Goal: Task Accomplishment & Management: Use online tool/utility

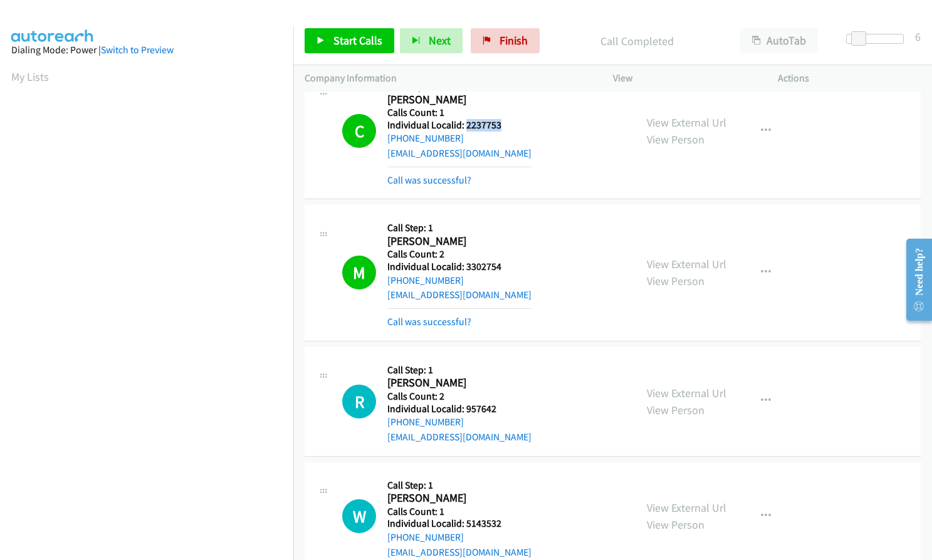
scroll to position [142, 0]
click at [528, 39] on link "Finish" at bounding box center [505, 40] width 69 height 25
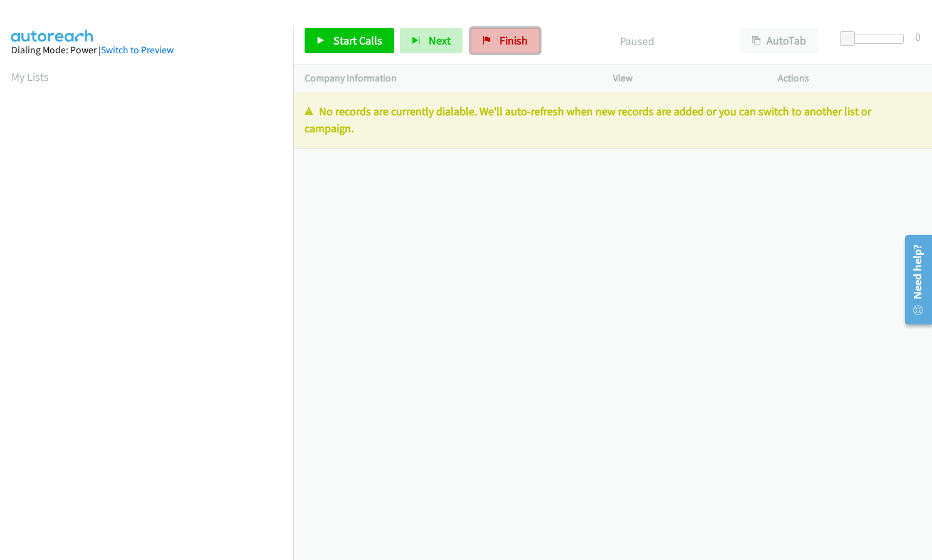
drag, startPoint x: 490, startPoint y: 42, endPoint x: 507, endPoint y: 39, distance: 17.2
click at [490, 42] on link "Finish" at bounding box center [505, 40] width 69 height 25
click at [500, 40] on span "Finish" at bounding box center [514, 40] width 28 height 14
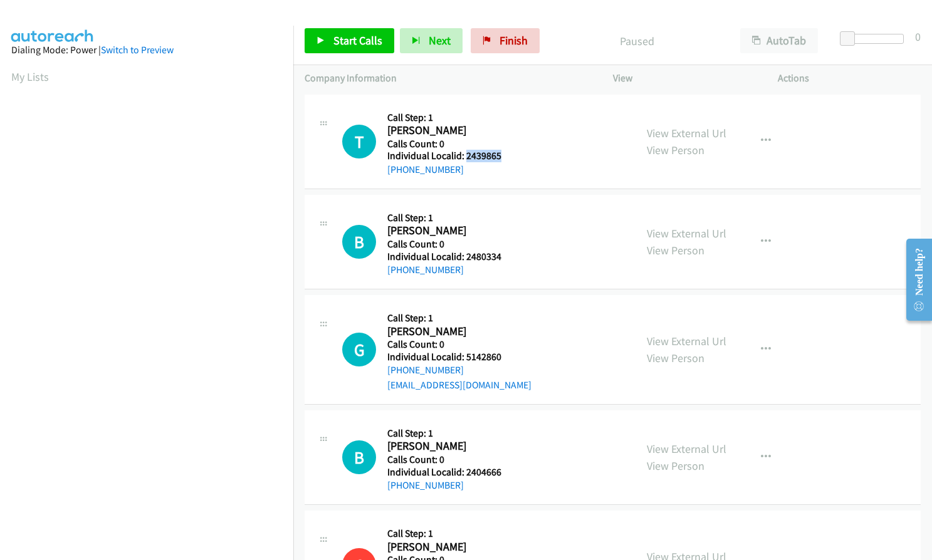
drag, startPoint x: 464, startPoint y: 159, endPoint x: 508, endPoint y: 160, distance: 43.9
click at [508, 160] on h5 "Individual Localid: 2439865" at bounding box center [456, 156] width 138 height 13
copy h5 "2439865"
drag, startPoint x: 464, startPoint y: 156, endPoint x: 503, endPoint y: 155, distance: 38.3
click at [503, 155] on h5 "Individual Localid: 2439865" at bounding box center [456, 156] width 138 height 13
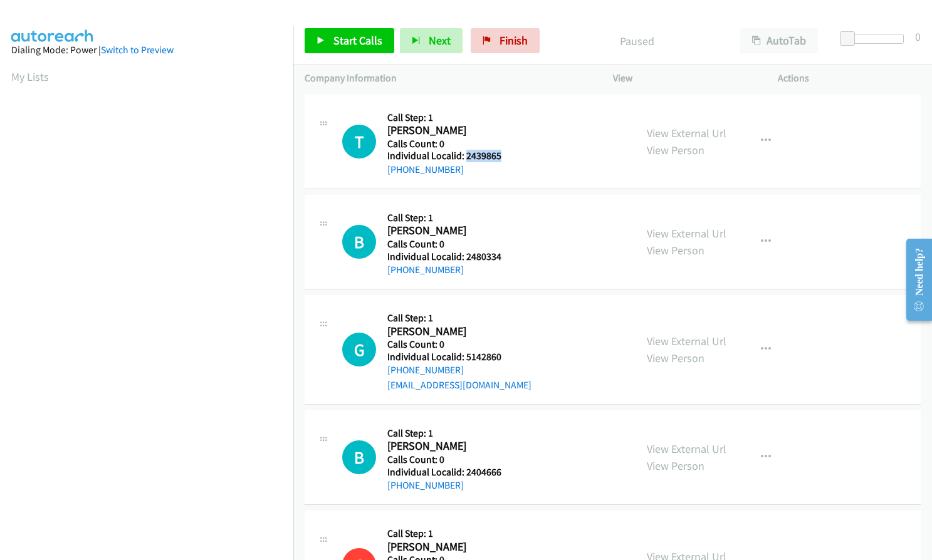
copy h5 "2439865"
drag, startPoint x: 463, startPoint y: 257, endPoint x: 502, endPoint y: 256, distance: 39.5
click at [502, 256] on h5 "Individual Localid: 2480334" at bounding box center [456, 257] width 138 height 13
copy h5 "2480334"
drag, startPoint x: 466, startPoint y: 355, endPoint x: 505, endPoint y: 355, distance: 38.9
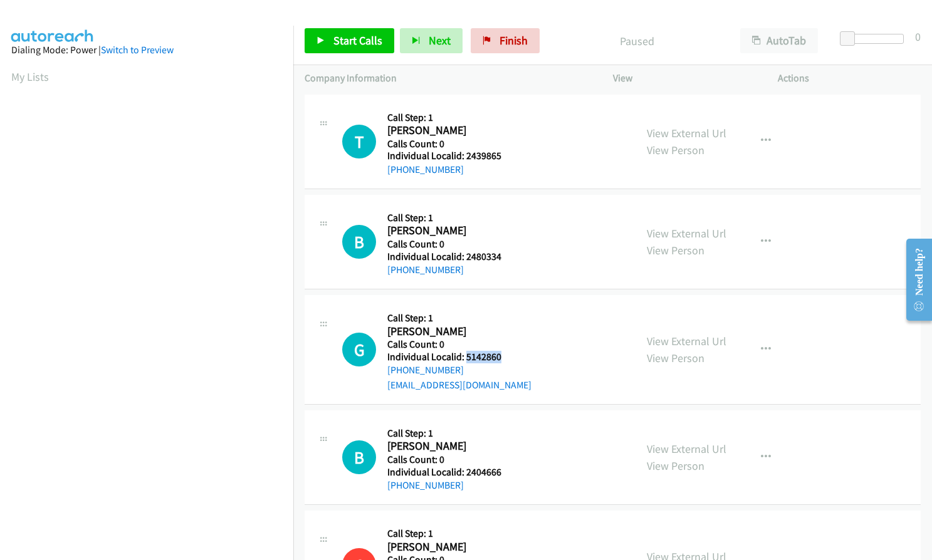
click at [505, 355] on h5 "Individual Localid: 5142860" at bounding box center [459, 357] width 144 height 13
copy h5 "5142860"
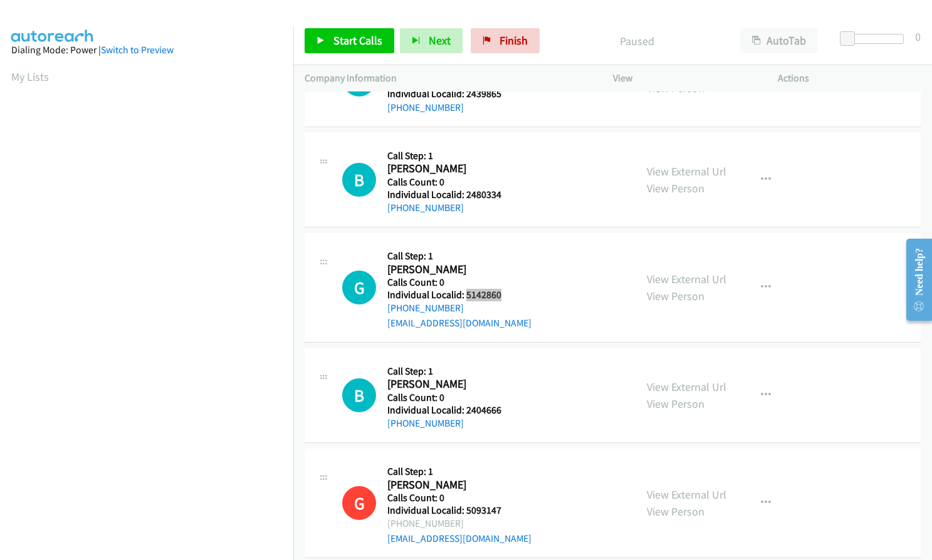
scroll to position [63, 0]
drag, startPoint x: 465, startPoint y: 405, endPoint x: 503, endPoint y: 407, distance: 37.7
click at [503, 407] on h5 "Individual Localid: 2404666" at bounding box center [456, 410] width 138 height 13
copy h5 "2404666"
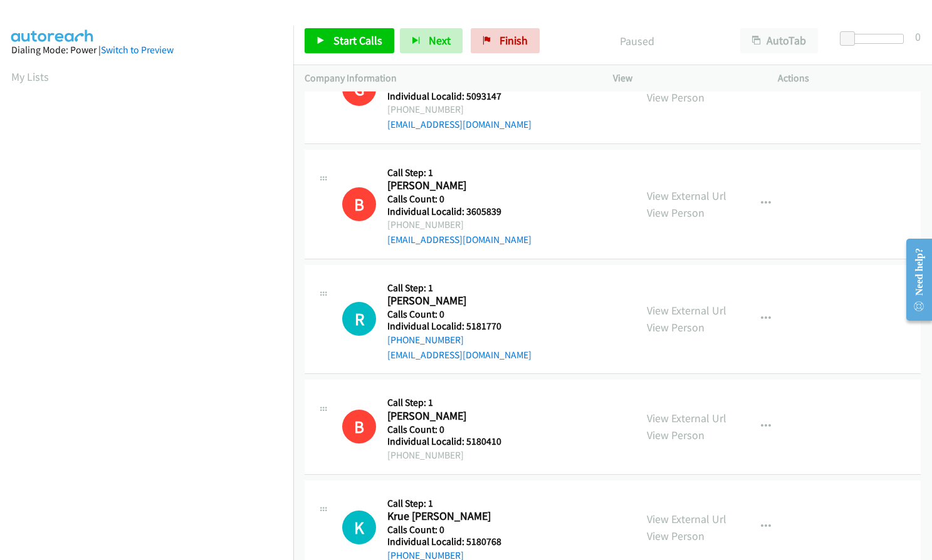
scroll to position [533, 0]
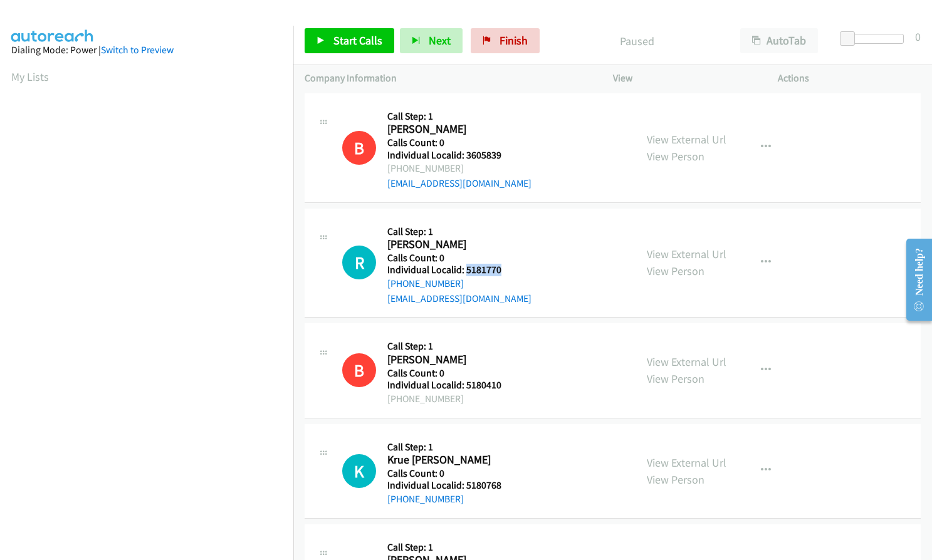
drag, startPoint x: 466, startPoint y: 273, endPoint x: 509, endPoint y: 270, distance: 43.3
click at [509, 270] on h5 "Individual Localid: 5181770" at bounding box center [459, 270] width 144 height 13
copy h5 "5181770"
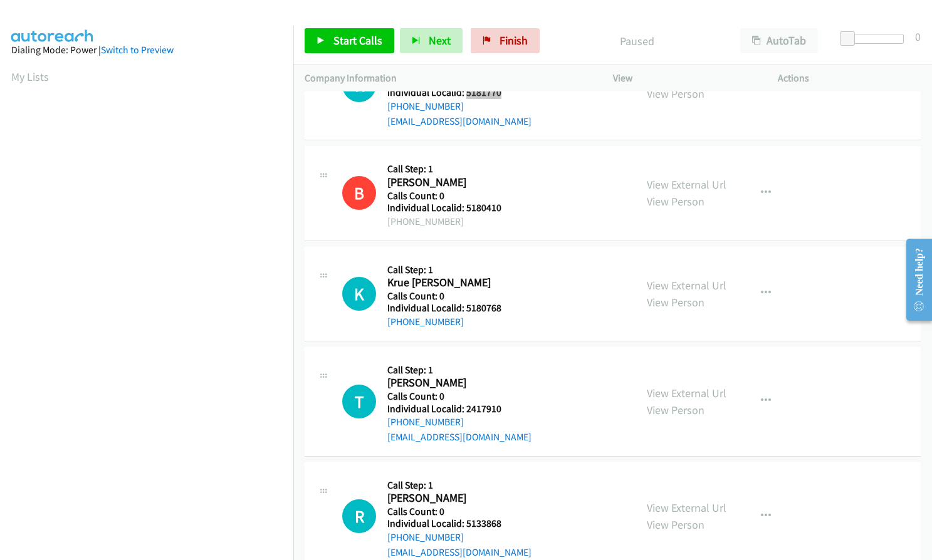
scroll to position [721, 0]
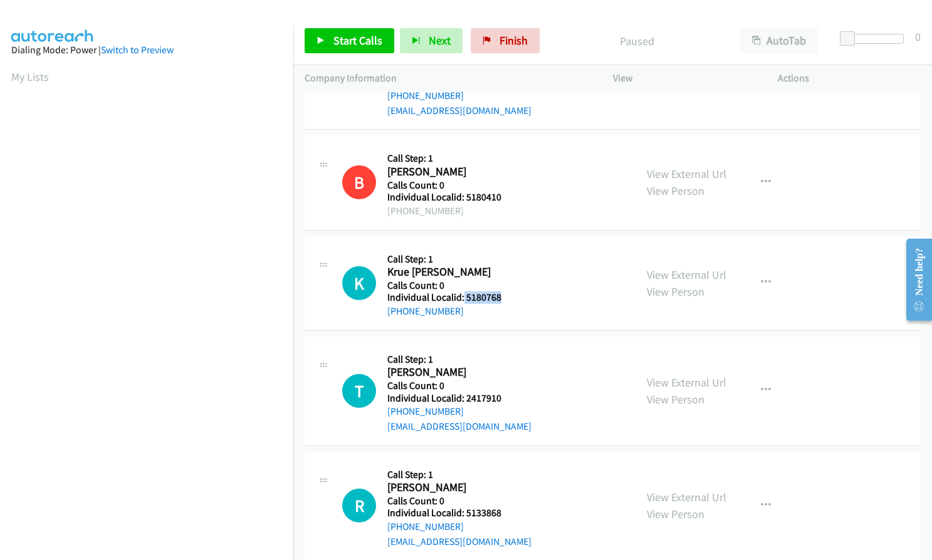
drag, startPoint x: 463, startPoint y: 297, endPoint x: 503, endPoint y: 301, distance: 39.7
click at [505, 301] on h5 "Individual Localid: 5180768" at bounding box center [456, 297] width 138 height 13
copy h5 "5180768"
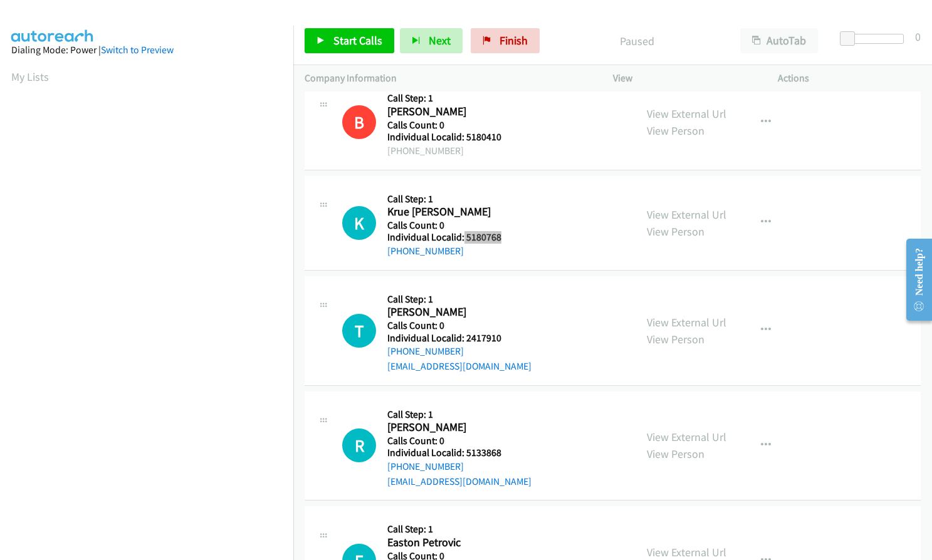
scroll to position [783, 0]
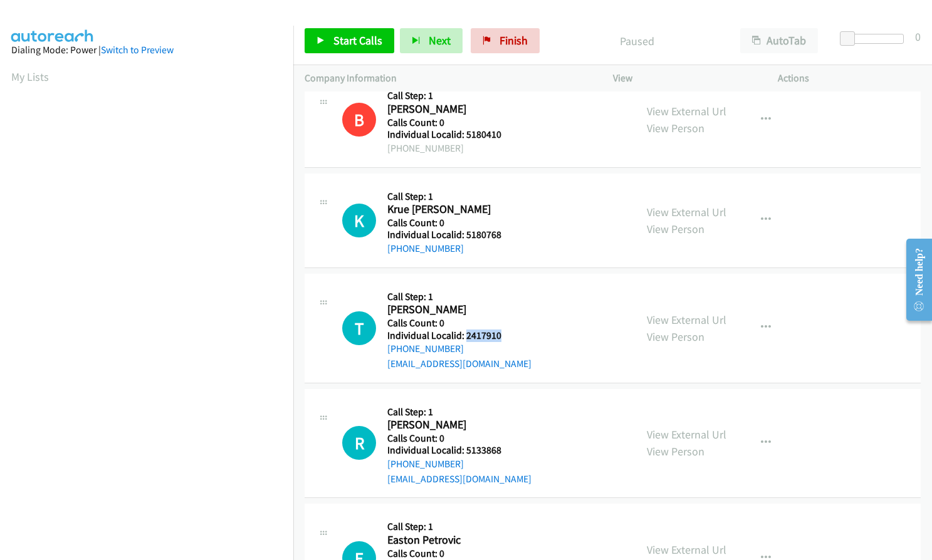
drag, startPoint x: 464, startPoint y: 331, endPoint x: 510, endPoint y: 333, distance: 46.4
click at [510, 333] on h5 "Individual Localid: 2417910" at bounding box center [459, 336] width 144 height 13
copy h5 "2417910"
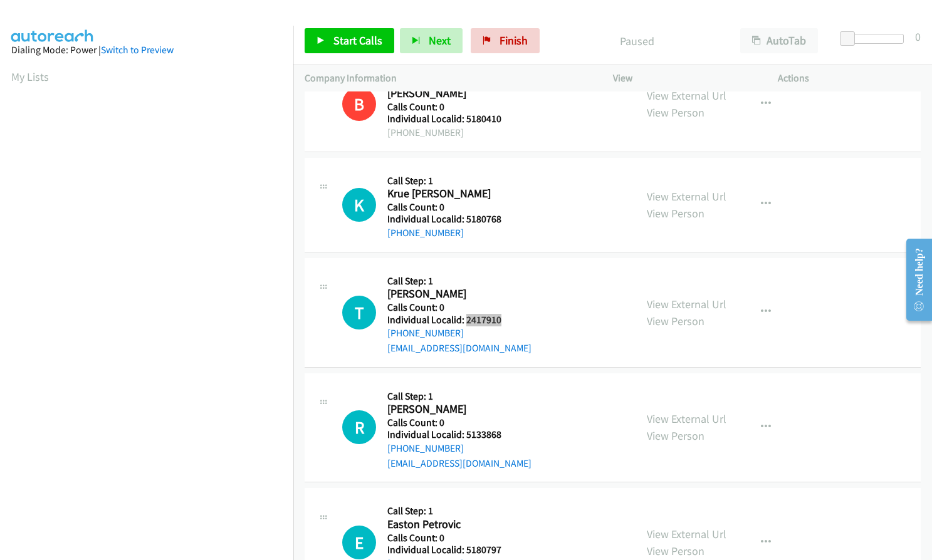
scroll to position [830, 0]
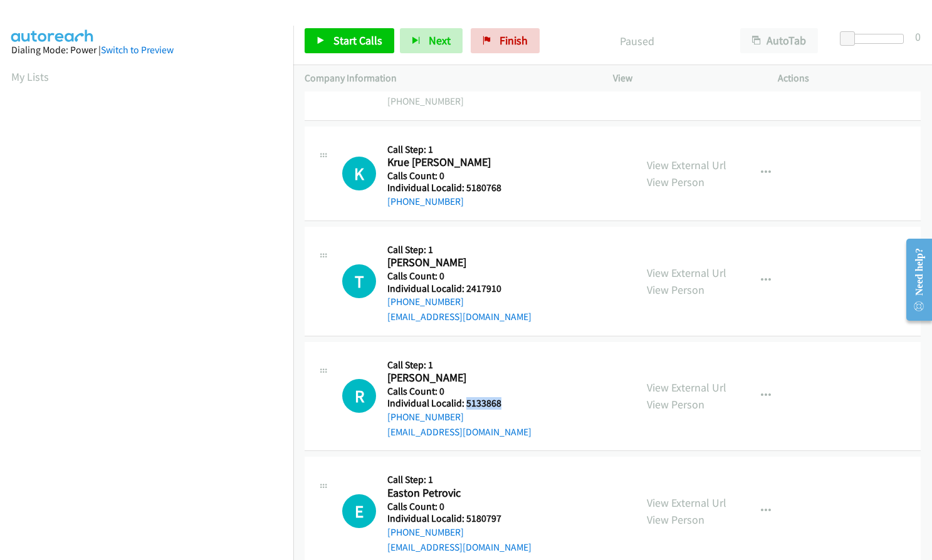
drag, startPoint x: 464, startPoint y: 403, endPoint x: 501, endPoint y: 406, distance: 36.5
click at [501, 406] on h5 "Individual Localid: 5133868" at bounding box center [459, 403] width 144 height 13
copy h5 "5133868"
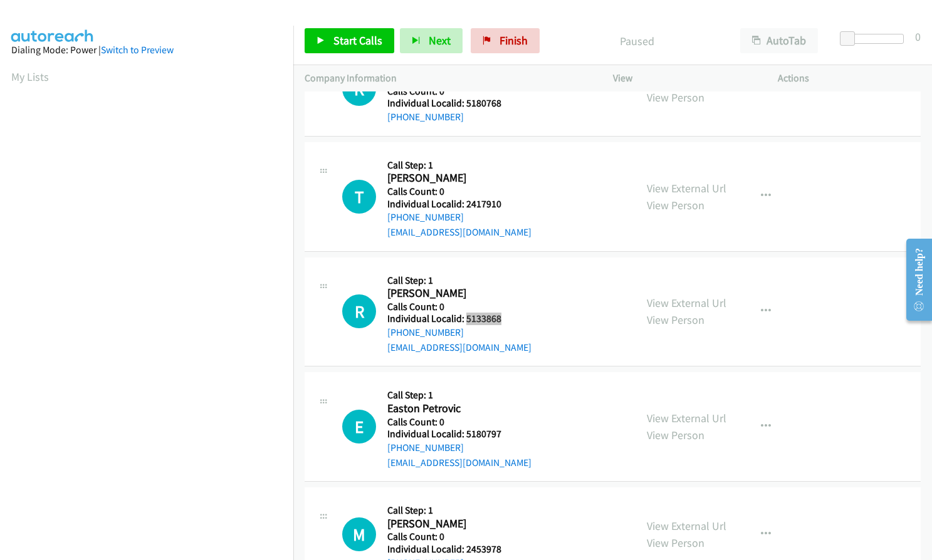
scroll to position [924, 0]
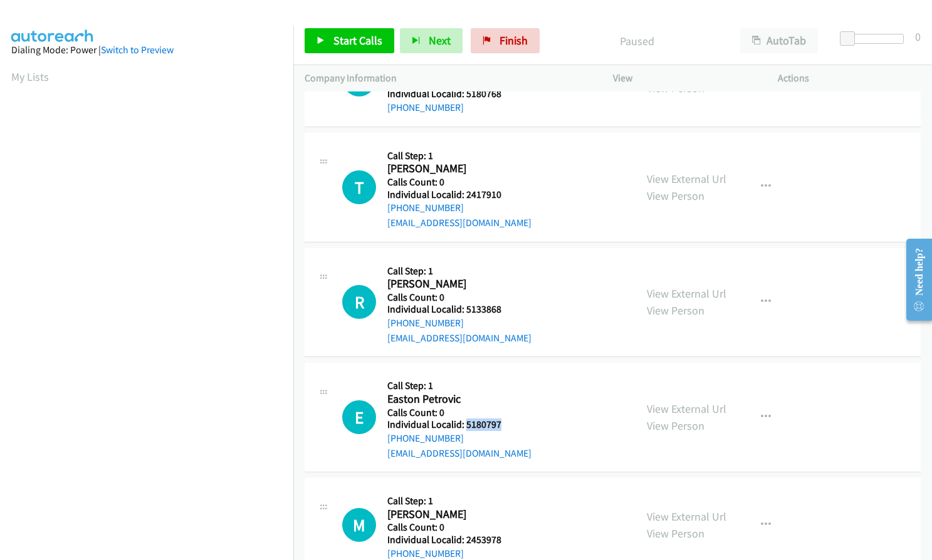
drag, startPoint x: 464, startPoint y: 425, endPoint x: 508, endPoint y: 425, distance: 44.5
click at [508, 425] on h5 "Individual Localid: 5180797" at bounding box center [459, 425] width 144 height 13
copy h5 "5180797"
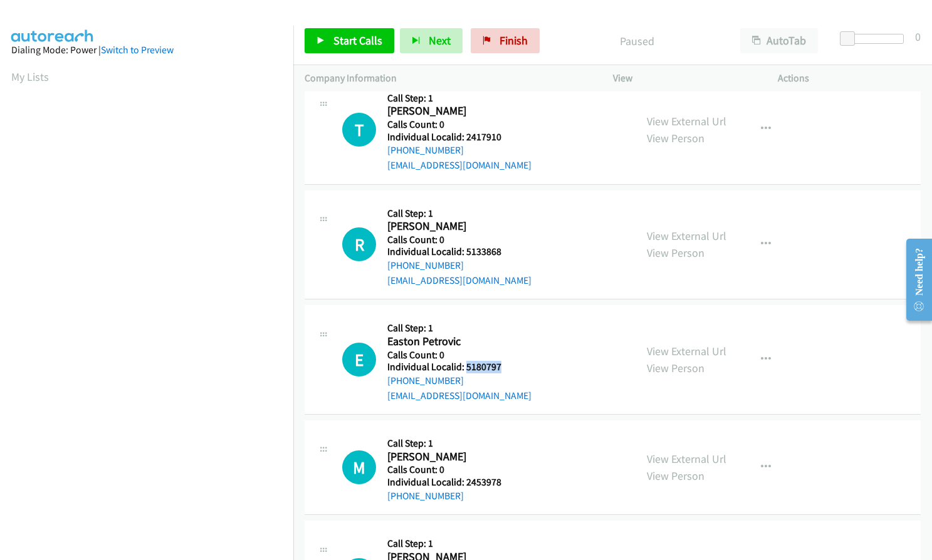
scroll to position [1018, 0]
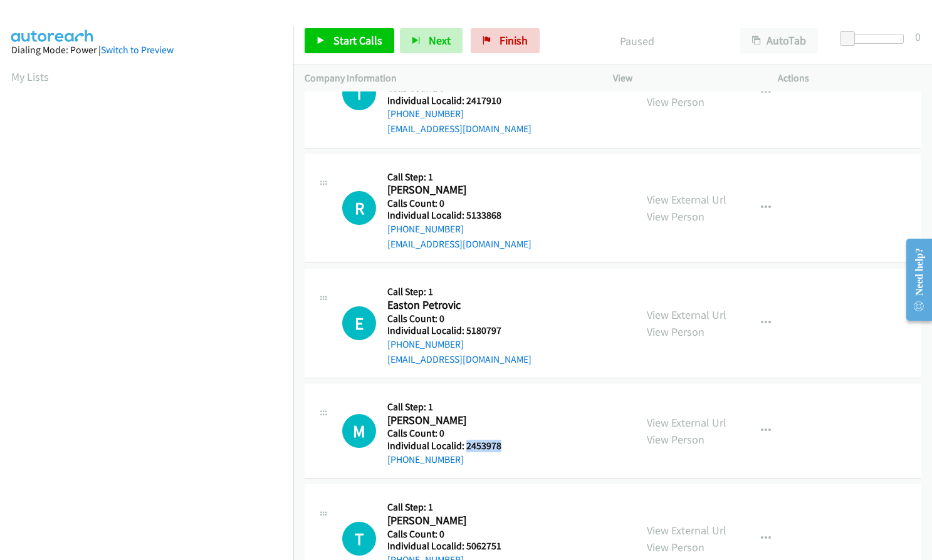
drag, startPoint x: 464, startPoint y: 446, endPoint x: 498, endPoint y: 444, distance: 33.9
click at [505, 442] on h5 "Individual Localid: 2453978" at bounding box center [456, 446] width 138 height 13
copy h5 "2453978"
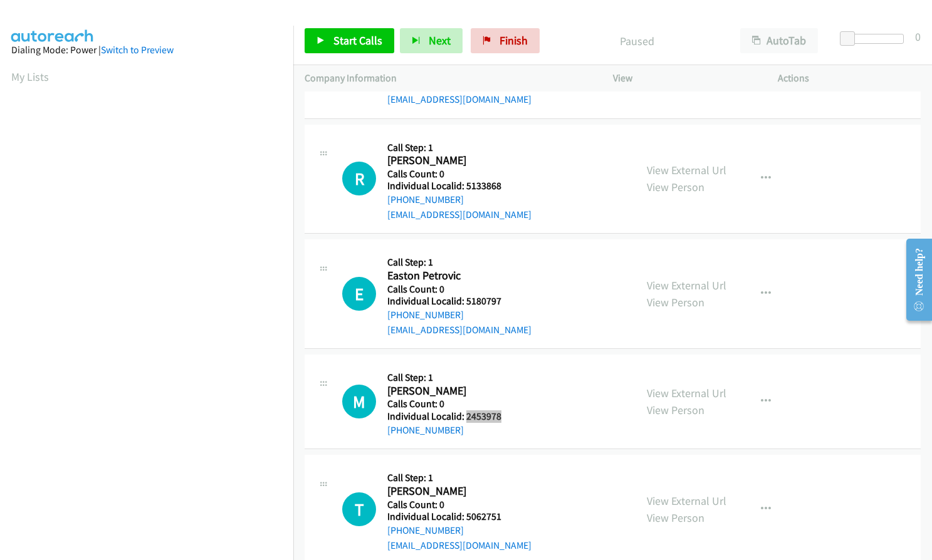
scroll to position [1175, 0]
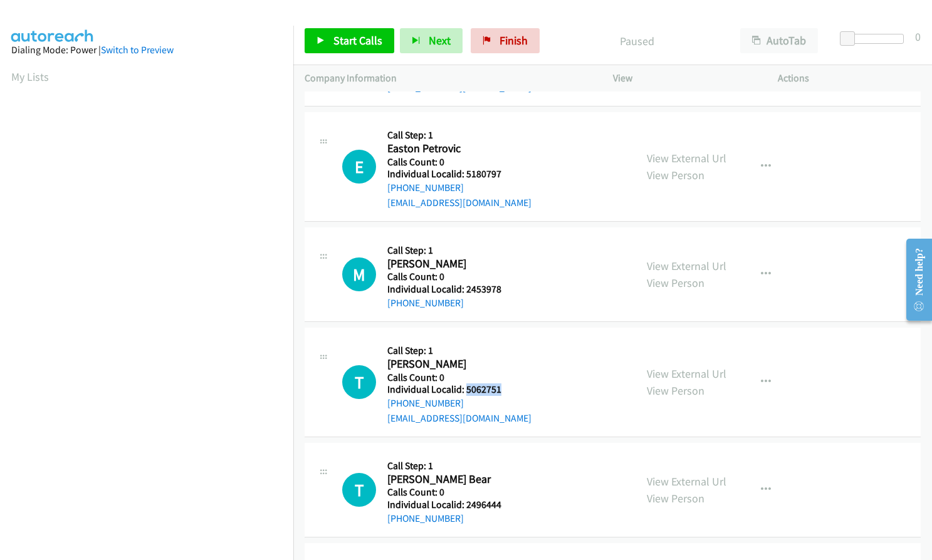
drag, startPoint x: 466, startPoint y: 389, endPoint x: 503, endPoint y: 389, distance: 37.6
click at [503, 389] on h5 "Individual Localid: 5062751" at bounding box center [459, 390] width 144 height 13
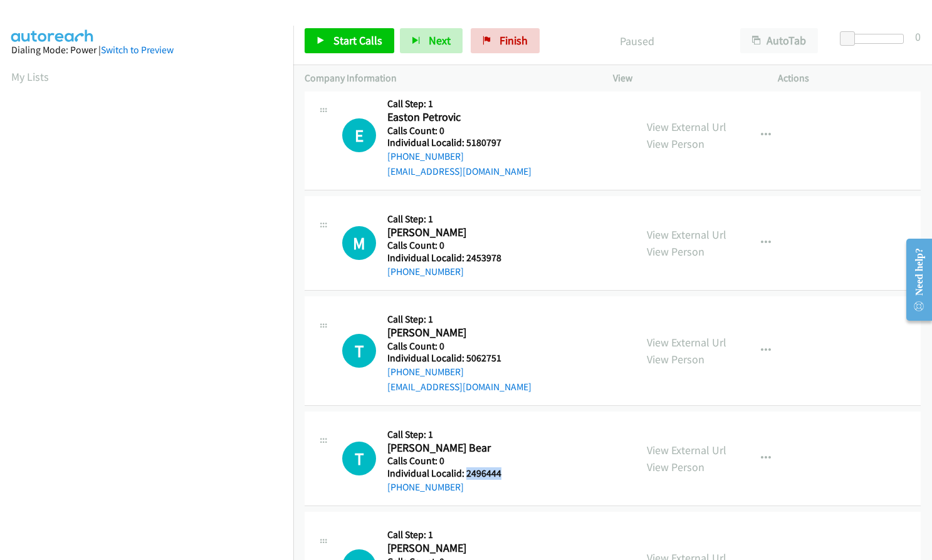
drag, startPoint x: 465, startPoint y: 474, endPoint x: 506, endPoint y: 471, distance: 40.9
click at [506, 471] on h5 "Individual Localid: 2496444" at bounding box center [456, 474] width 138 height 13
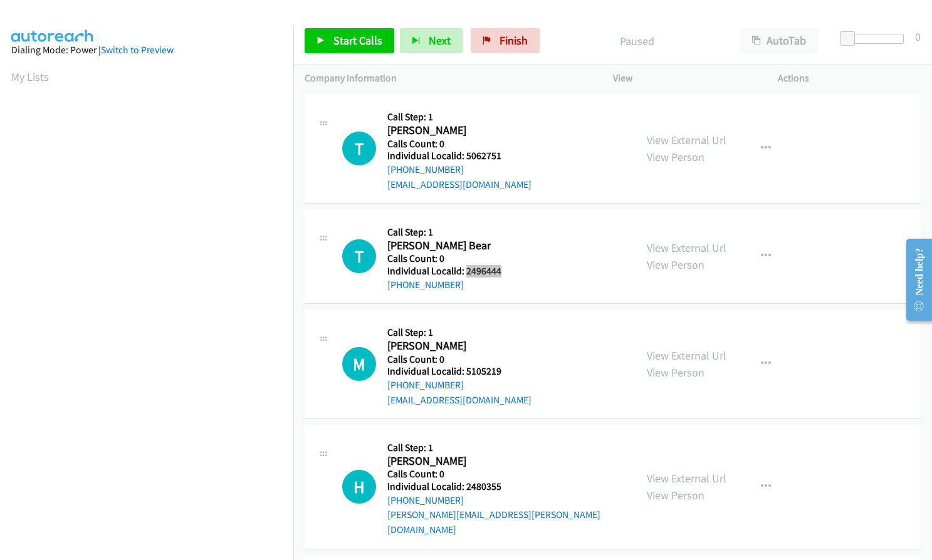
scroll to position [1410, 0]
drag, startPoint x: 464, startPoint y: 371, endPoint x: 500, endPoint y: 370, distance: 35.1
click at [500, 370] on h5 "Individual Localid: 5105219" at bounding box center [459, 370] width 144 height 13
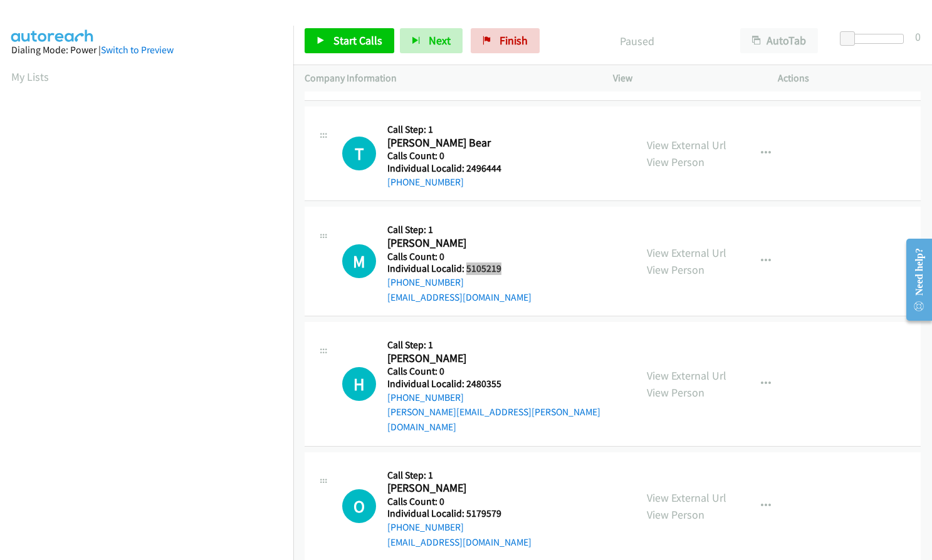
scroll to position [1520, 0]
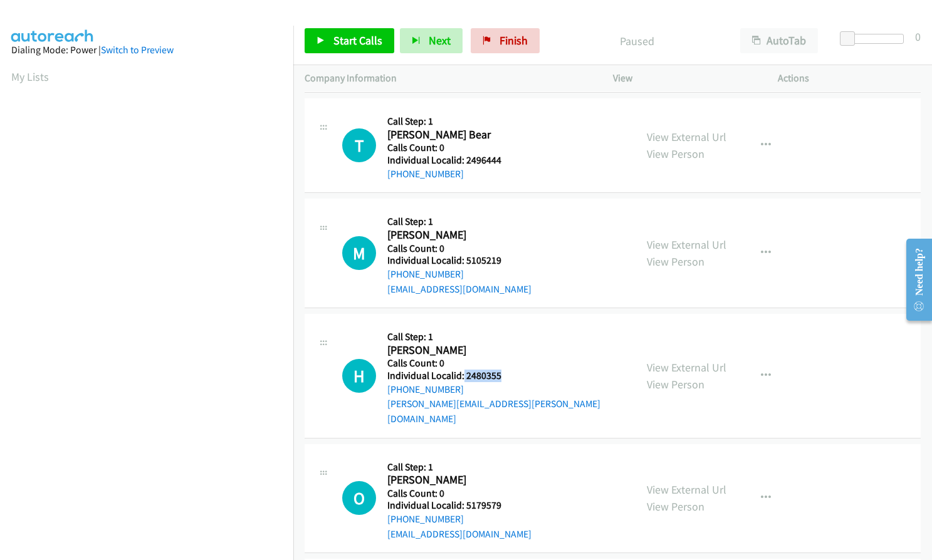
drag, startPoint x: 463, startPoint y: 374, endPoint x: 504, endPoint y: 375, distance: 40.8
click at [504, 375] on h5 "Individual Localid: 2480355" at bounding box center [505, 376] width 237 height 13
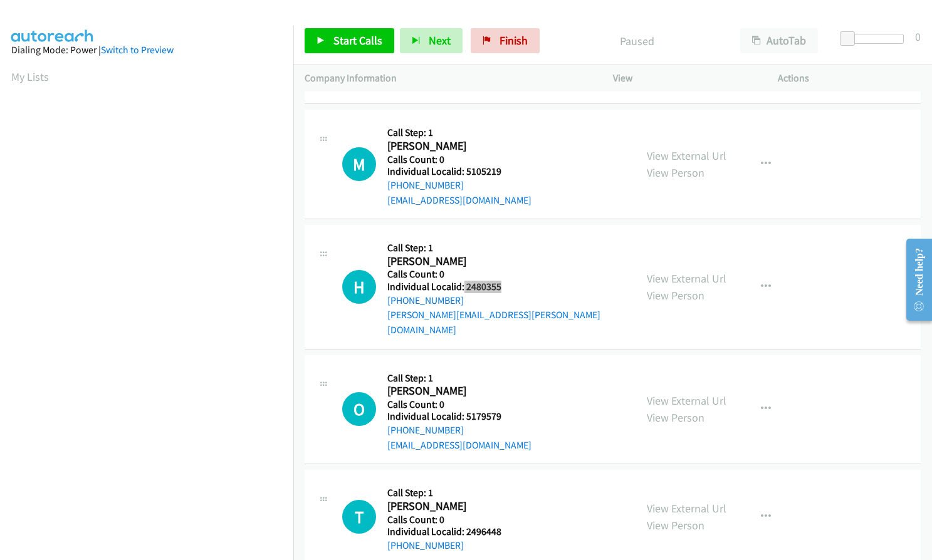
scroll to position [1677, 0]
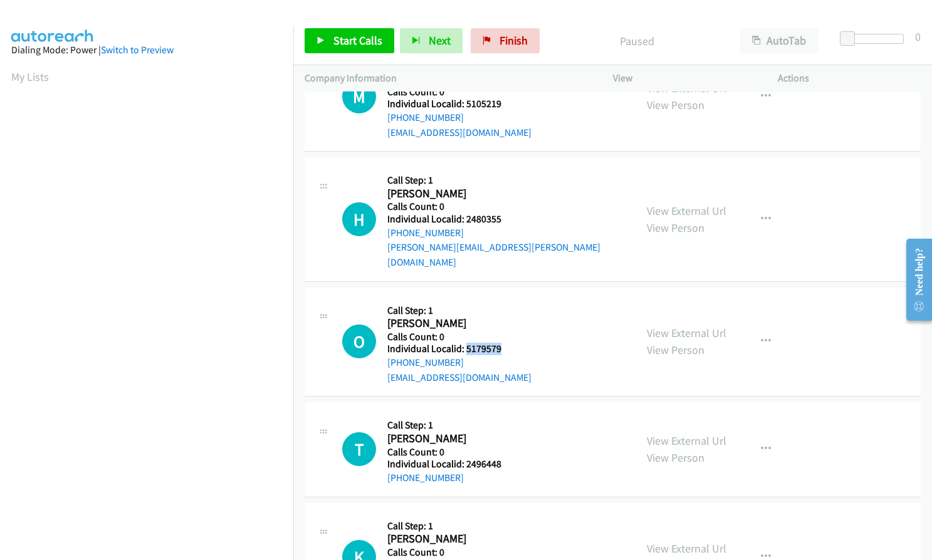
drag, startPoint x: 464, startPoint y: 333, endPoint x: 507, endPoint y: 332, distance: 42.6
click at [507, 343] on h5 "Individual Localid: 5179579" at bounding box center [459, 349] width 144 height 13
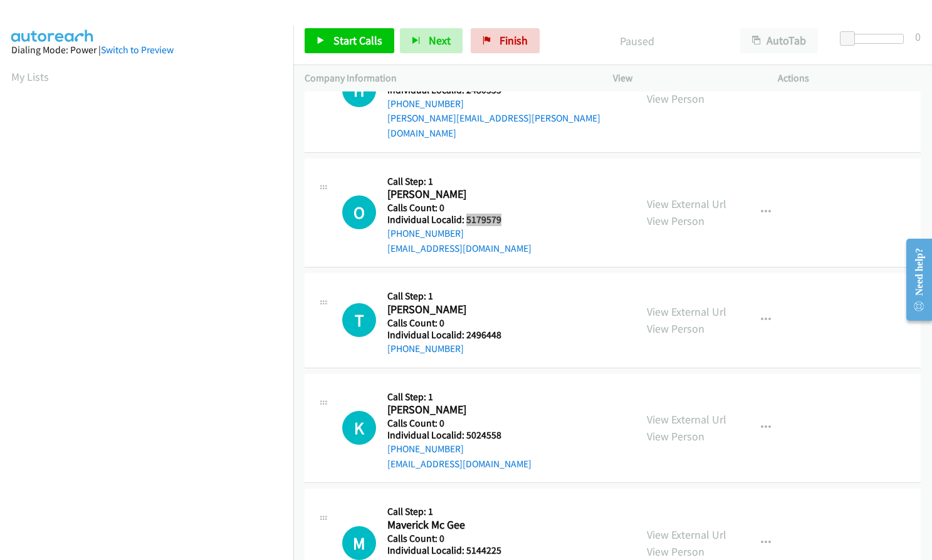
scroll to position [1818, 0]
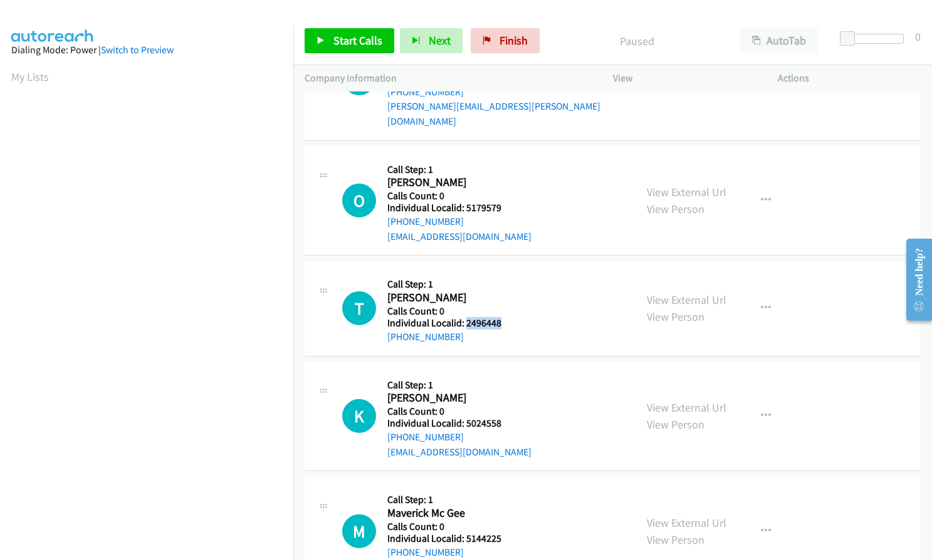
drag, startPoint x: 465, startPoint y: 308, endPoint x: 503, endPoint y: 308, distance: 38.2
click at [503, 317] on h5 "Individual Localid: 2496448" at bounding box center [456, 323] width 138 height 13
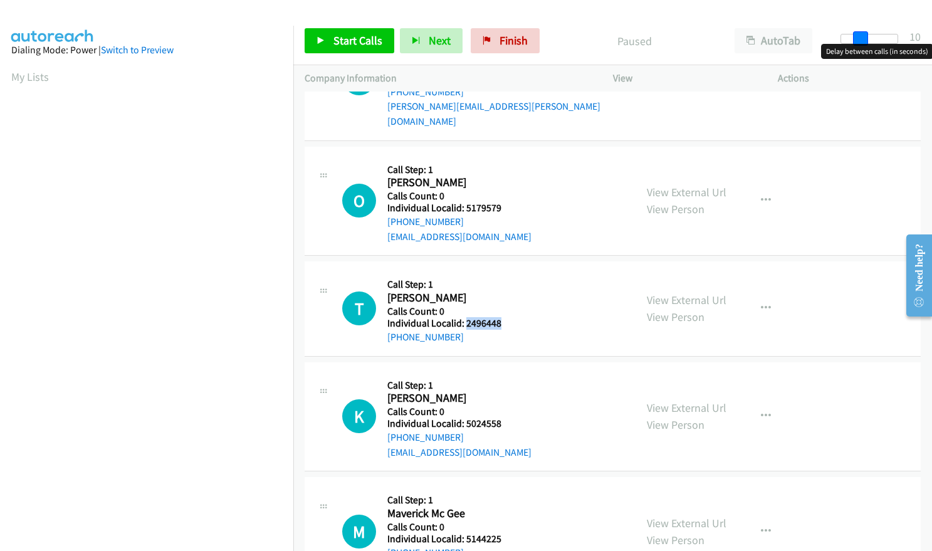
drag, startPoint x: 846, startPoint y: 35, endPoint x: 865, endPoint y: 33, distance: 18.9
click at [865, 33] on span at bounding box center [860, 38] width 15 height 15
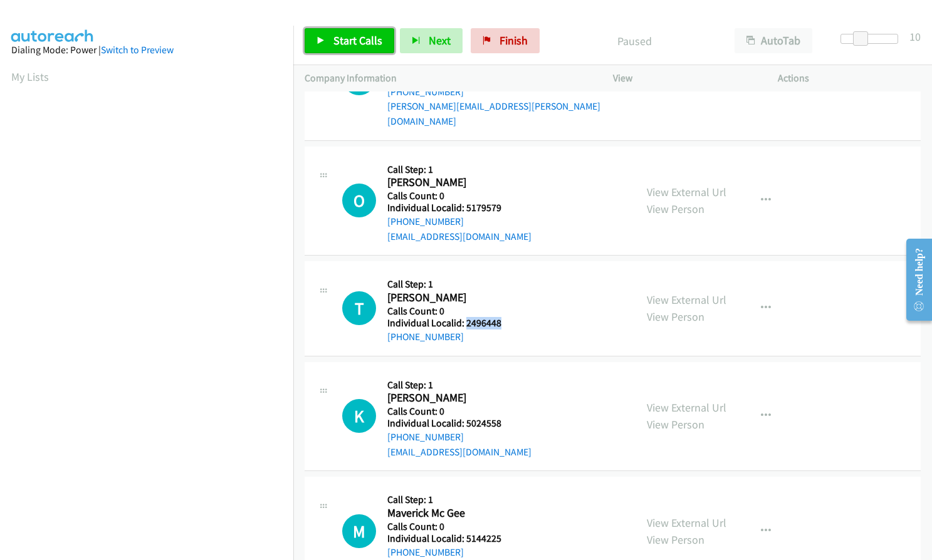
click at [340, 49] on link "Start Calls" at bounding box center [350, 40] width 90 height 25
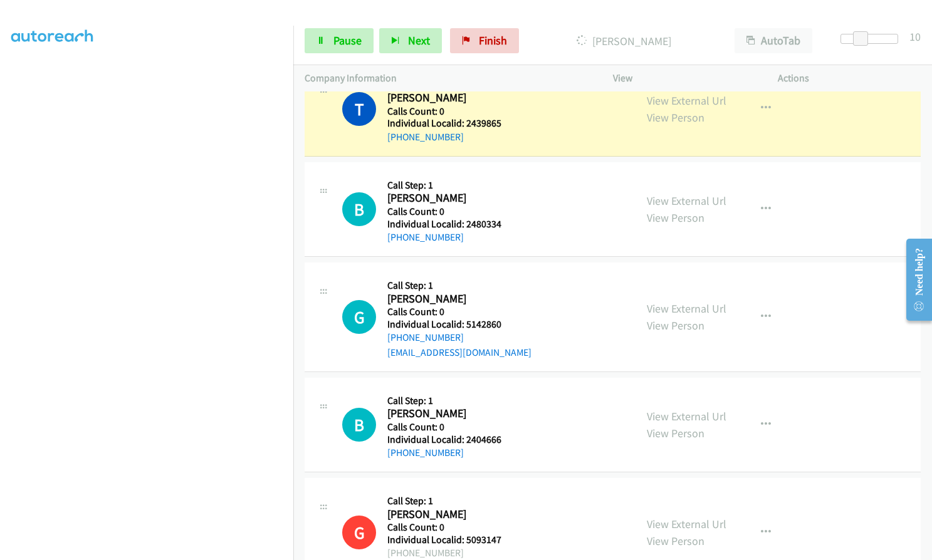
scroll to position [0, 0]
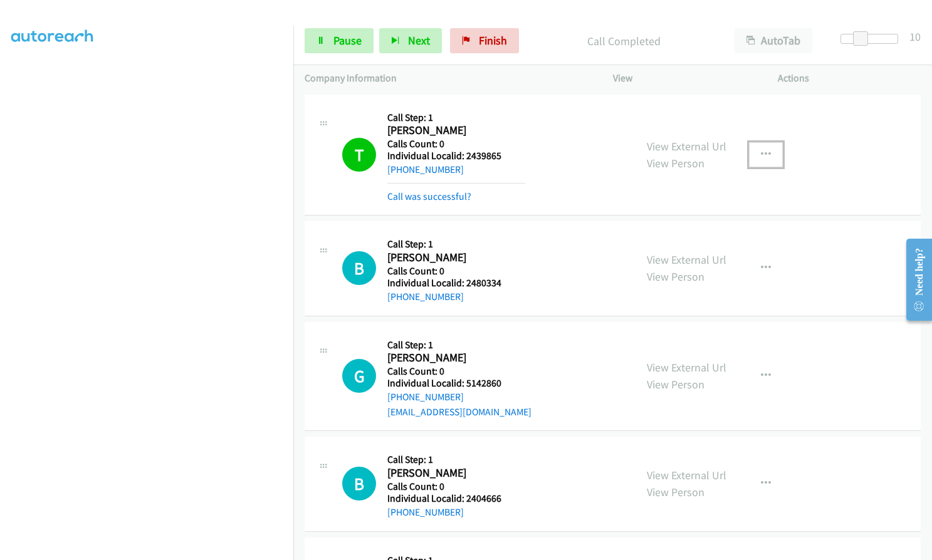
drag, startPoint x: 763, startPoint y: 147, endPoint x: 756, endPoint y: 152, distance: 8.5
click at [763, 147] on button "button" at bounding box center [766, 154] width 34 height 25
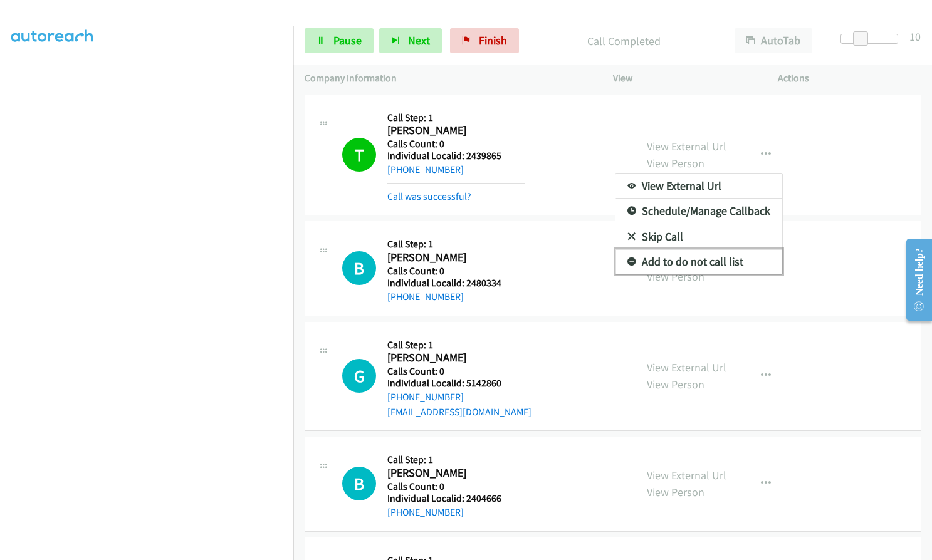
click at [627, 259] on icon at bounding box center [631, 262] width 9 height 9
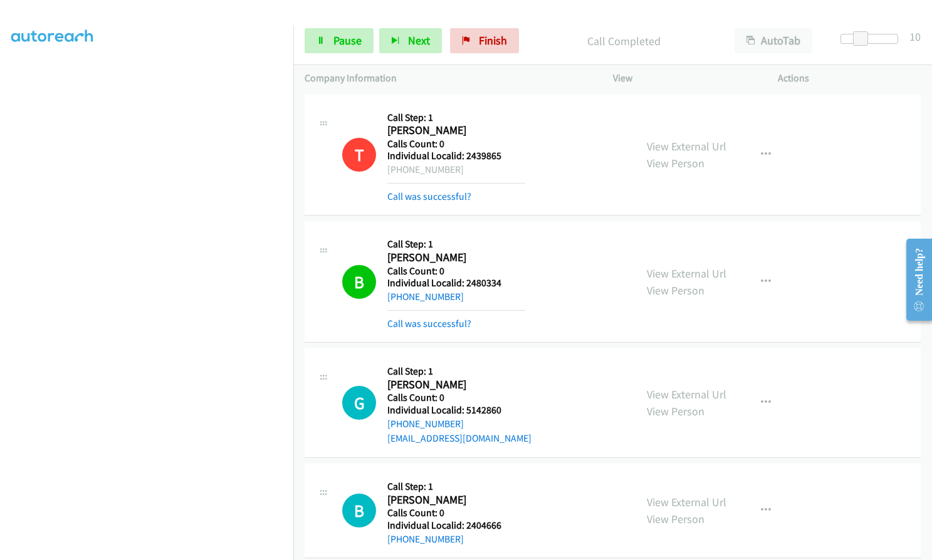
scroll to position [116, 0]
drag, startPoint x: 466, startPoint y: 287, endPoint x: 501, endPoint y: 286, distance: 35.1
click at [501, 286] on h5 "Individual Localid: 2480334" at bounding box center [456, 283] width 138 height 13
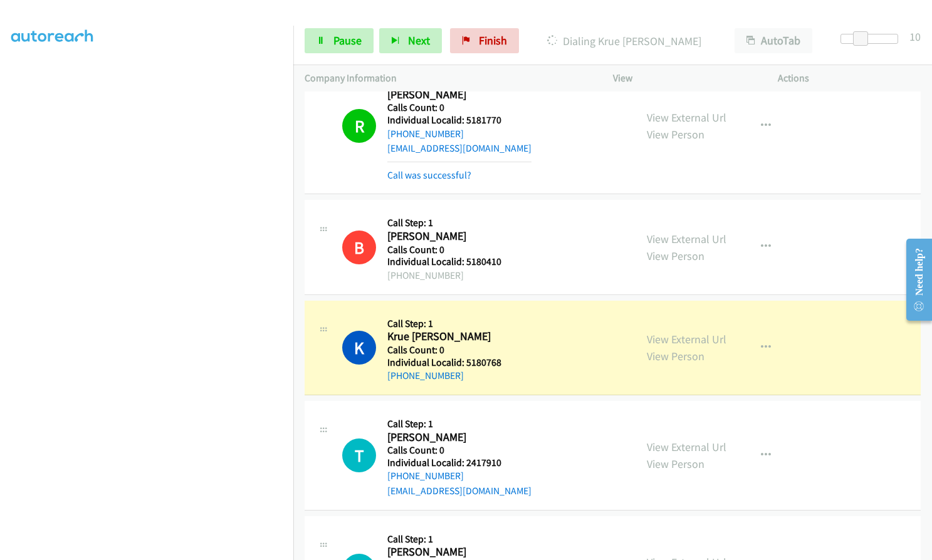
scroll to position [799, 0]
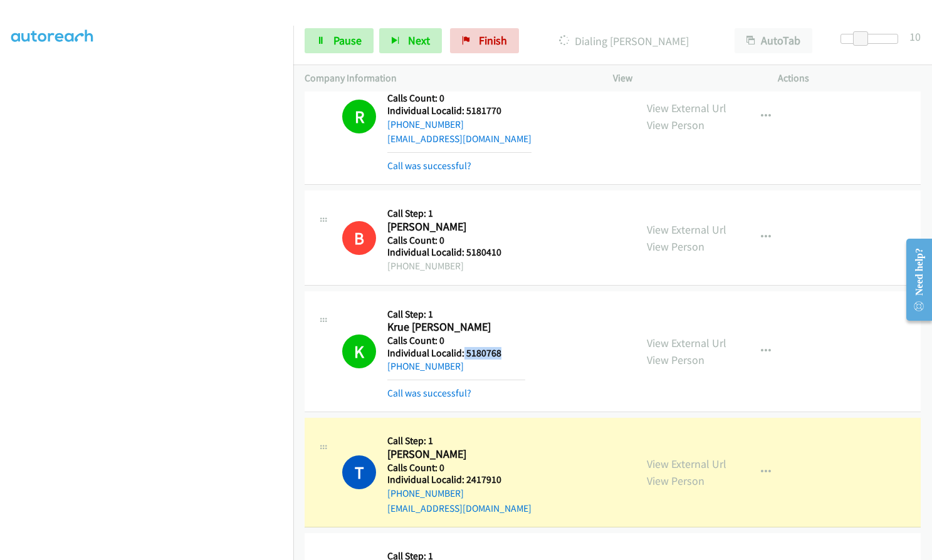
drag, startPoint x: 463, startPoint y: 356, endPoint x: 501, endPoint y: 353, distance: 37.7
click at [501, 353] on h5 "Individual Localid: 5180768" at bounding box center [456, 353] width 138 height 13
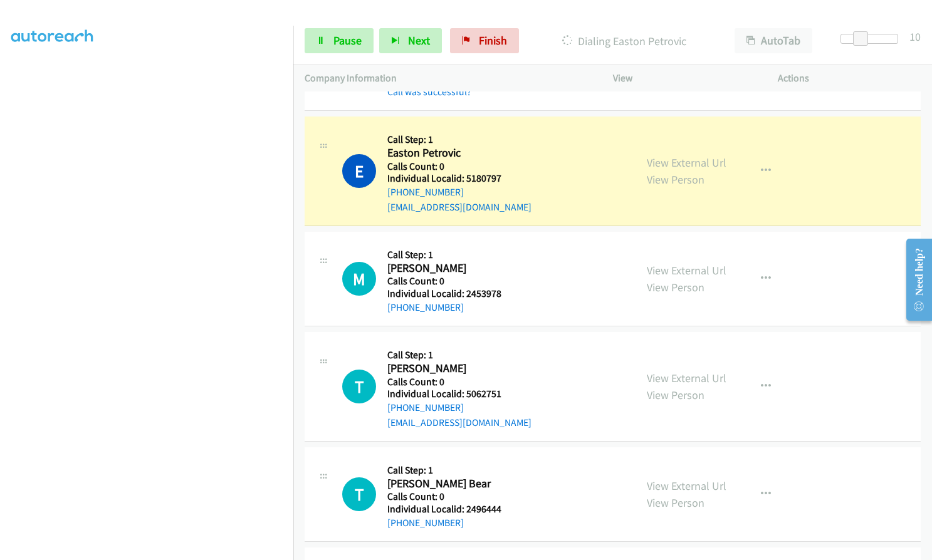
scroll to position [1395, 0]
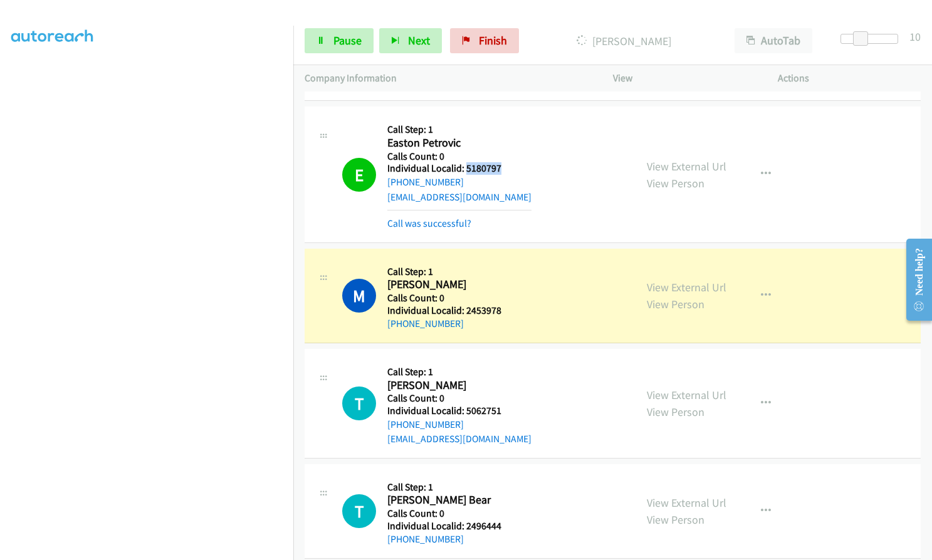
drag, startPoint x: 466, startPoint y: 169, endPoint x: 506, endPoint y: 167, distance: 40.2
click at [506, 167] on h5 "Individual Localid: 5180797" at bounding box center [459, 168] width 144 height 13
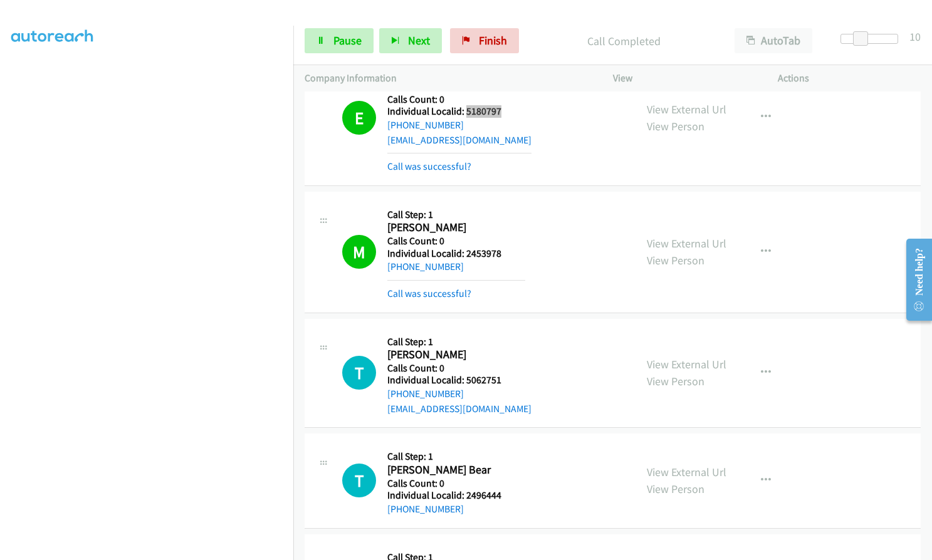
scroll to position [1457, 0]
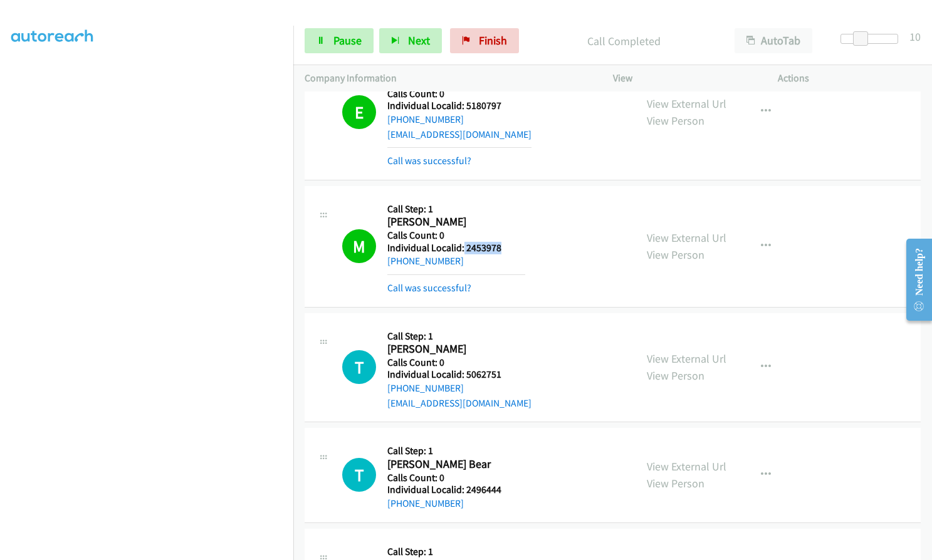
drag, startPoint x: 463, startPoint y: 244, endPoint x: 507, endPoint y: 246, distance: 44.5
click at [507, 246] on h5 "Individual Localid: 2453978" at bounding box center [456, 248] width 138 height 13
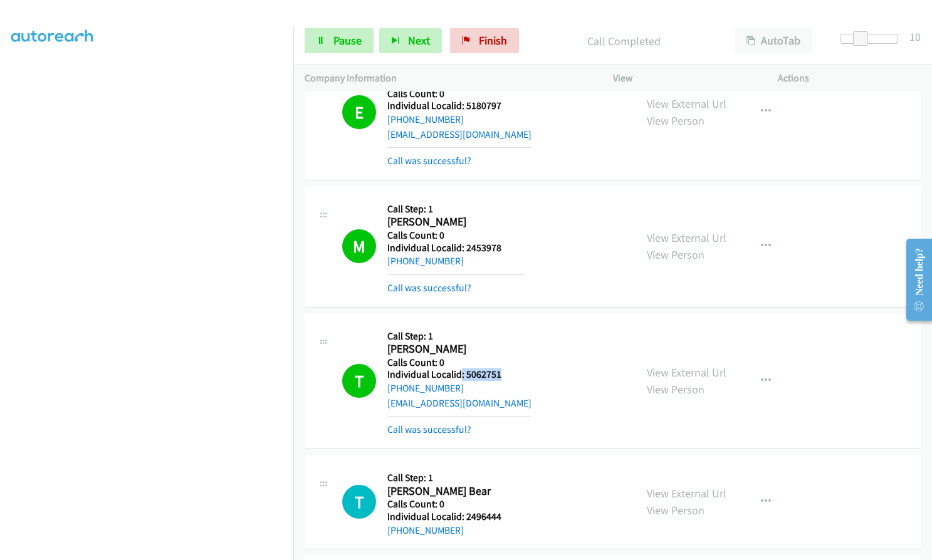
drag, startPoint x: 461, startPoint y: 374, endPoint x: 501, endPoint y: 372, distance: 40.1
click at [501, 372] on h5 "Individual Localid: 5062751" at bounding box center [459, 375] width 144 height 13
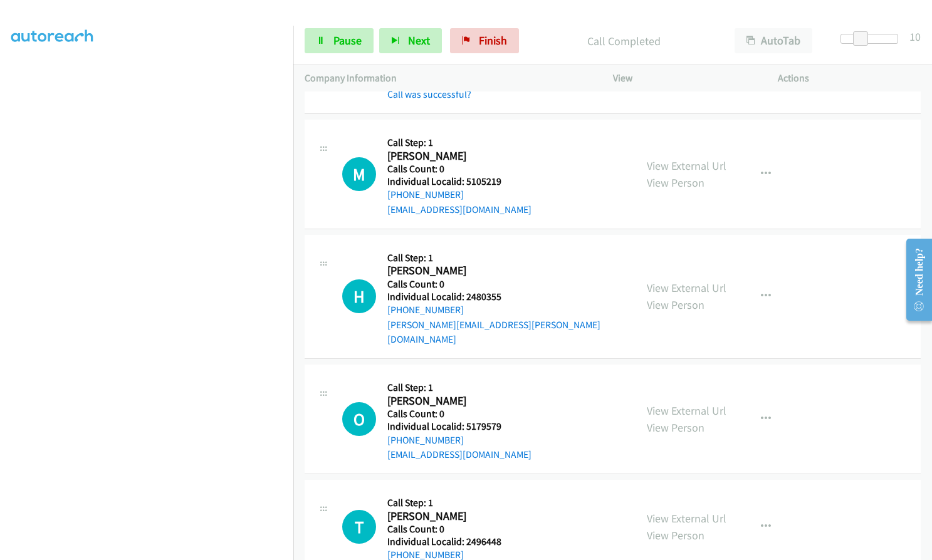
scroll to position [1927, 0]
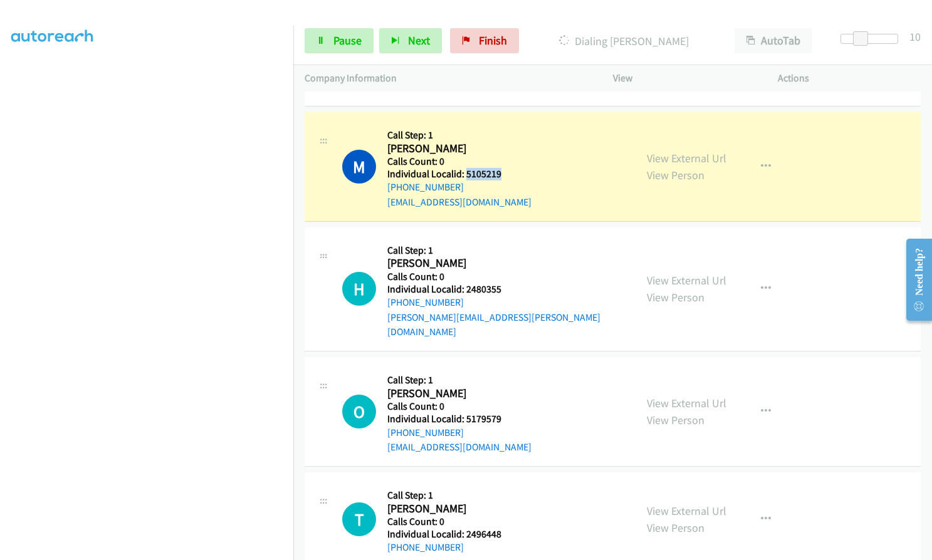
drag, startPoint x: 466, startPoint y: 173, endPoint x: 507, endPoint y: 173, distance: 40.7
click at [507, 173] on h5 "Individual Localid: 5105219" at bounding box center [459, 174] width 144 height 13
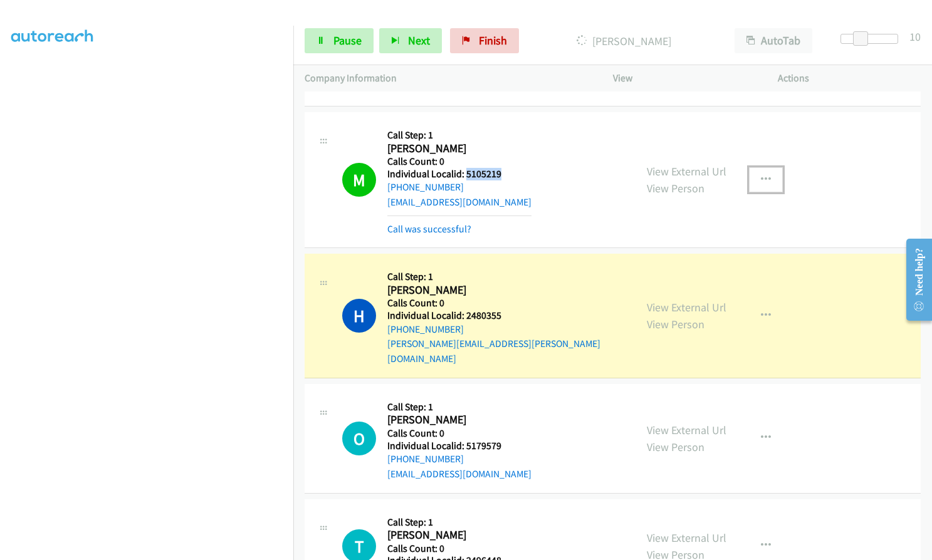
click at [761, 175] on icon "button" at bounding box center [766, 180] width 10 height 10
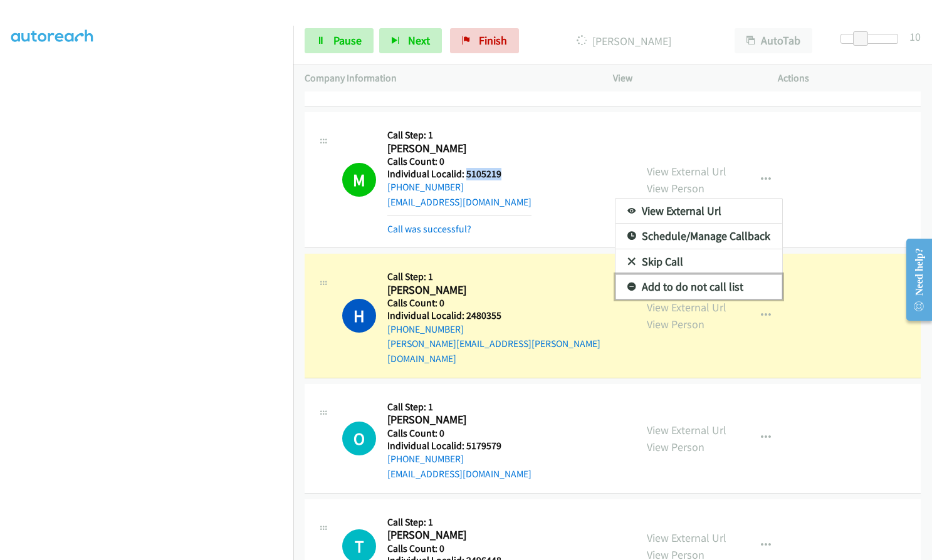
click at [627, 286] on icon at bounding box center [631, 287] width 9 height 9
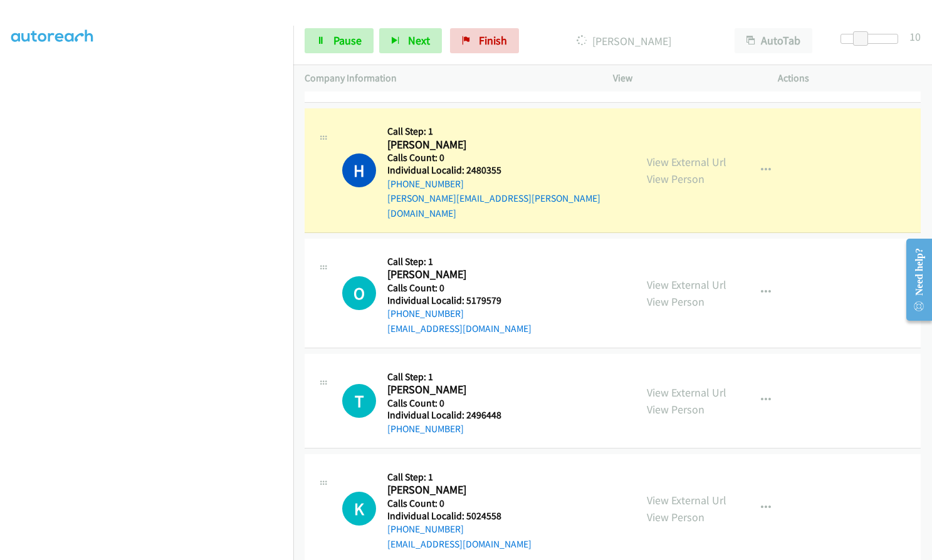
scroll to position [2084, 0]
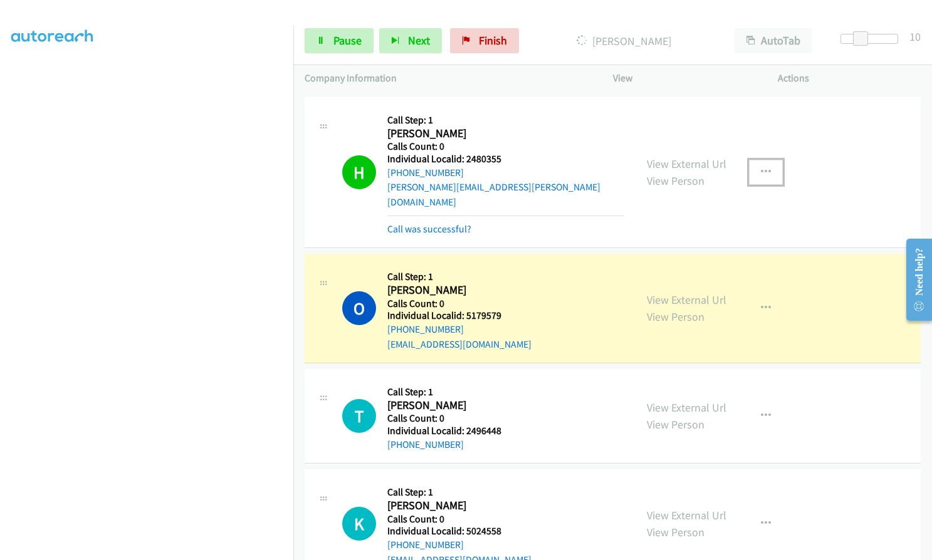
click at [763, 167] on icon "button" at bounding box center [766, 172] width 10 height 10
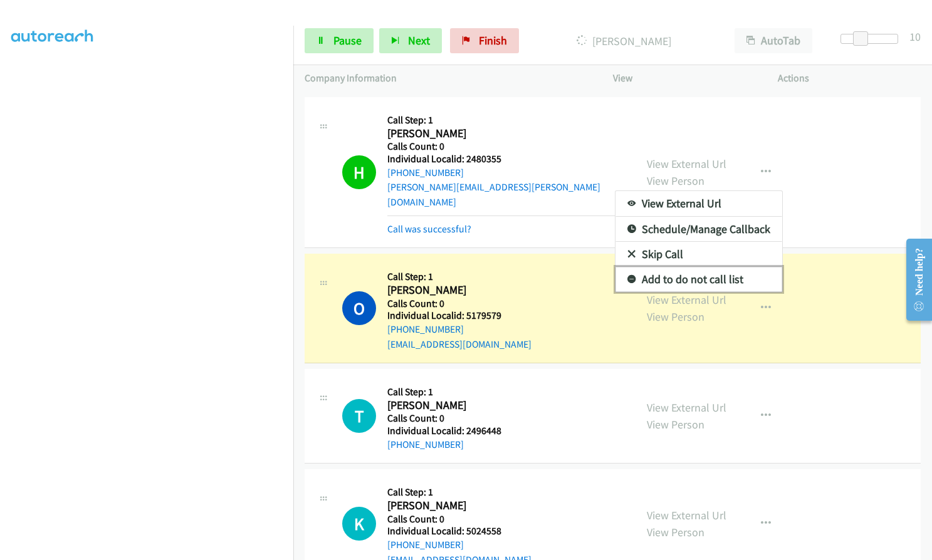
click at [625, 267] on link "Add to do not call list" at bounding box center [698, 279] width 167 height 25
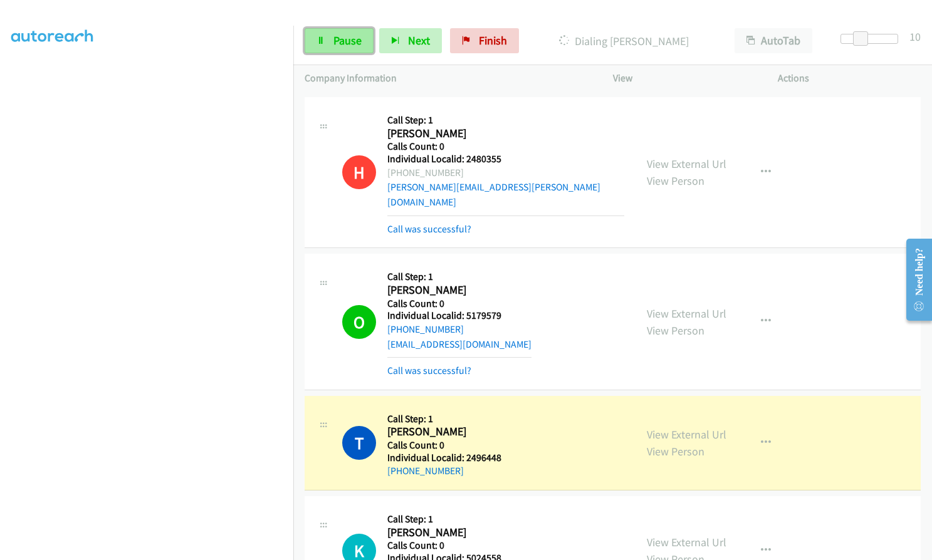
click at [338, 44] on span "Pause" at bounding box center [347, 40] width 28 height 14
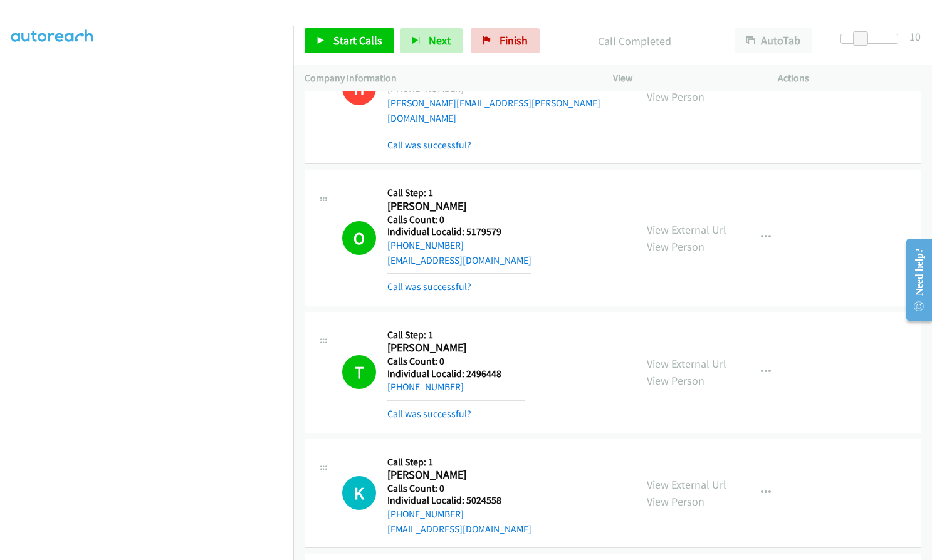
scroll to position [2194, 0]
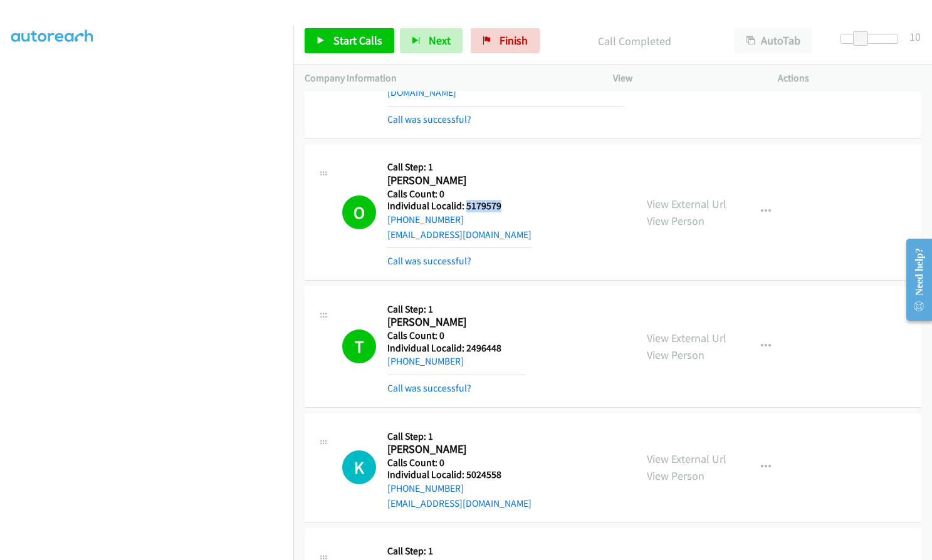
drag, startPoint x: 465, startPoint y: 190, endPoint x: 501, endPoint y: 192, distance: 36.4
click at [505, 200] on h5 "Individual Localid: 5179579" at bounding box center [459, 206] width 144 height 13
drag, startPoint x: 464, startPoint y: 333, endPoint x: 506, endPoint y: 332, distance: 42.0
click at [506, 342] on h5 "Individual Localid: 2496448" at bounding box center [456, 348] width 138 height 13
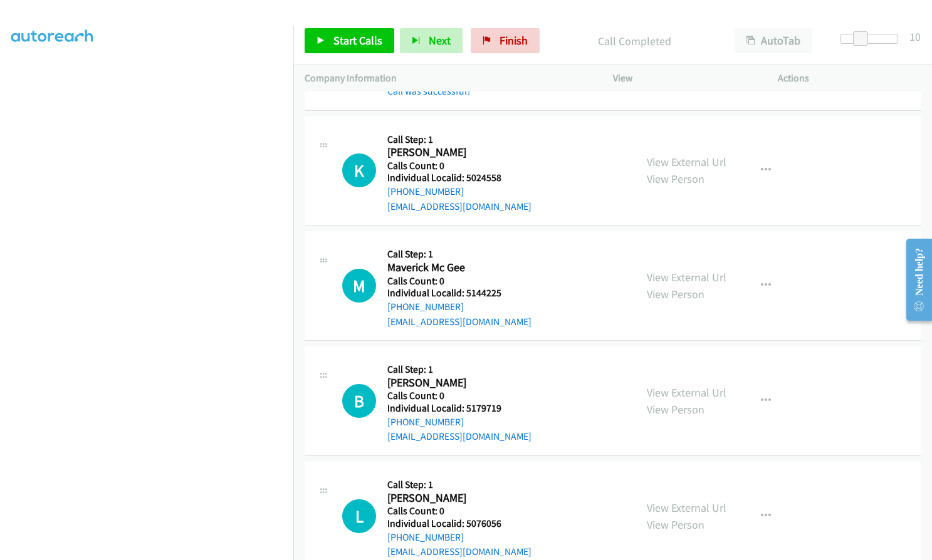
scroll to position [2507, 0]
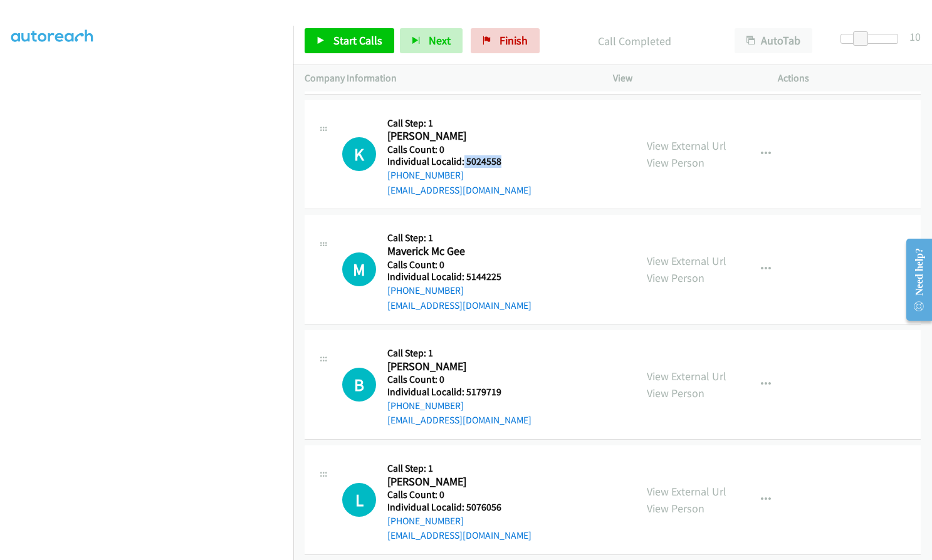
drag, startPoint x: 463, startPoint y: 147, endPoint x: 497, endPoint y: 147, distance: 33.8
click at [497, 155] on h5 "Individual Localid: 5024558" at bounding box center [459, 161] width 144 height 13
drag, startPoint x: 464, startPoint y: 261, endPoint x: 505, endPoint y: 265, distance: 41.6
click at [505, 271] on h5 "Individual Localid: 5144225" at bounding box center [459, 277] width 144 height 13
drag, startPoint x: 463, startPoint y: 375, endPoint x: 506, endPoint y: 375, distance: 43.2
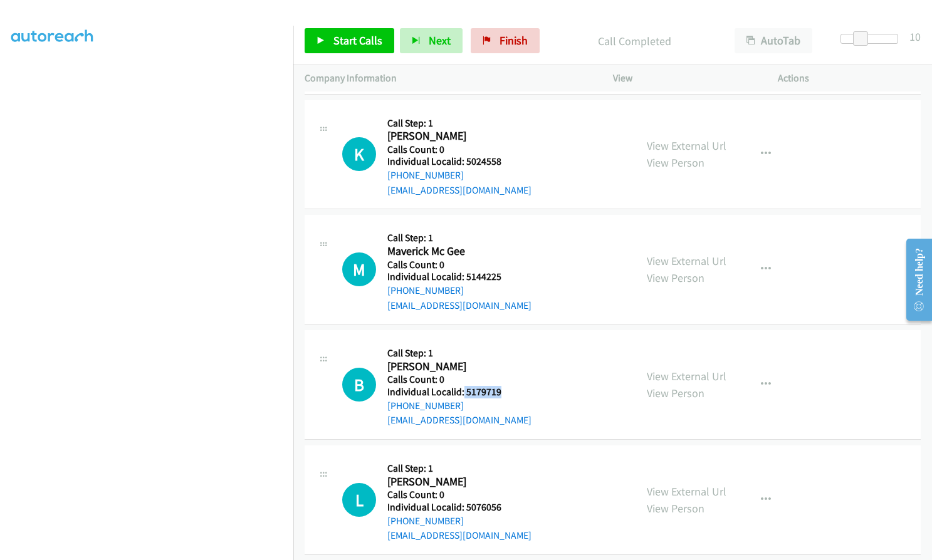
click at [506, 386] on h5 "Individual Localid: 5179719" at bounding box center [459, 392] width 144 height 13
drag, startPoint x: 468, startPoint y: 493, endPoint x: 493, endPoint y: 493, distance: 25.7
click at [493, 501] on h5 "Individual Localid: 5076056" at bounding box center [459, 507] width 144 height 13
click at [475, 489] on h5 "Calls Count: 0" at bounding box center [459, 495] width 144 height 13
drag, startPoint x: 464, startPoint y: 492, endPoint x: 503, endPoint y: 493, distance: 38.9
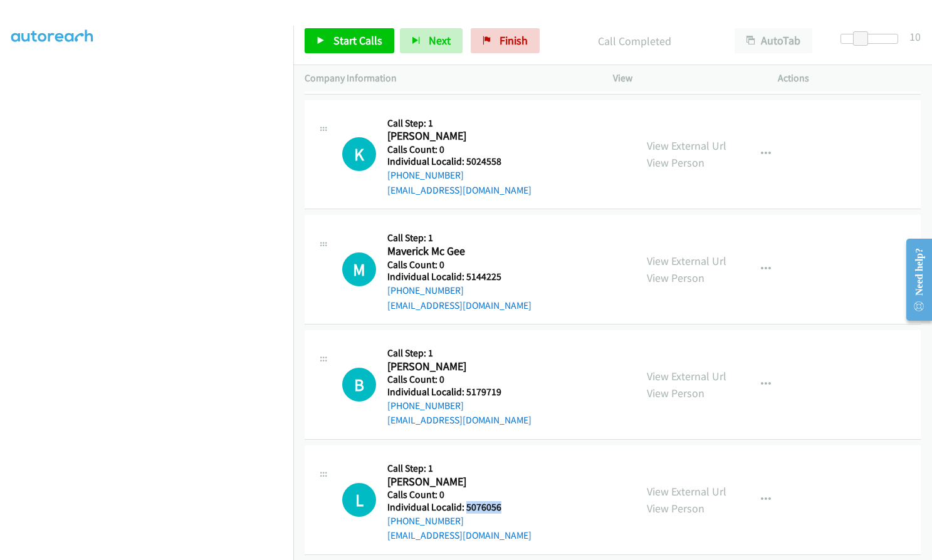
click at [503, 501] on h5 "Individual Localid: 5076056" at bounding box center [459, 507] width 144 height 13
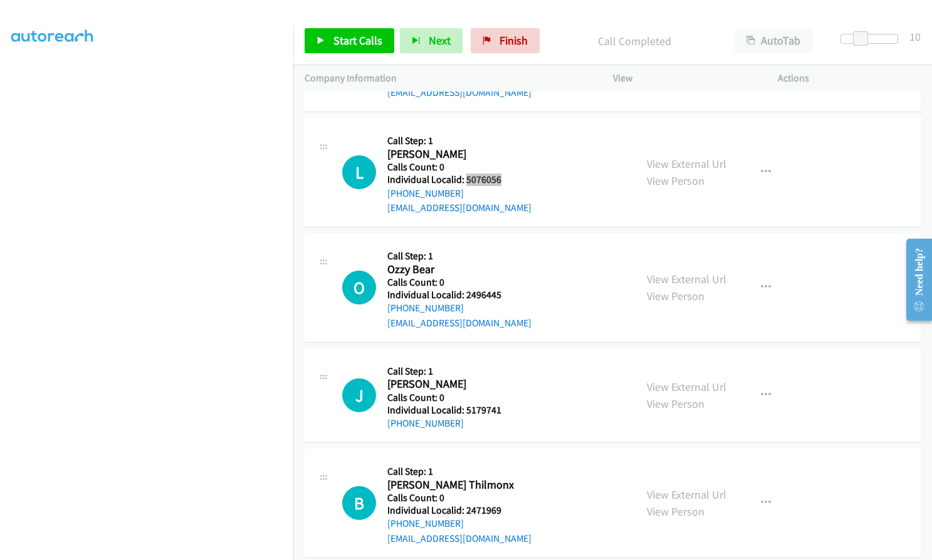
scroll to position [2836, 0]
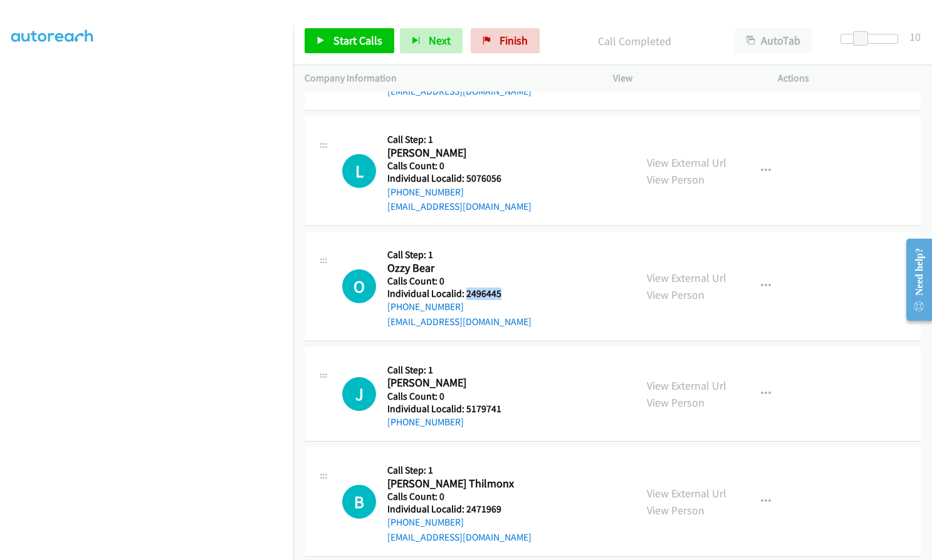
drag, startPoint x: 465, startPoint y: 278, endPoint x: 506, endPoint y: 278, distance: 40.7
click at [506, 288] on h5 "Individual Localid: 2496445" at bounding box center [459, 294] width 144 height 13
drag, startPoint x: 466, startPoint y: 393, endPoint x: 503, endPoint y: 392, distance: 37.6
click at [503, 403] on h5 "Individual Localid: 5179741" at bounding box center [456, 409] width 138 height 13
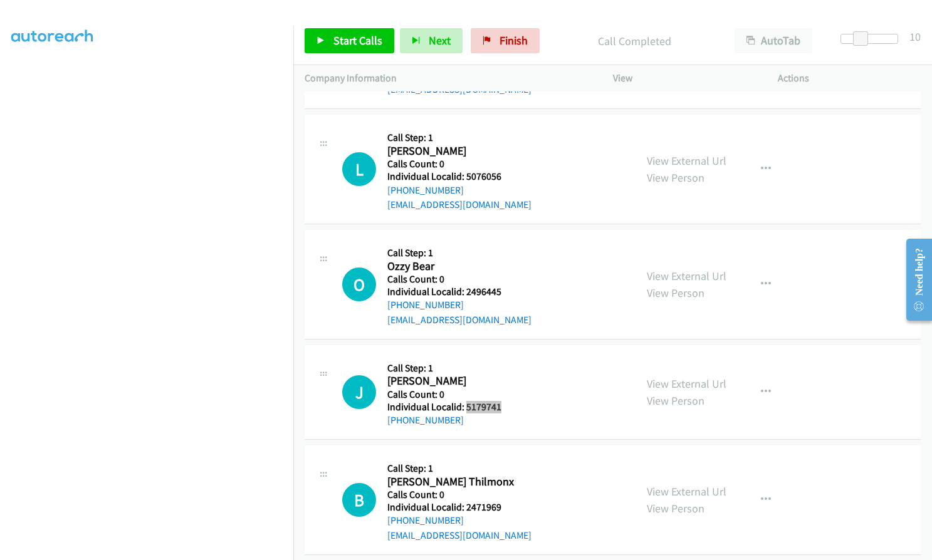
scroll to position [2852, 0]
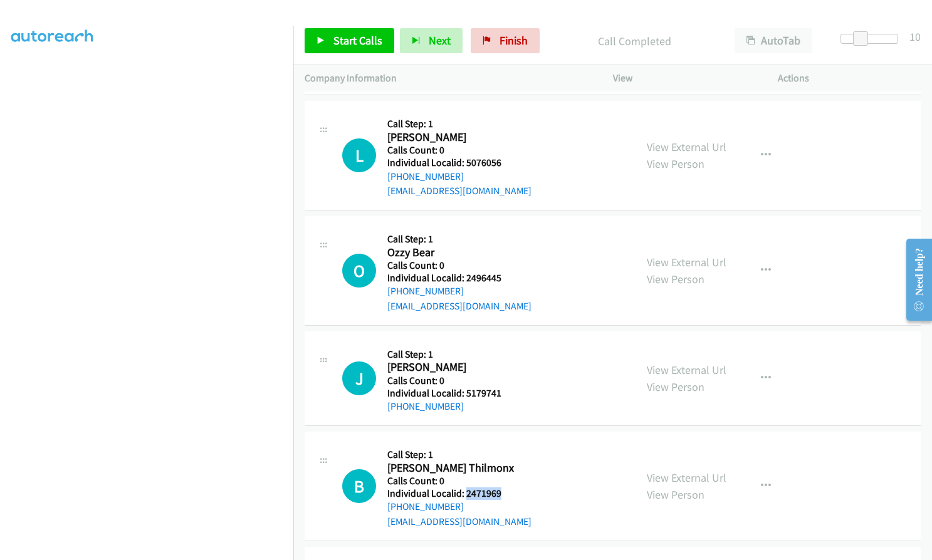
drag, startPoint x: 465, startPoint y: 481, endPoint x: 507, endPoint y: 480, distance: 42.0
click at [507, 488] on h5 "Individual Localid: 2471969" at bounding box center [459, 494] width 144 height 13
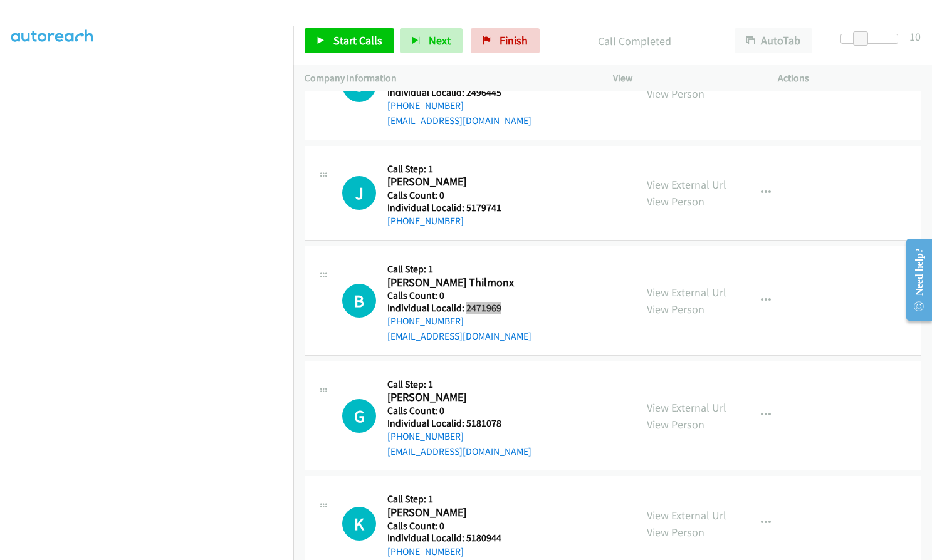
scroll to position [3040, 0]
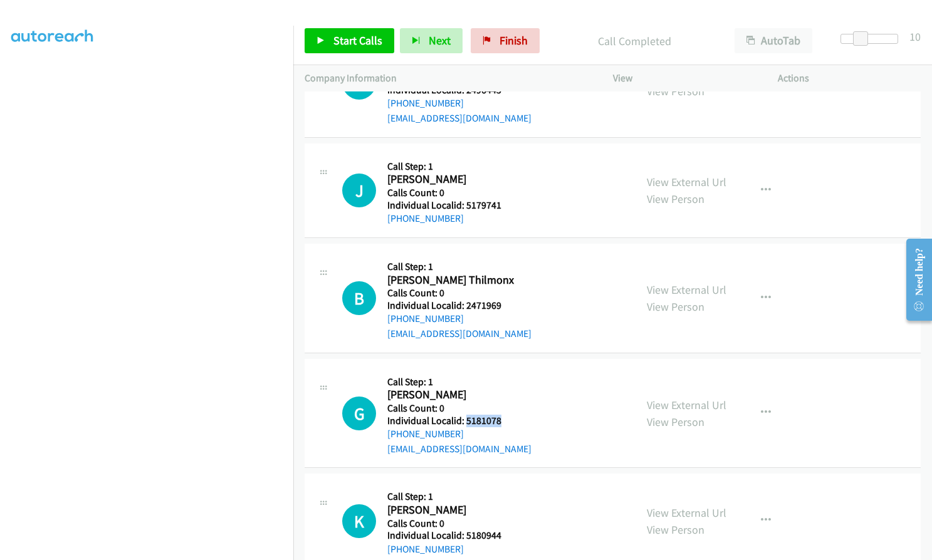
drag, startPoint x: 464, startPoint y: 409, endPoint x: 505, endPoint y: 407, distance: 40.1
click at [505, 415] on h5 "Individual Localid: 5181078" at bounding box center [459, 421] width 144 height 13
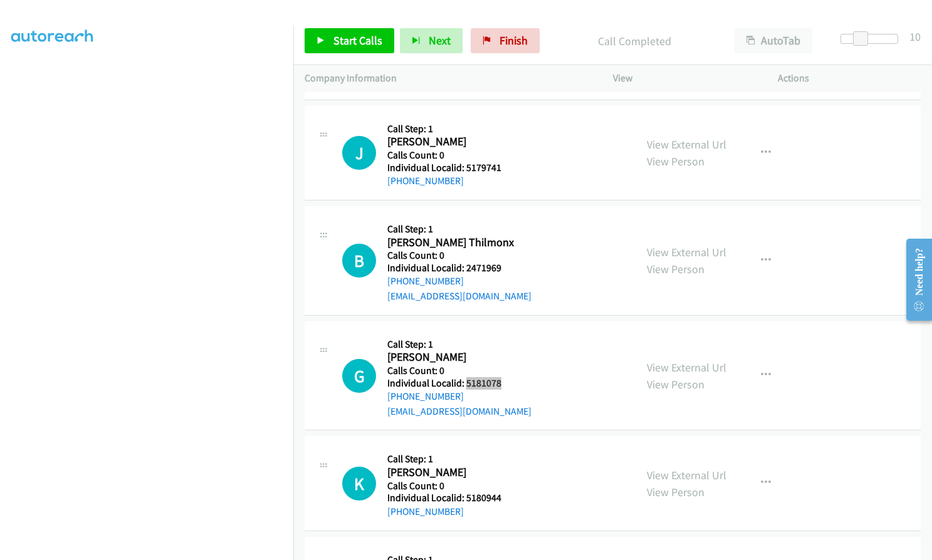
scroll to position [3275, 0]
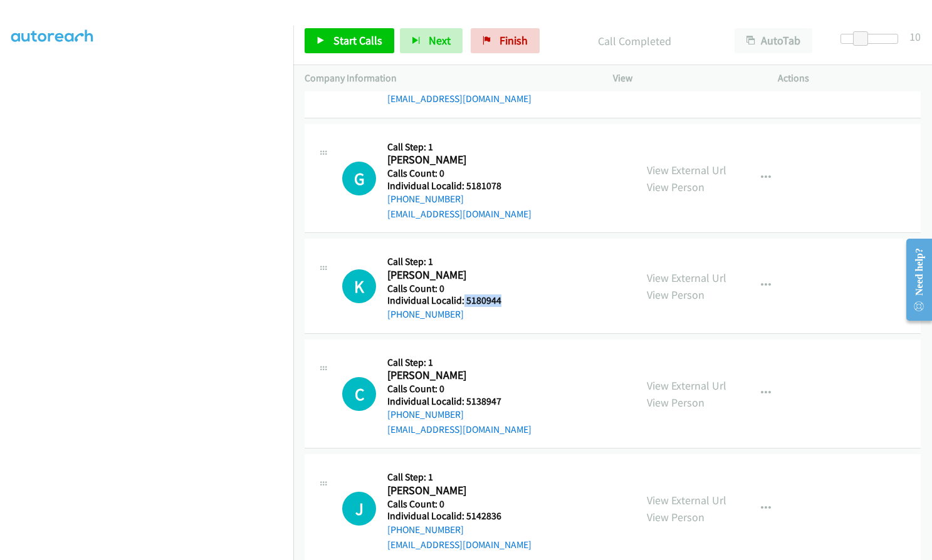
drag, startPoint x: 479, startPoint y: 290, endPoint x: 504, endPoint y: 289, distance: 25.1
click at [504, 295] on h5 "Individual Localid: 5180944" at bounding box center [456, 301] width 138 height 13
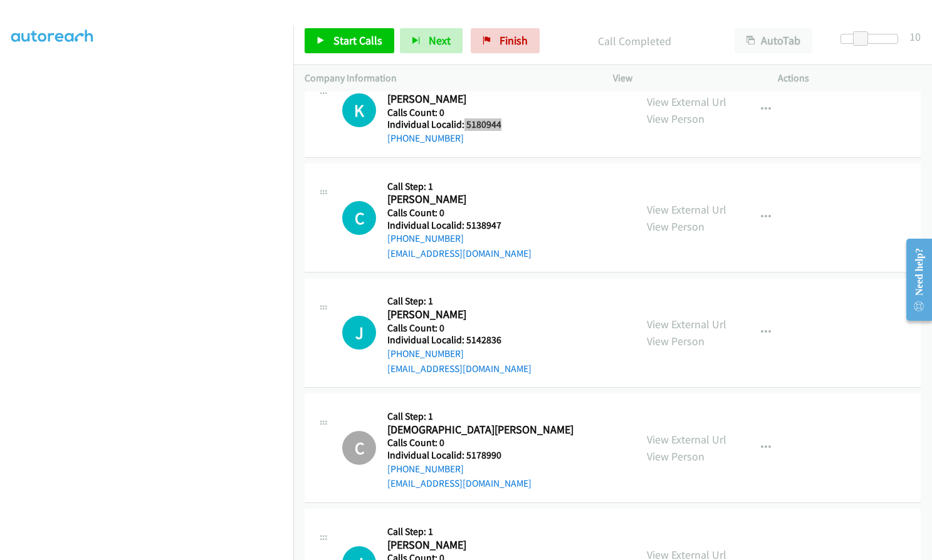
scroll to position [3478, 0]
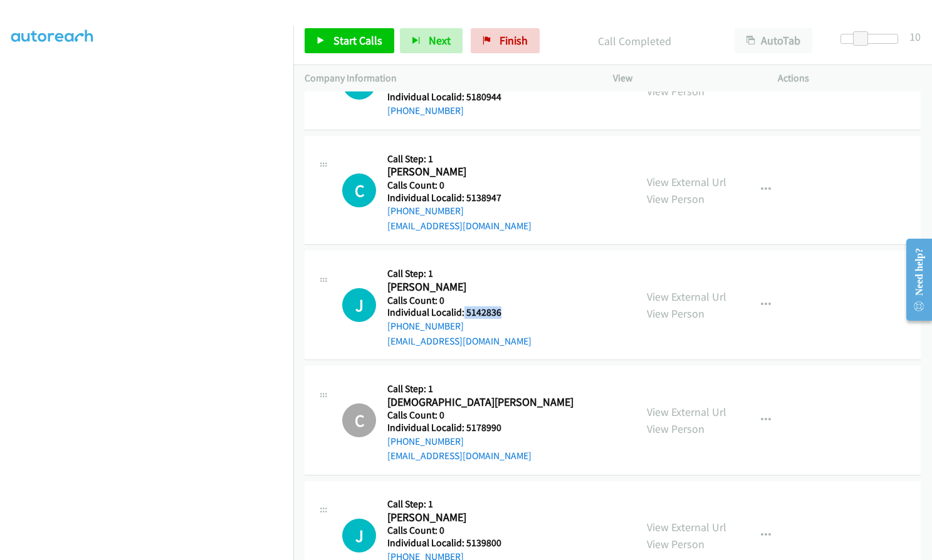
drag, startPoint x: 463, startPoint y: 300, endPoint x: 507, endPoint y: 300, distance: 44.5
click at [507, 306] on h5 "Individual Localid: 5142836" at bounding box center [459, 312] width 144 height 13
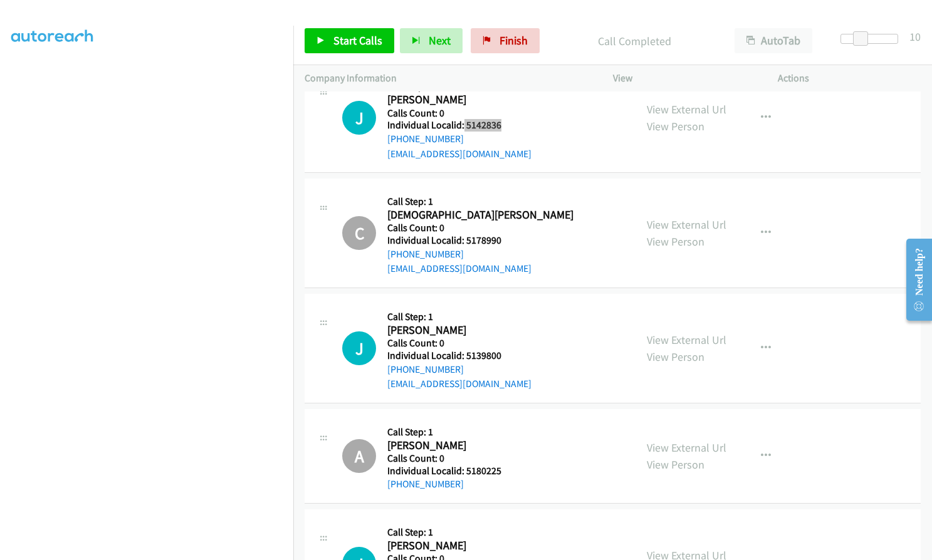
scroll to position [3666, 0]
drag, startPoint x: 471, startPoint y: 339, endPoint x: 506, endPoint y: 338, distance: 35.1
click at [506, 338] on div "J Callback Scheduled Call Step: 1 Jaxson Boyd Pacific/Honolulu Calls Count: 0 I…" at bounding box center [483, 348] width 282 height 86
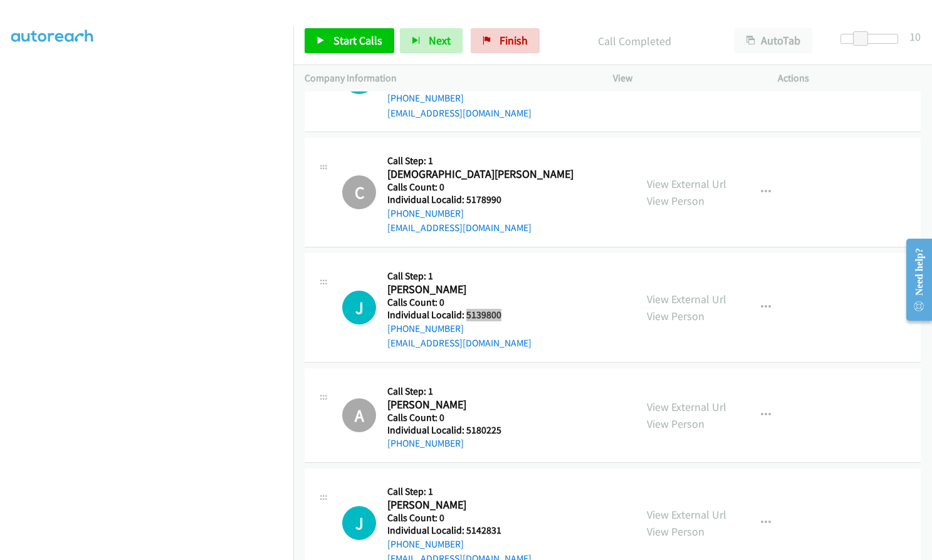
scroll to position [3776, 0]
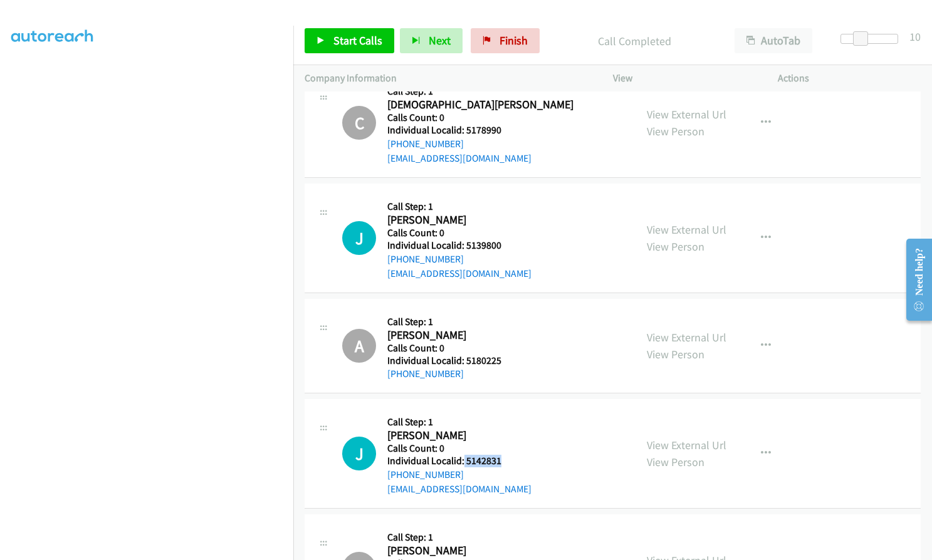
drag, startPoint x: 465, startPoint y: 444, endPoint x: 509, endPoint y: 445, distance: 43.9
click at [509, 445] on div "J Callback Scheduled Call Step: 1 Jace Trevillyan America/North_Dakota/Center C…" at bounding box center [483, 454] width 282 height 86
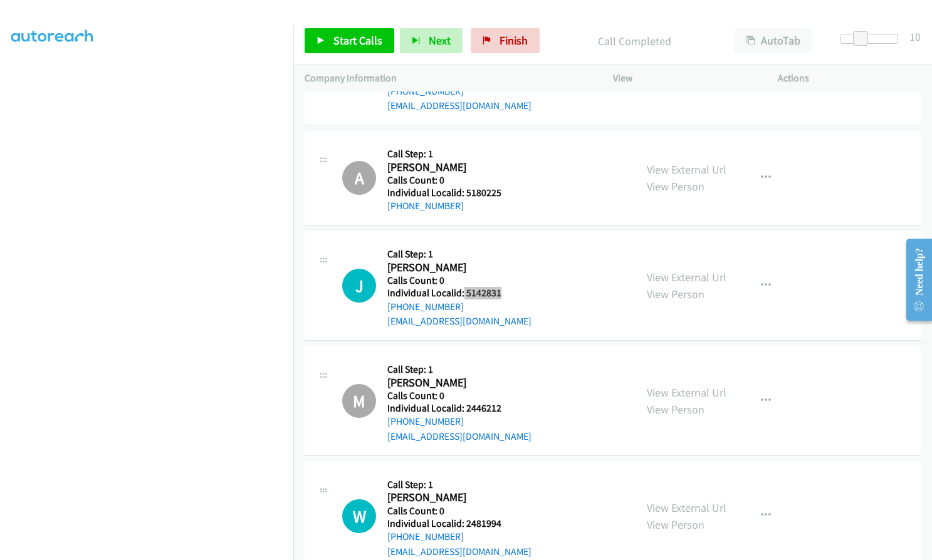
scroll to position [3959, 0]
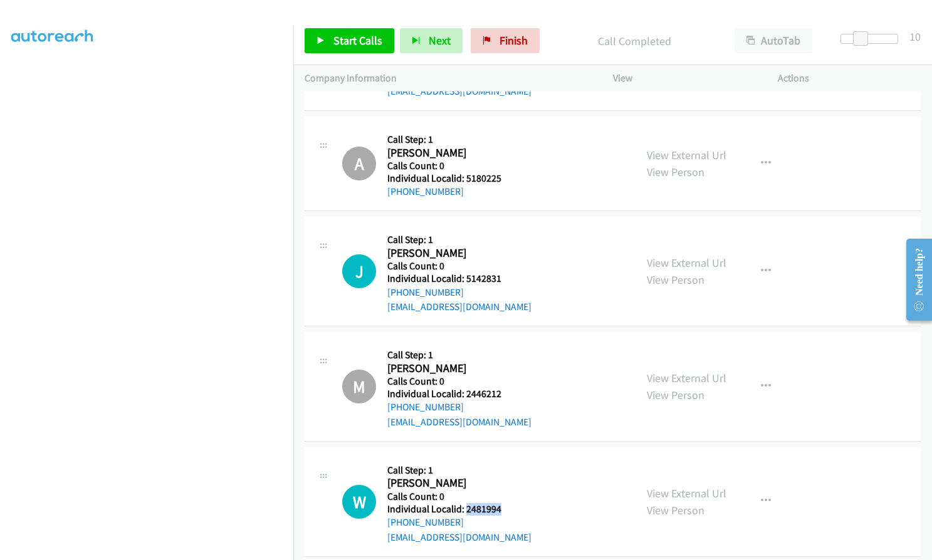
drag, startPoint x: 464, startPoint y: 494, endPoint x: 503, endPoint y: 494, distance: 38.9
click at [503, 494] on div "W Callback Scheduled Call Step: 1 Wyatt Curry America/Chicago Calls Count: 0 In…" at bounding box center [483, 502] width 282 height 86
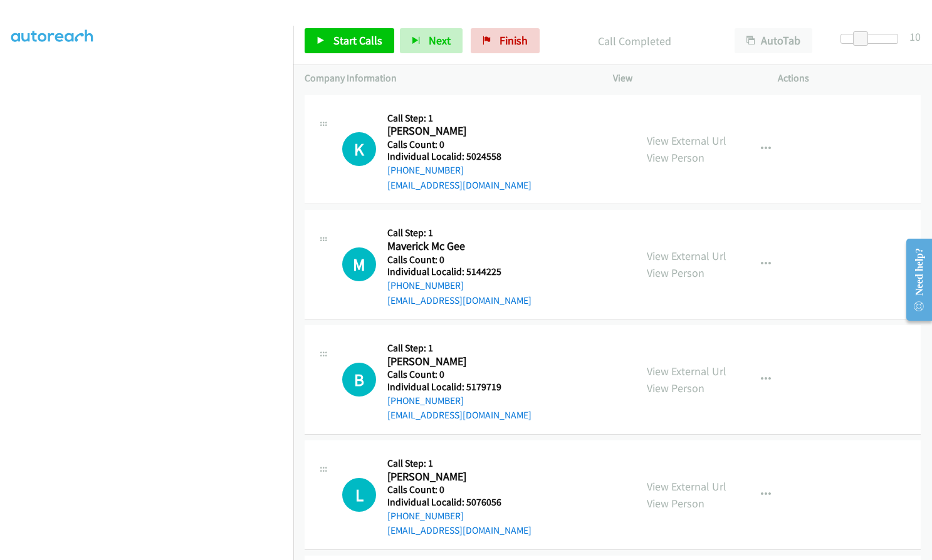
scroll to position [2517, 0]
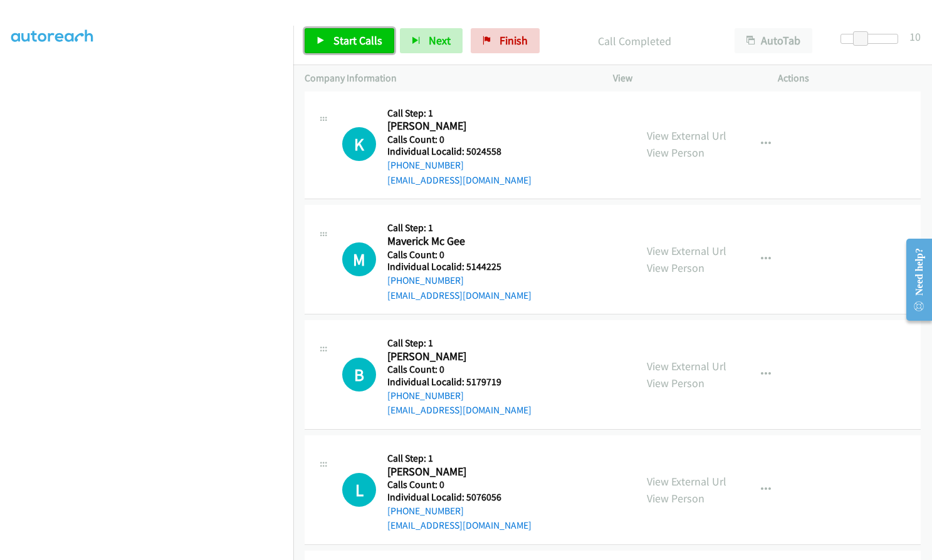
click at [364, 42] on span "Start Calls" at bounding box center [357, 40] width 49 height 14
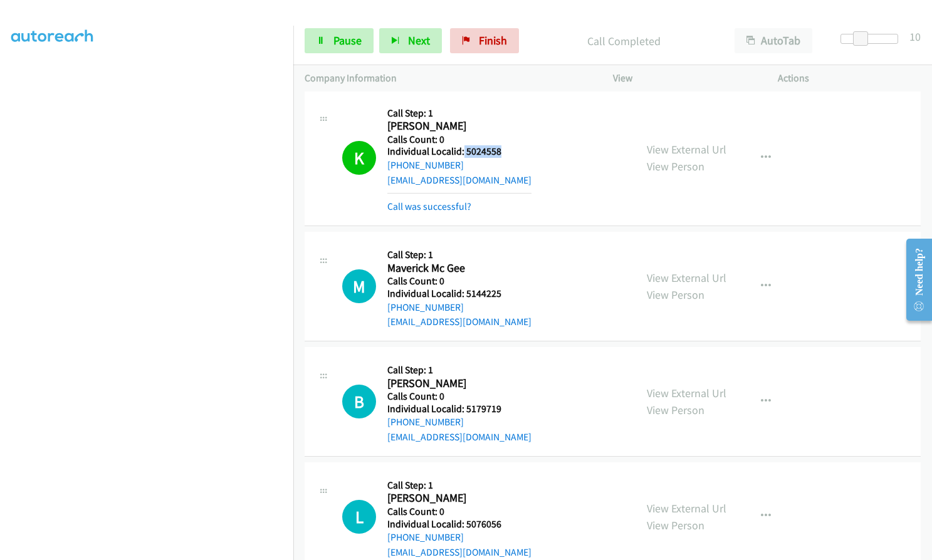
drag, startPoint x: 463, startPoint y: 133, endPoint x: 498, endPoint y: 135, distance: 35.8
click at [504, 145] on h5 "Individual Localid: 5024558" at bounding box center [459, 151] width 144 height 13
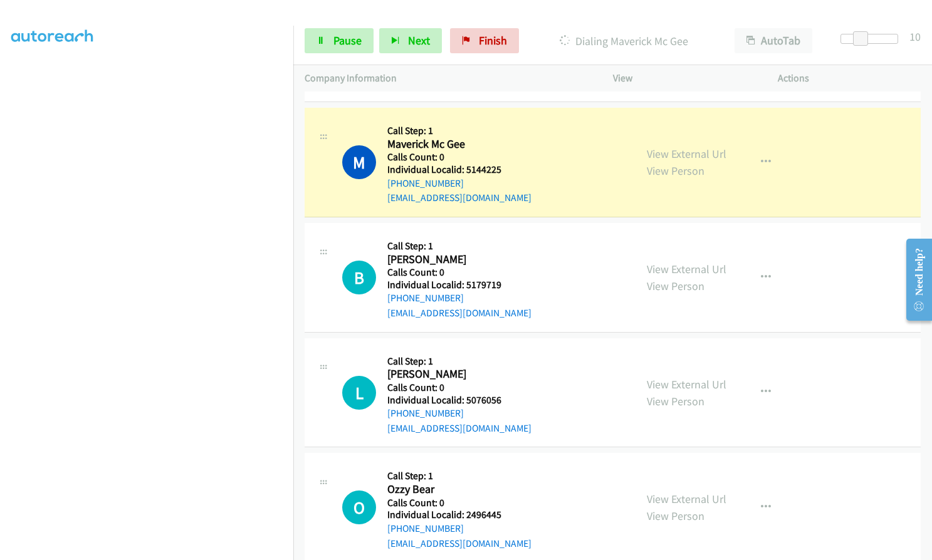
scroll to position [2642, 0]
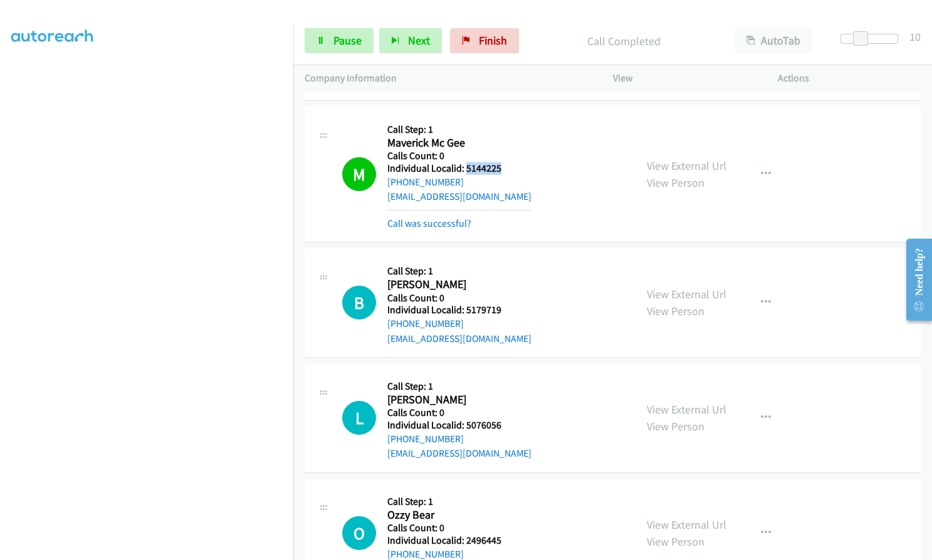
drag, startPoint x: 466, startPoint y: 151, endPoint x: 498, endPoint y: 151, distance: 32.6
click at [498, 162] on h5 "Individual Localid: 5144225" at bounding box center [459, 168] width 144 height 13
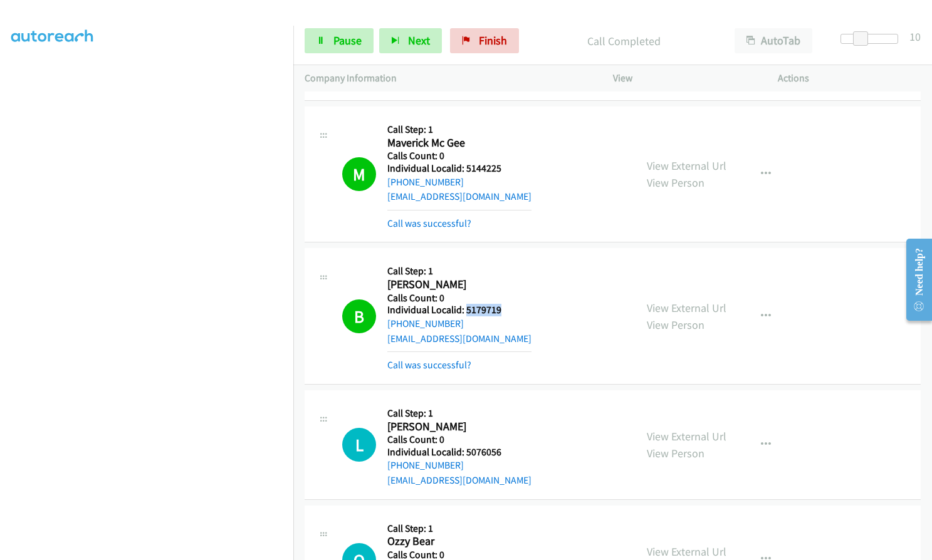
drag, startPoint x: 464, startPoint y: 294, endPoint x: 506, endPoint y: 294, distance: 41.4
click at [506, 304] on h5 "Individual Localid: 5179719" at bounding box center [459, 310] width 144 height 13
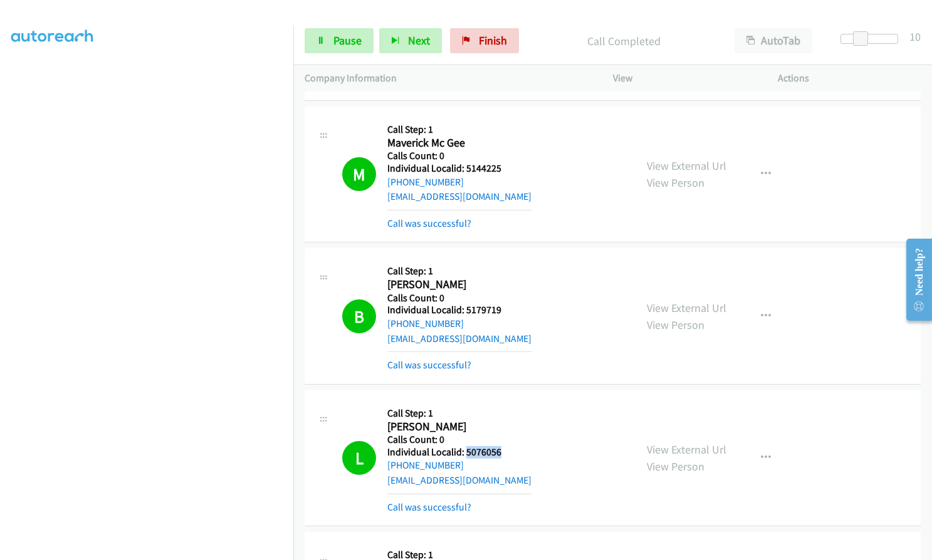
drag, startPoint x: 464, startPoint y: 438, endPoint x: 506, endPoint y: 437, distance: 41.4
click at [506, 446] on h5 "Individual Localid: 5076056" at bounding box center [459, 452] width 144 height 13
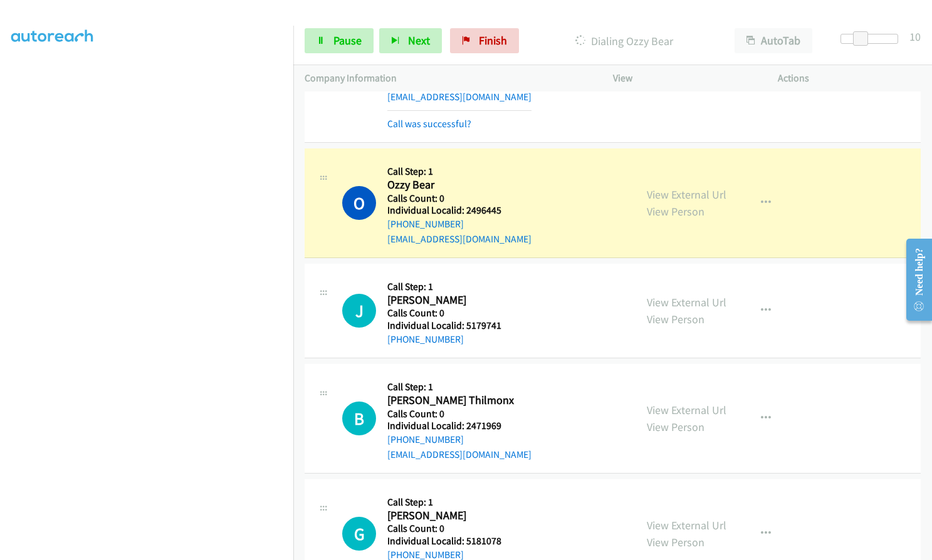
scroll to position [3034, 0]
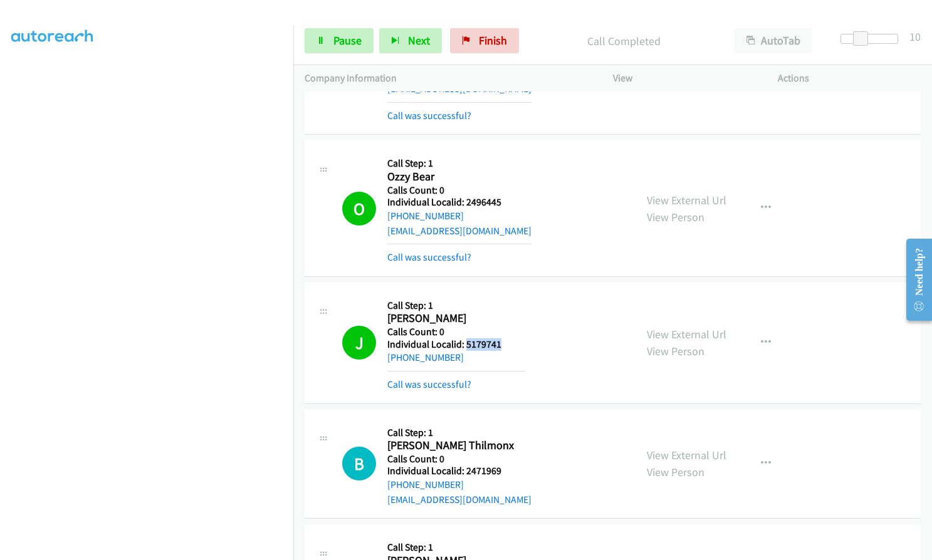
drag, startPoint x: 464, startPoint y: 329, endPoint x: 500, endPoint y: 329, distance: 35.7
click at [500, 338] on h5 "Individual Localid: 5179741" at bounding box center [456, 344] width 138 height 13
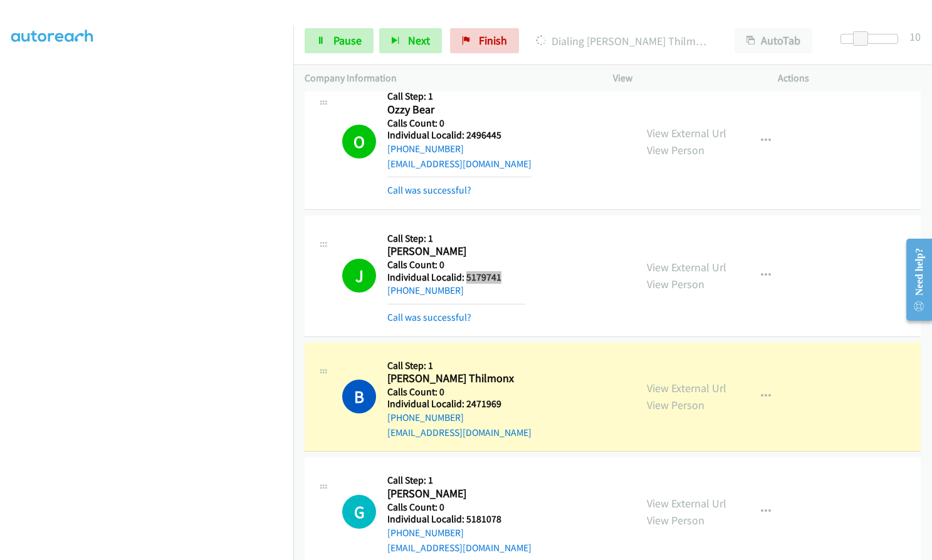
scroll to position [3050, 0]
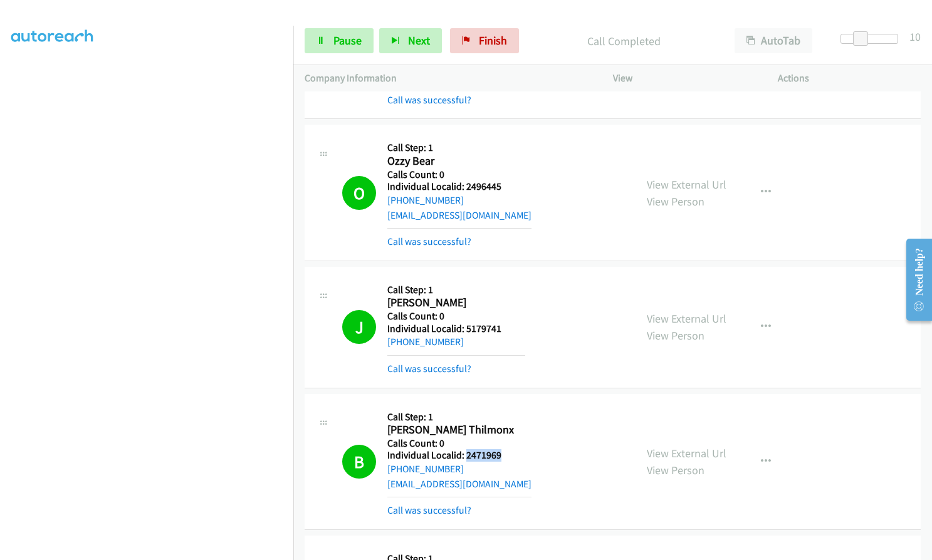
drag, startPoint x: 464, startPoint y: 435, endPoint x: 506, endPoint y: 440, distance: 42.3
click at [506, 449] on h5 "Individual Localid: 2471969" at bounding box center [459, 455] width 144 height 13
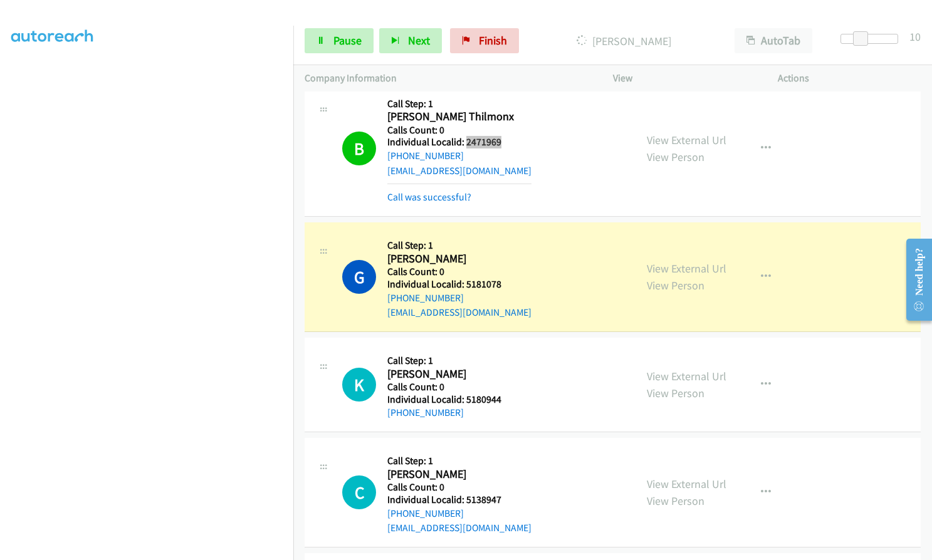
scroll to position [3379, 0]
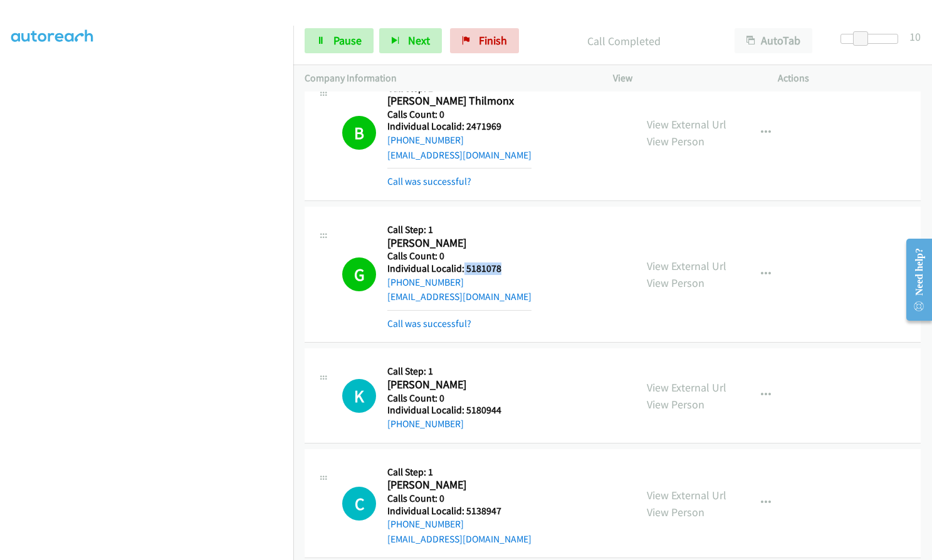
drag, startPoint x: 463, startPoint y: 253, endPoint x: 504, endPoint y: 252, distance: 41.4
click at [504, 263] on h5 "Individual Localid: 5181078" at bounding box center [459, 269] width 144 height 13
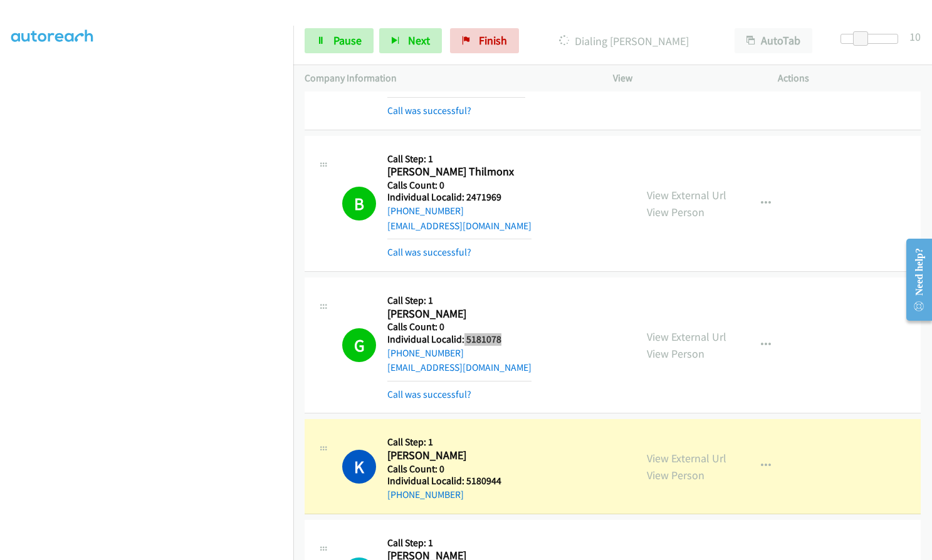
scroll to position [3300, 0]
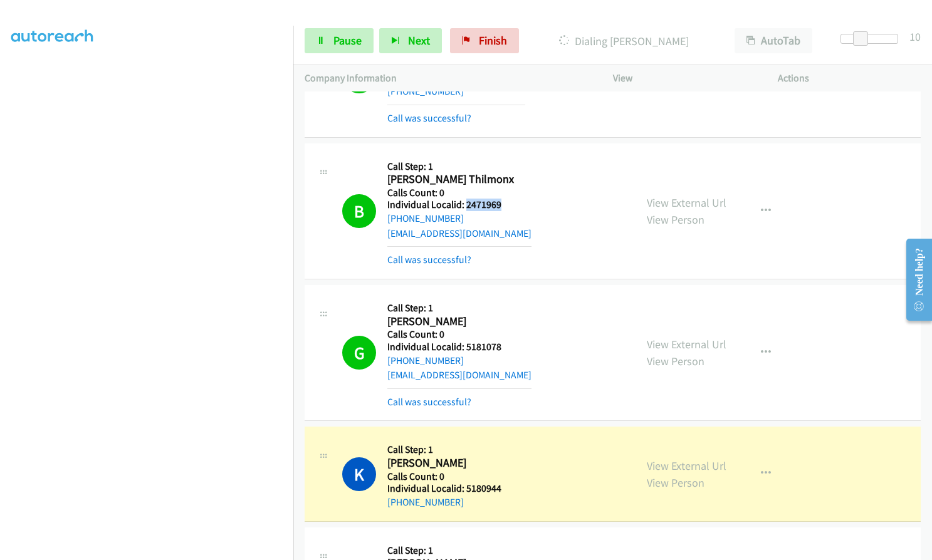
drag, startPoint x: 464, startPoint y: 190, endPoint x: 505, endPoint y: 191, distance: 40.8
click at [505, 199] on h5 "Individual Localid: 2471969" at bounding box center [459, 205] width 144 height 13
click at [763, 206] on icon "button" at bounding box center [766, 211] width 10 height 10
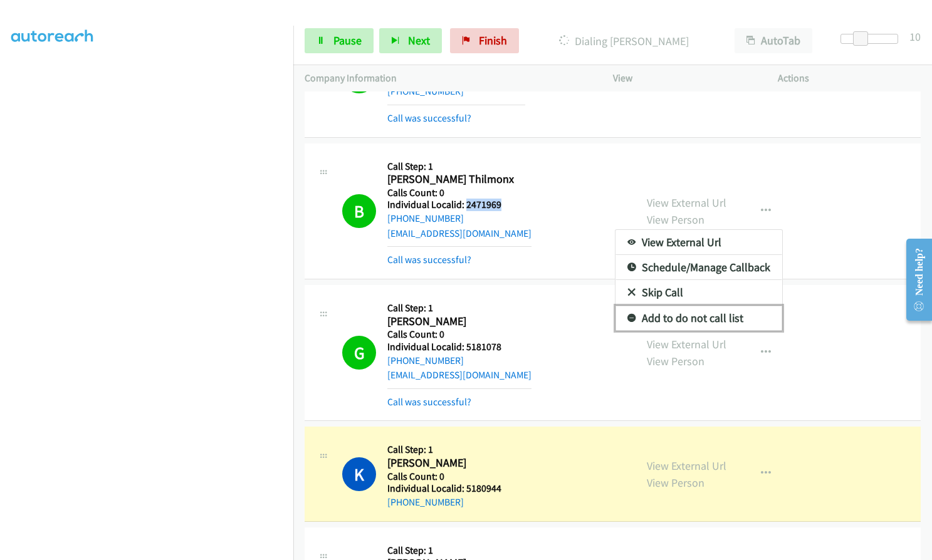
click at [627, 315] on icon at bounding box center [631, 319] width 9 height 9
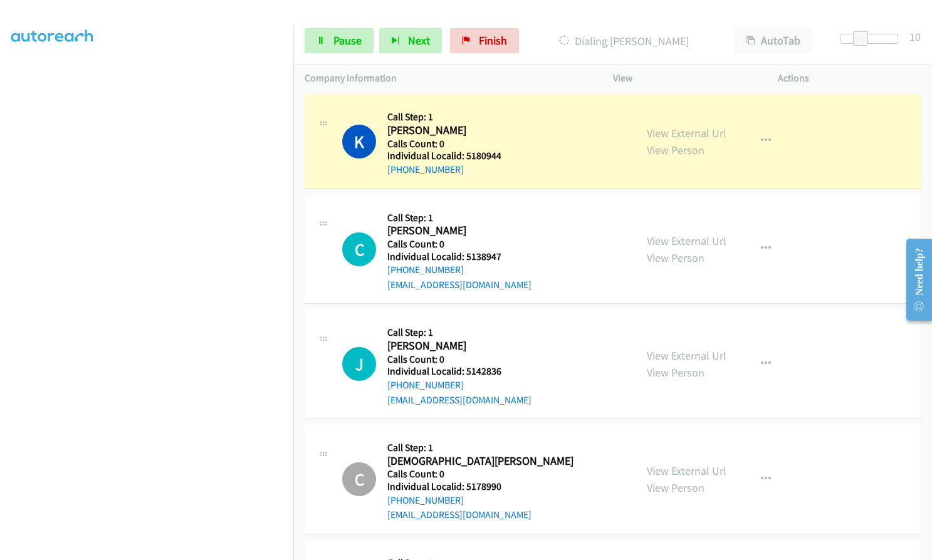
scroll to position [3629, 0]
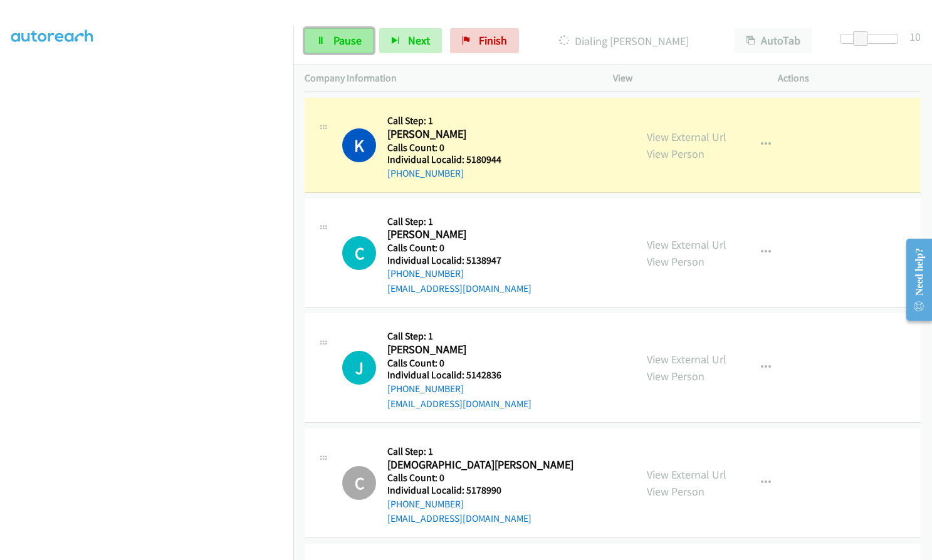
click at [330, 45] on link "Pause" at bounding box center [339, 40] width 69 height 25
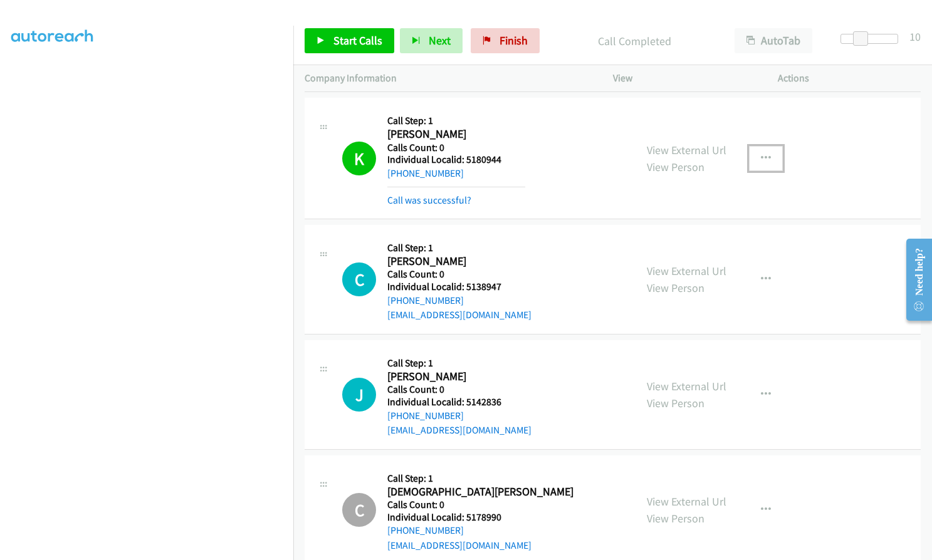
click at [761, 154] on icon "button" at bounding box center [766, 159] width 10 height 10
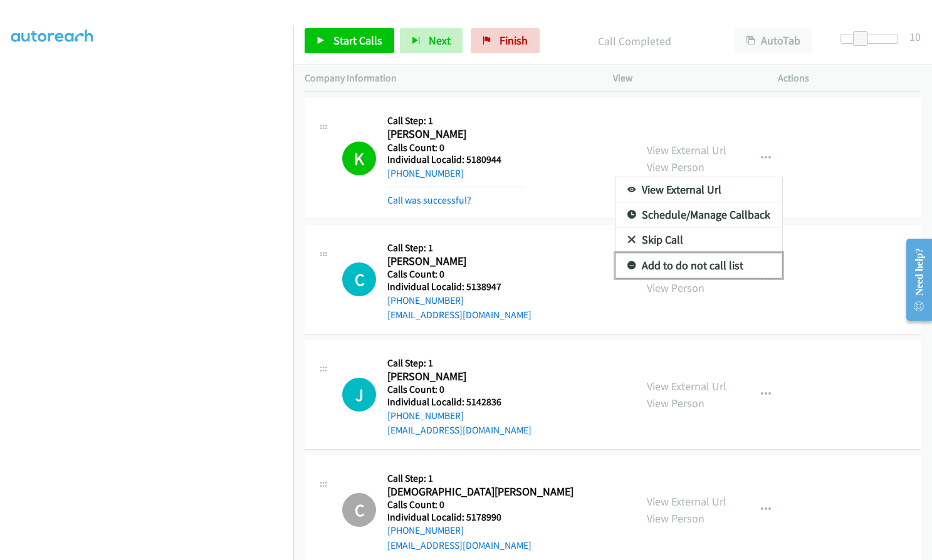
click at [627, 262] on icon at bounding box center [631, 266] width 9 height 9
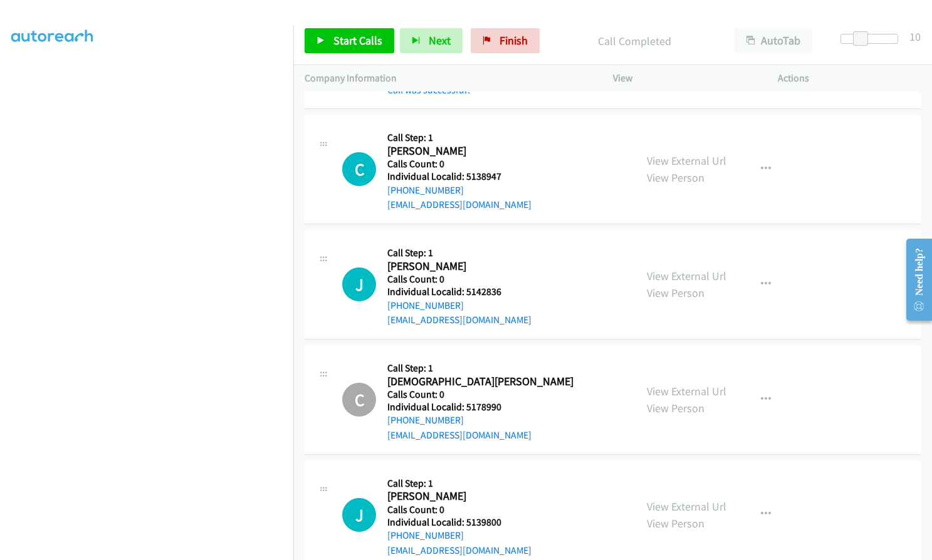
scroll to position [3755, 0]
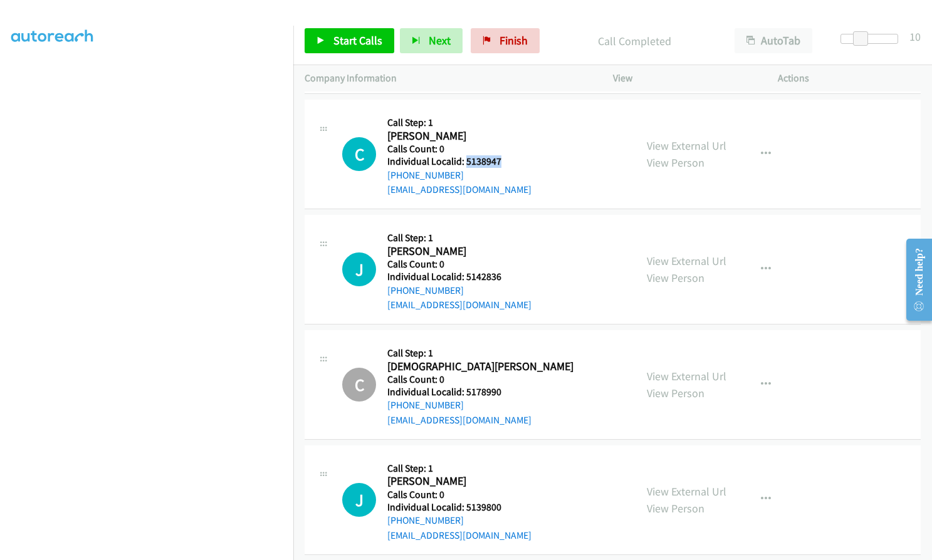
drag, startPoint x: 464, startPoint y: 148, endPoint x: 503, endPoint y: 145, distance: 38.9
click at [503, 155] on h5 "Individual Localid: 5138947" at bounding box center [459, 161] width 144 height 13
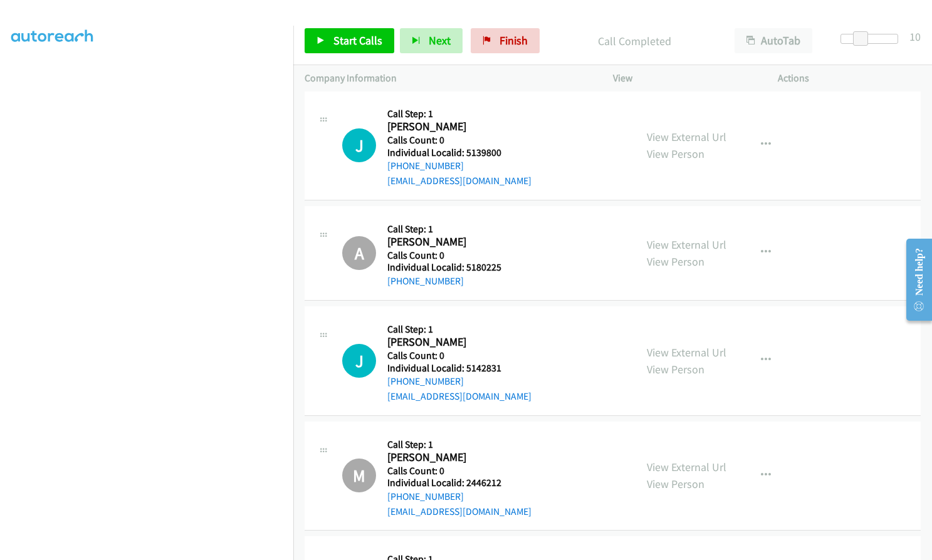
scroll to position [4115, 0]
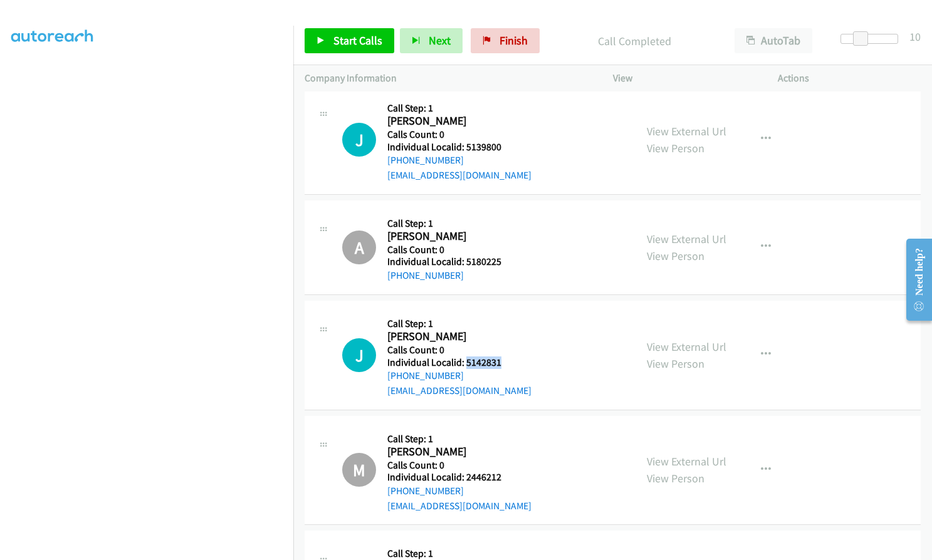
drag, startPoint x: 464, startPoint y: 349, endPoint x: 500, endPoint y: 347, distance: 35.8
click at [509, 347] on div "J Callback Scheduled Call Step: 1 Jace Trevillyan America/North_Dakota/Center C…" at bounding box center [483, 355] width 282 height 86
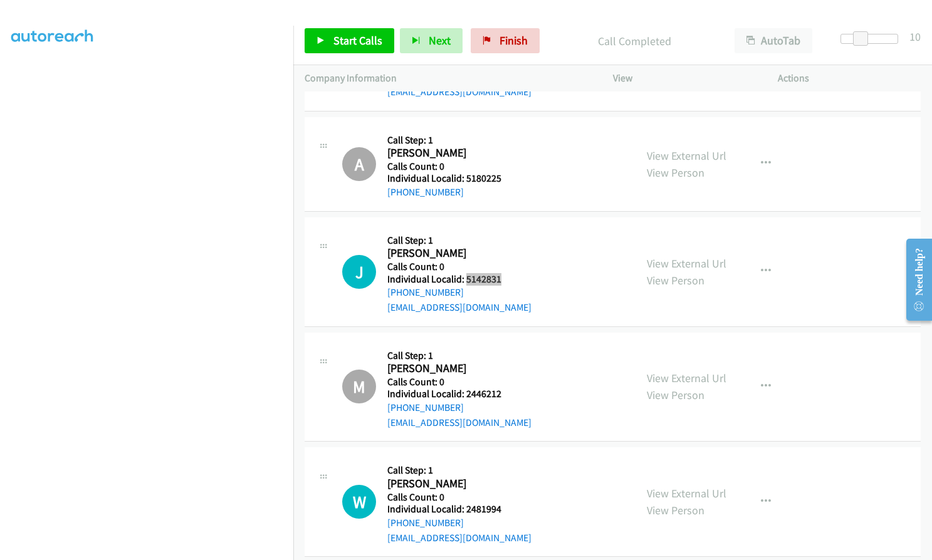
scroll to position [4199, 0]
click at [348, 35] on span "Start Calls" at bounding box center [357, 40] width 49 height 14
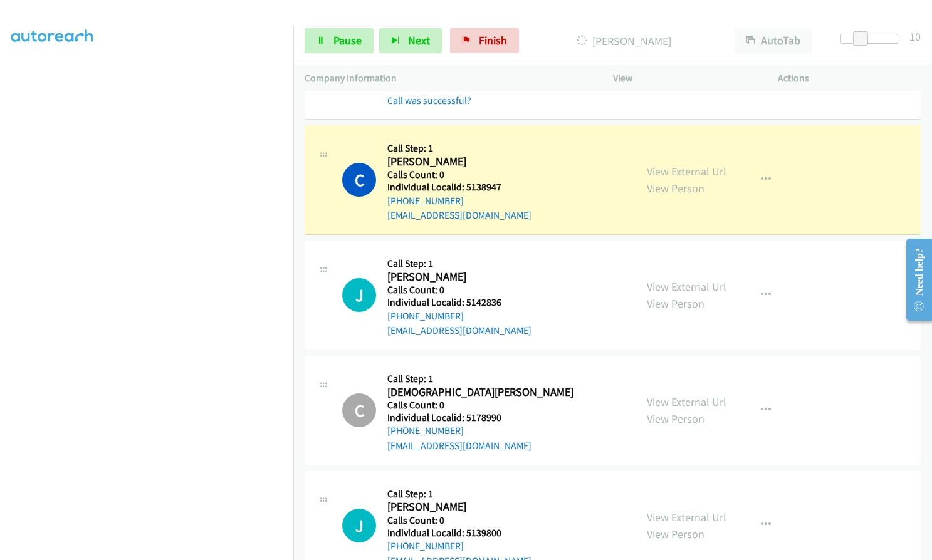
scroll to position [142, 0]
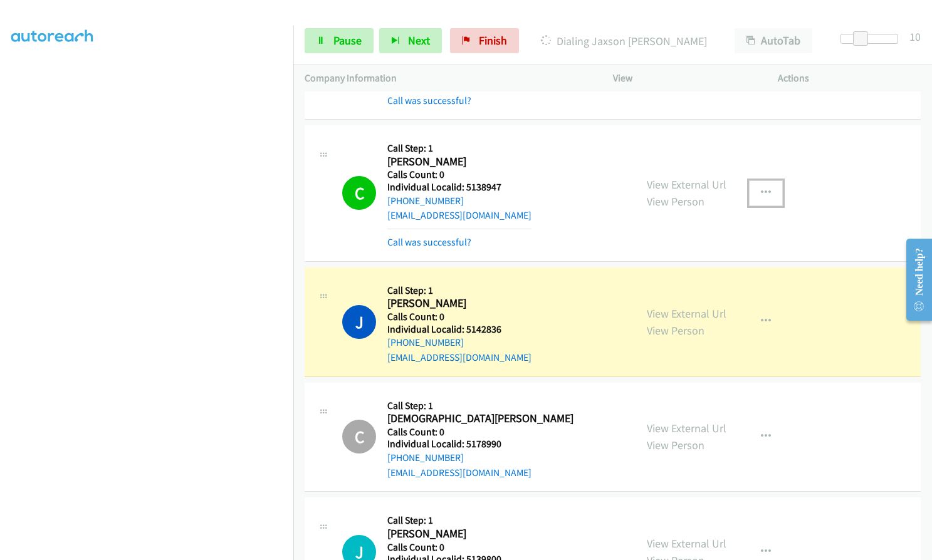
click at [763, 188] on icon "button" at bounding box center [766, 193] width 10 height 10
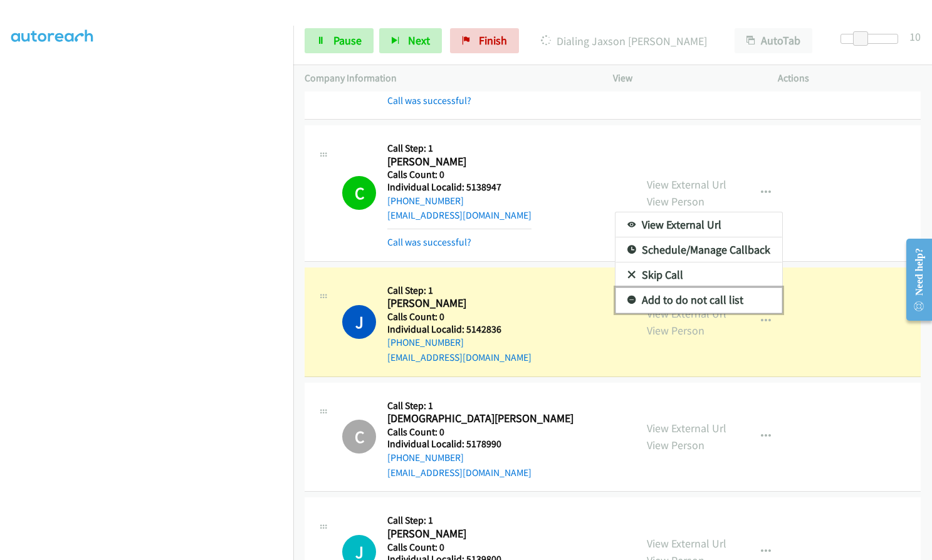
click at [627, 296] on icon at bounding box center [631, 300] width 9 height 9
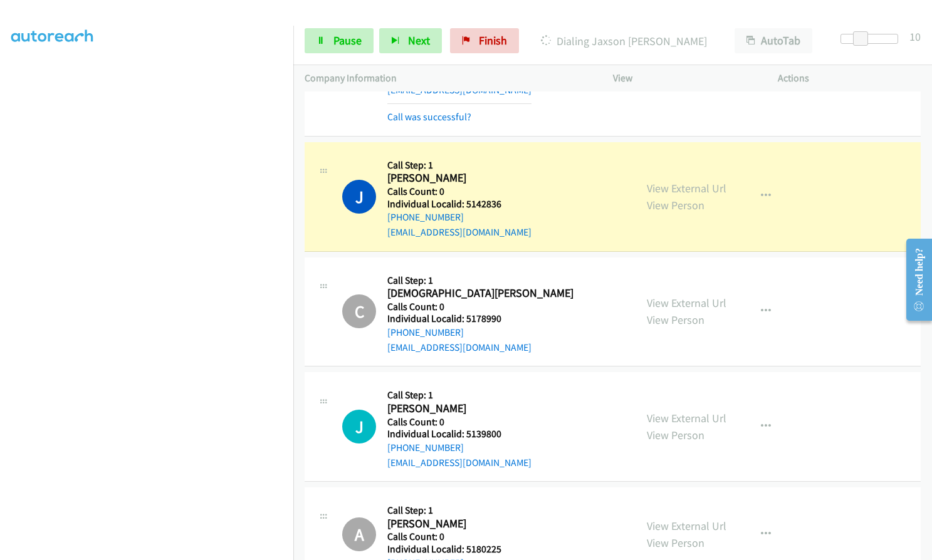
scroll to position [3886, 0]
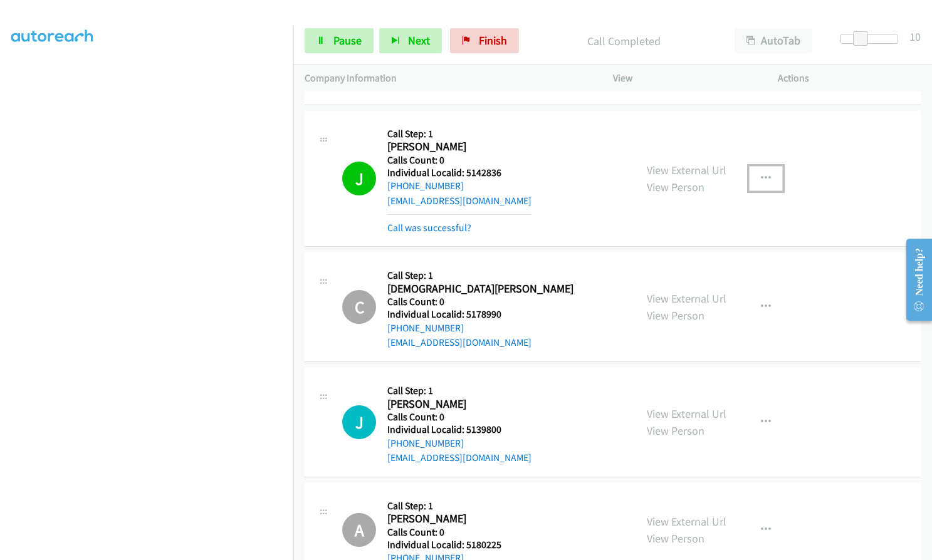
click at [774, 166] on button "button" at bounding box center [766, 178] width 34 height 25
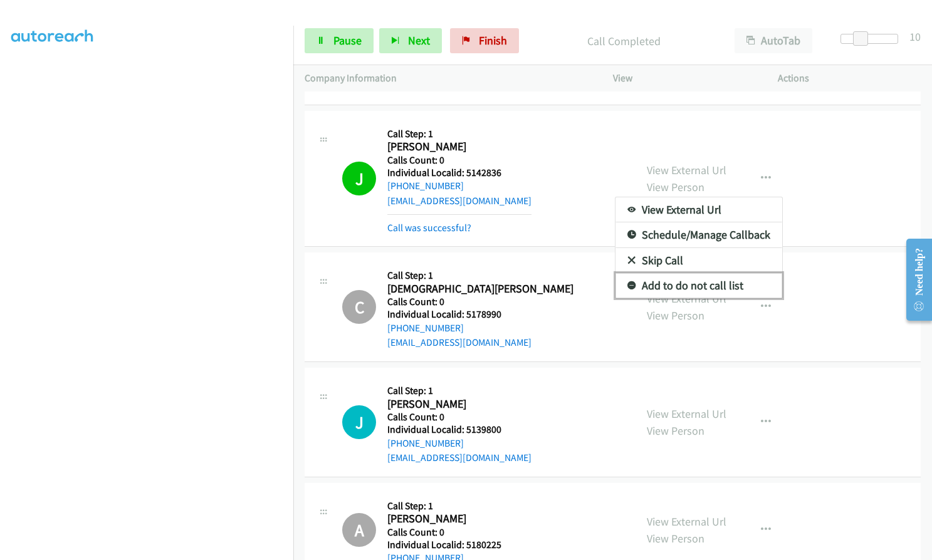
click at [628, 282] on icon at bounding box center [631, 286] width 9 height 9
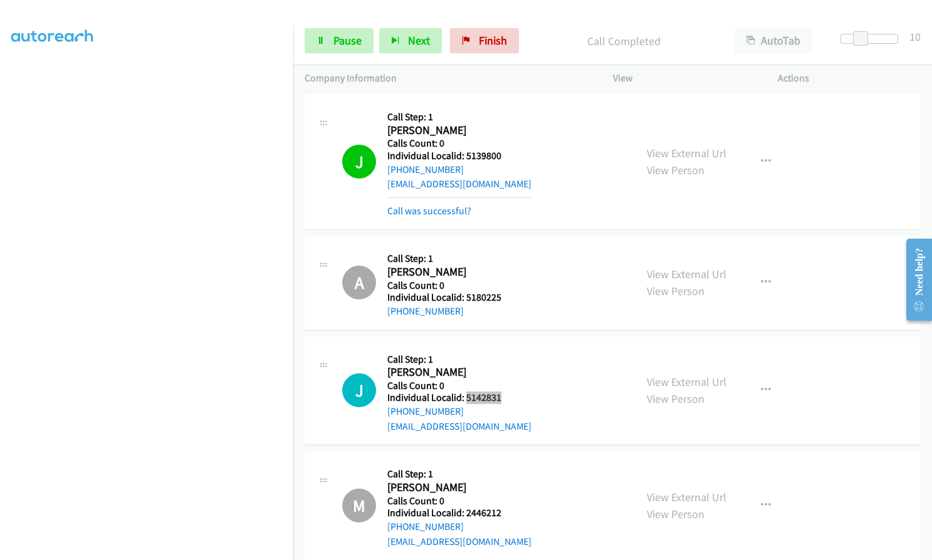
scroll to position [4158, 0]
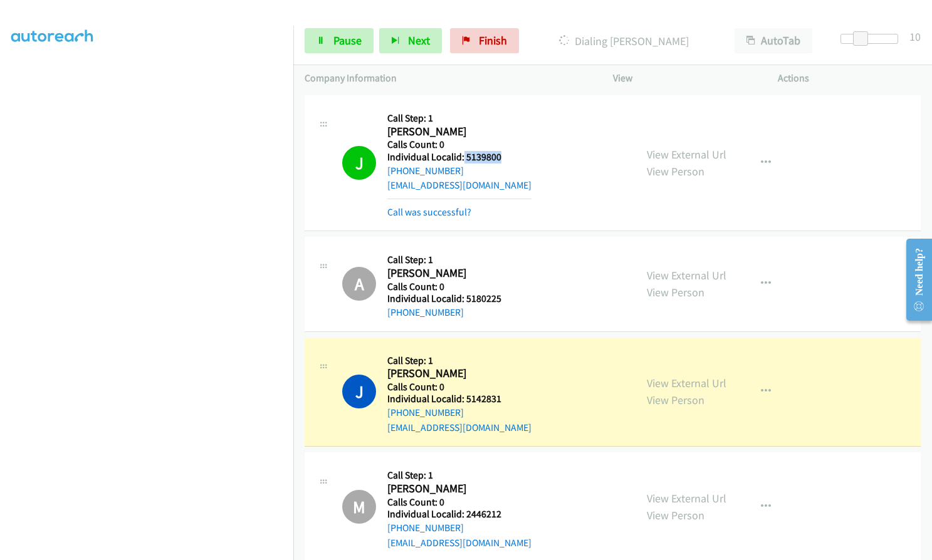
drag, startPoint x: 466, startPoint y: 142, endPoint x: 503, endPoint y: 140, distance: 37.7
click at [505, 140] on div "J Callback Scheduled Call Step: 1 Jaxson Boyd Pacific/Honolulu Calls Count: 0 I…" at bounding box center [483, 163] width 282 height 113
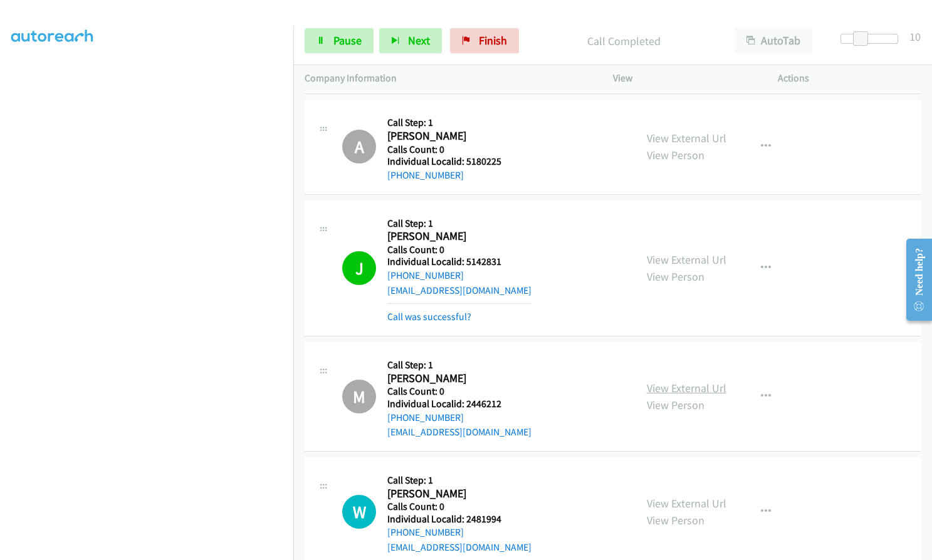
scroll to position [4306, 0]
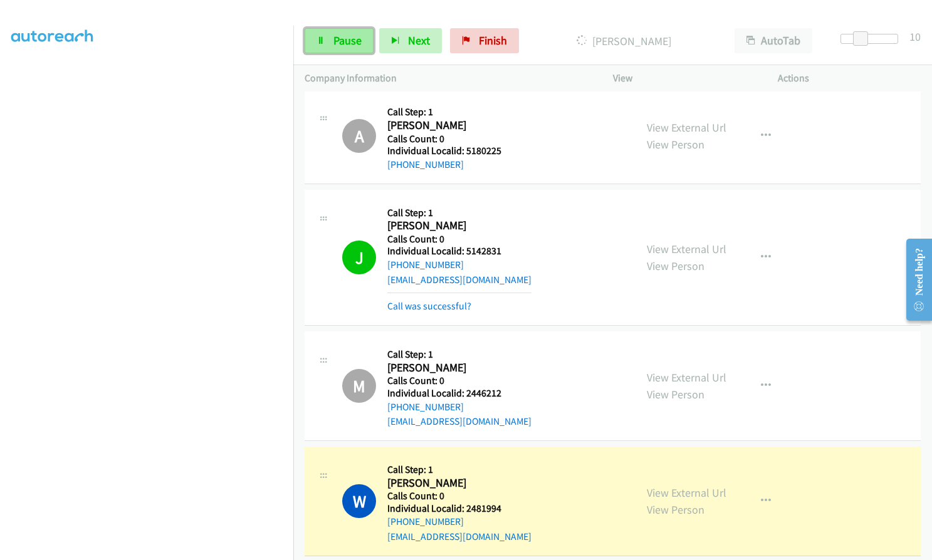
click at [350, 42] on span "Pause" at bounding box center [347, 40] width 28 height 14
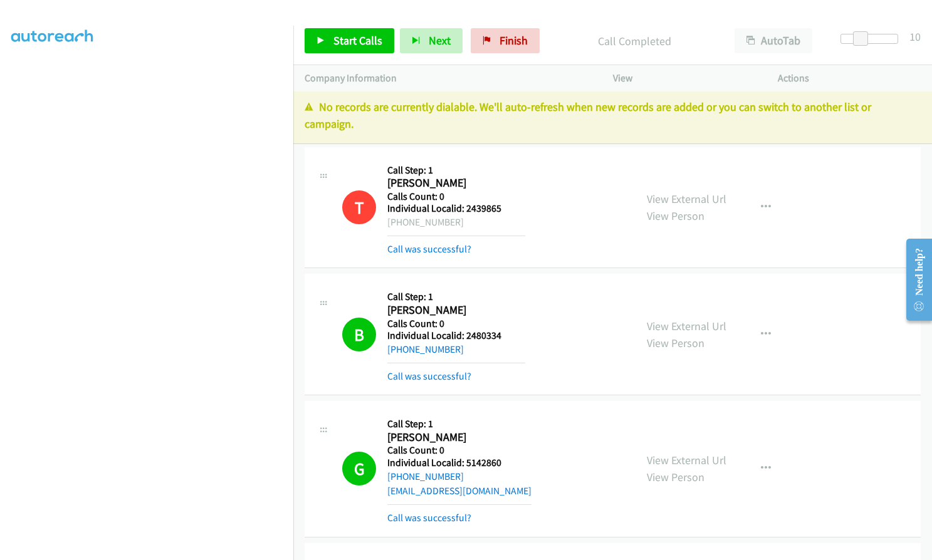
scroll to position [0, 0]
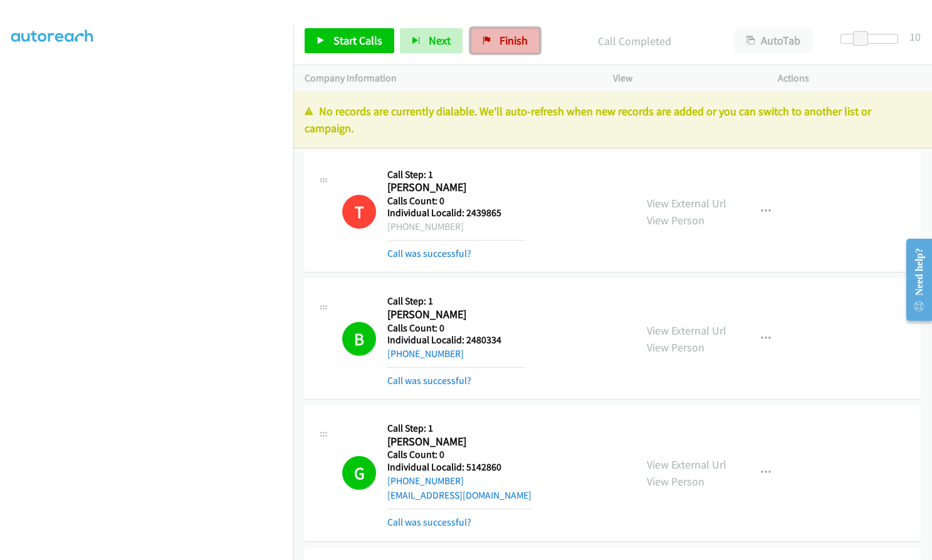
click at [506, 40] on span "Finish" at bounding box center [514, 40] width 28 height 14
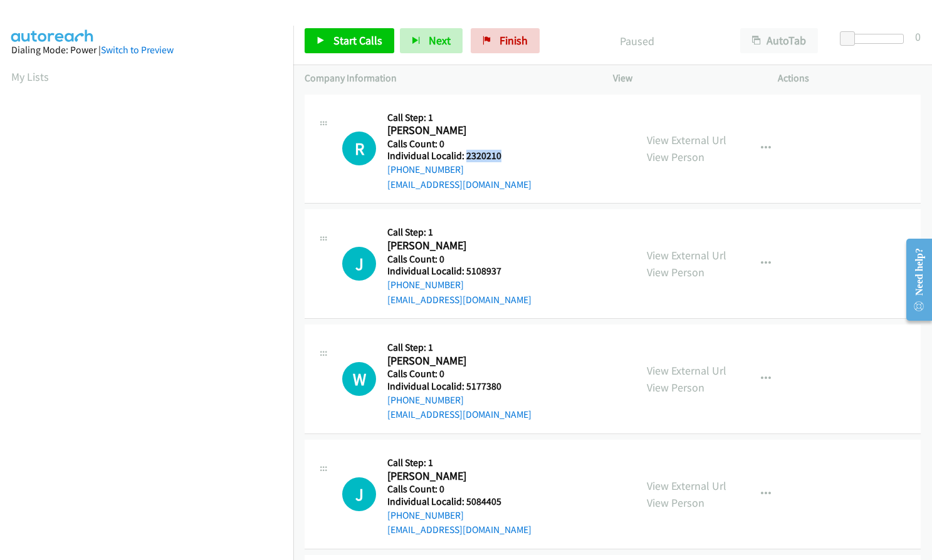
drag, startPoint x: 464, startPoint y: 157, endPoint x: 501, endPoint y: 157, distance: 37.0
click at [501, 157] on h5 "Individual Localid: 2320210" at bounding box center [459, 156] width 144 height 13
copy h5 "2320210"
drag, startPoint x: 465, startPoint y: 270, endPoint x: 503, endPoint y: 269, distance: 38.2
click at [508, 269] on div "J Callback Scheduled Call Step: 1 Jaxon Cline America/Los_Angeles Calls Count: …" at bounding box center [483, 264] width 282 height 86
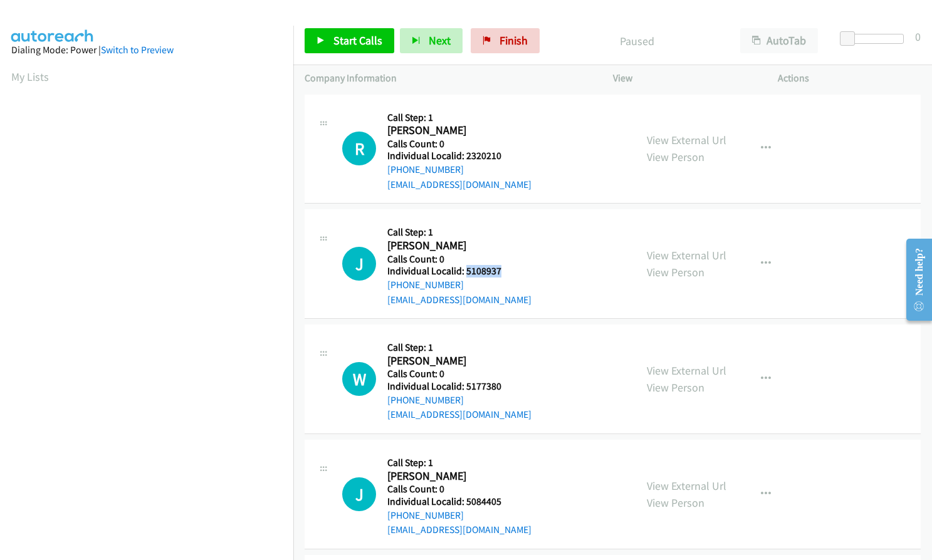
copy h5 "5108937"
drag, startPoint x: 463, startPoint y: 387, endPoint x: 507, endPoint y: 385, distance: 43.9
click at [507, 385] on div "W Callback Scheduled Call Step: 1 Weston Mc Vey America/Denver Calls Count: 0 I…" at bounding box center [483, 379] width 282 height 86
copy h5 "5177380"
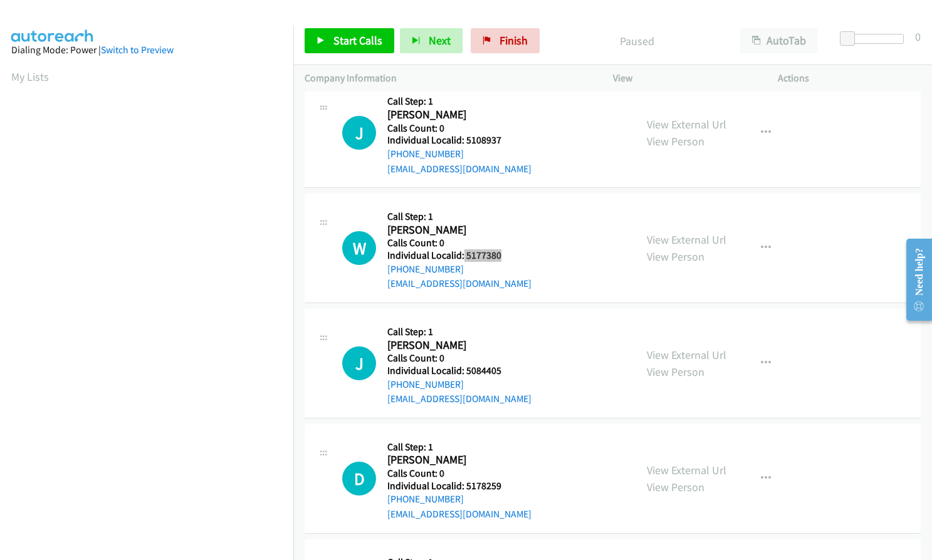
scroll to position [172, 0]
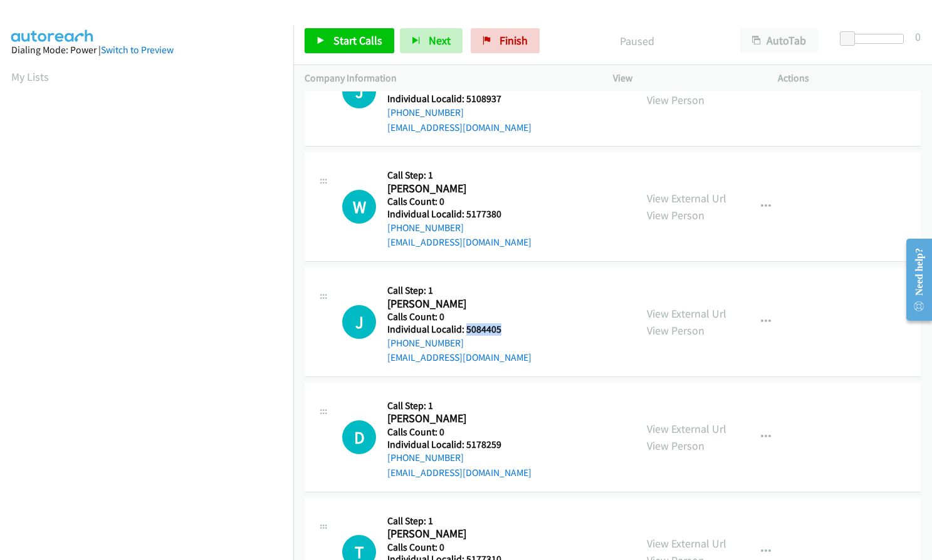
drag, startPoint x: 465, startPoint y: 326, endPoint x: 493, endPoint y: 331, distance: 28.6
click at [502, 331] on h5 "Individual Localid: 5084405" at bounding box center [459, 329] width 144 height 13
copy h5 "5084405"
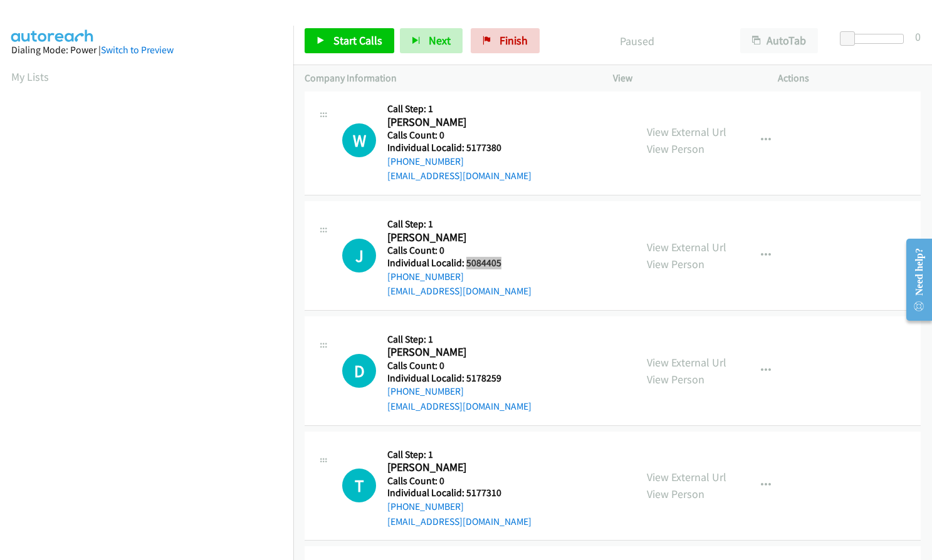
scroll to position [251, 0]
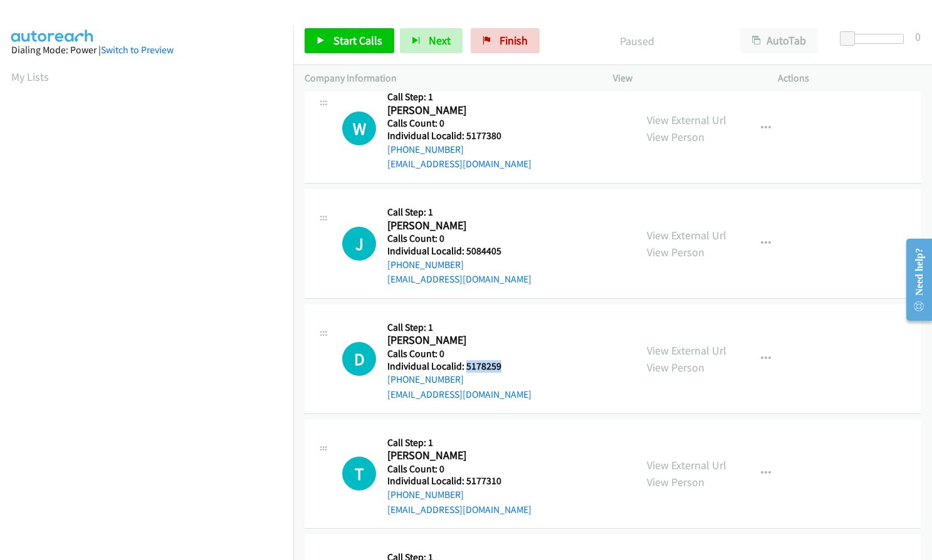
drag, startPoint x: 465, startPoint y: 365, endPoint x: 508, endPoint y: 367, distance: 42.7
click at [508, 367] on div "D Callback Scheduled Call Step: 1 Dylan Thomas America/Los_Angeles Calls Count:…" at bounding box center [483, 359] width 282 height 86
copy h5 "5178259"
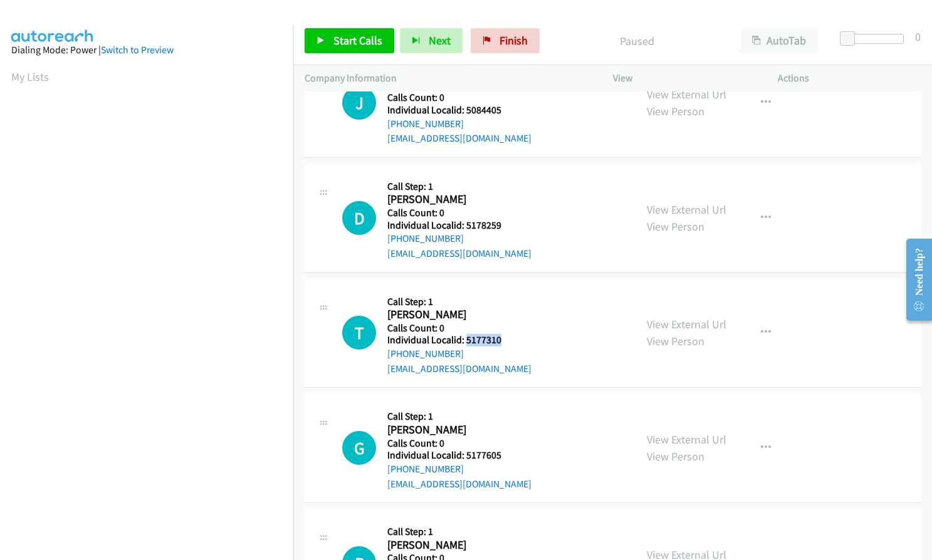
drag, startPoint x: 464, startPoint y: 342, endPoint x: 505, endPoint y: 341, distance: 40.1
click at [505, 341] on div "T Callback Scheduled Call Step: 1 Tanner Geraths America/Los_Angeles Calls Coun…" at bounding box center [483, 333] width 282 height 86
copy h5 "5177310"
drag, startPoint x: 464, startPoint y: 454, endPoint x: 514, endPoint y: 456, distance: 49.5
click at [514, 456] on div "G Callback Scheduled Call Step: 1 Garrett Bailey America/Los_Angeles Calls Coun…" at bounding box center [483, 448] width 282 height 86
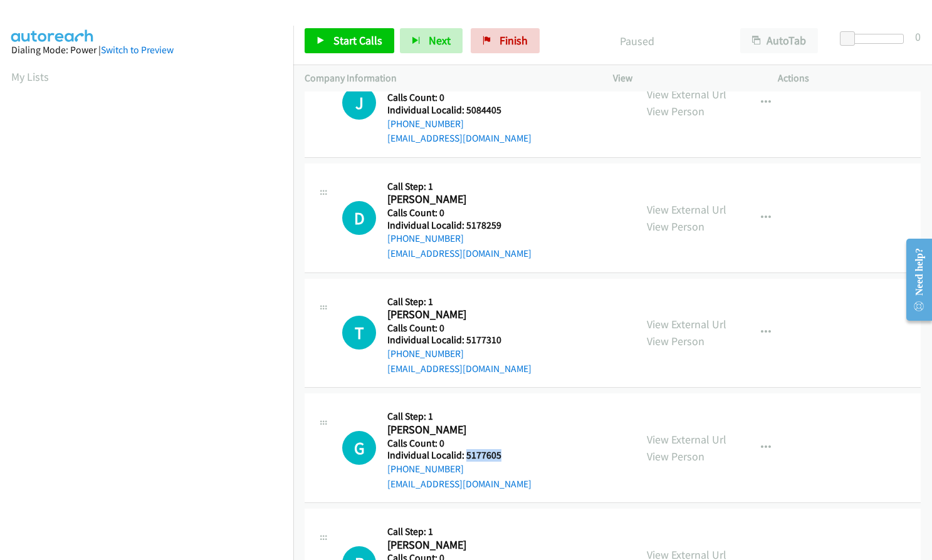
copy h5 "5177605"
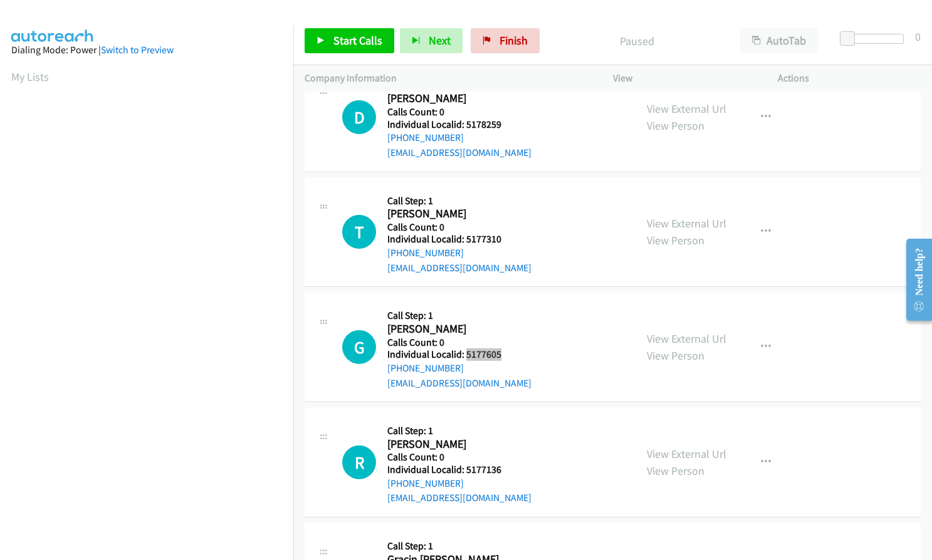
scroll to position [517, 0]
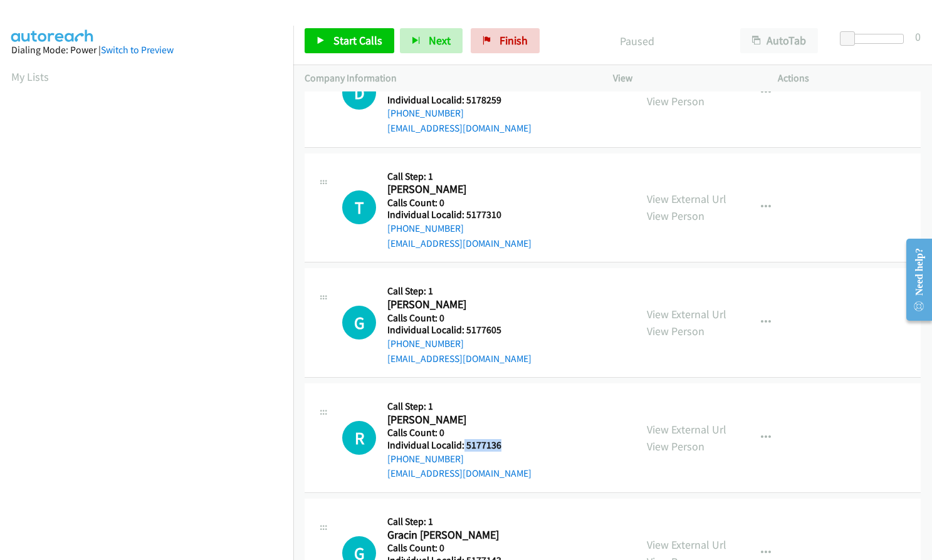
drag, startPoint x: 463, startPoint y: 442, endPoint x: 513, endPoint y: 446, distance: 49.6
click at [513, 446] on div "R Callback Scheduled Call Step: 1 Raige Judd America/Los_Angeles Calls Count: 0…" at bounding box center [483, 438] width 282 height 86
copy h5 "5177136"
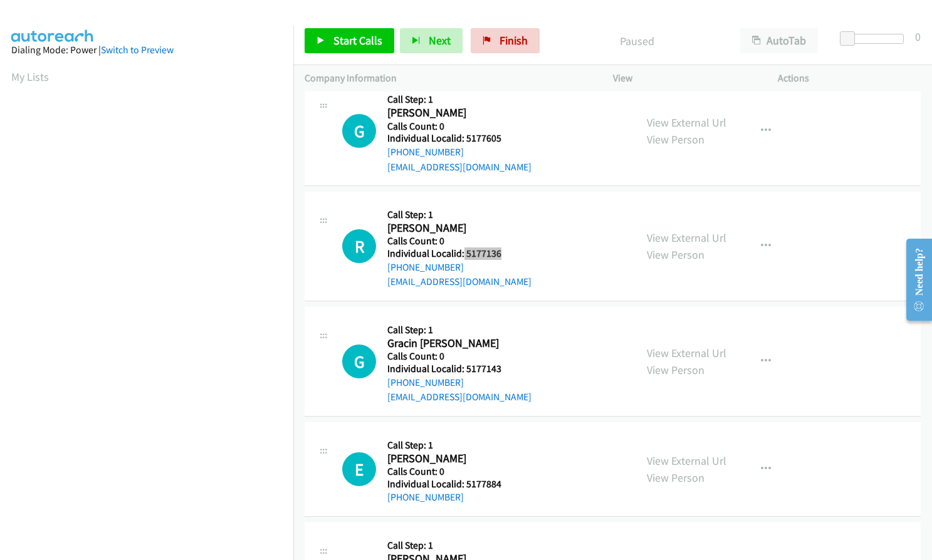
scroll to position [721, 0]
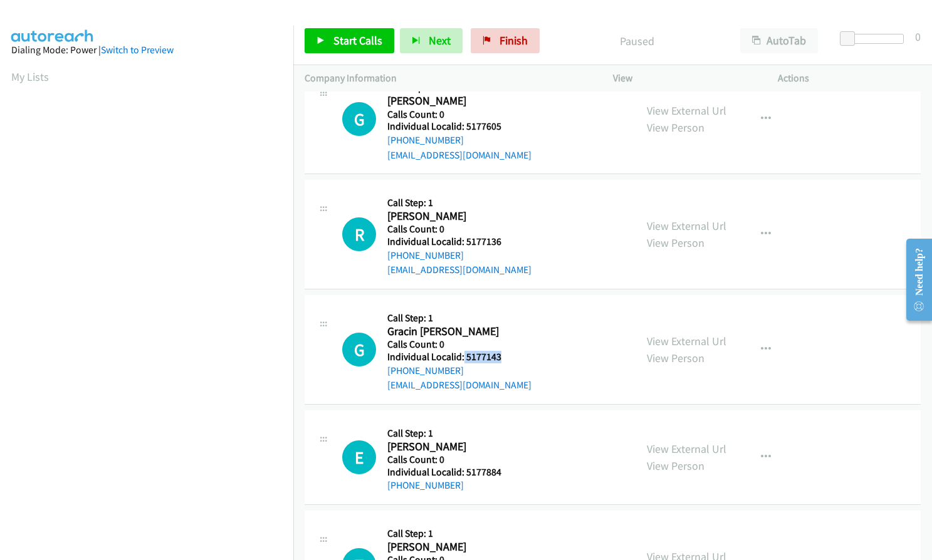
drag, startPoint x: 475, startPoint y: 358, endPoint x: 503, endPoint y: 359, distance: 27.6
click at [503, 359] on h5 "Individual Localid: 5177143" at bounding box center [459, 357] width 144 height 13
copy h5 "5177143"
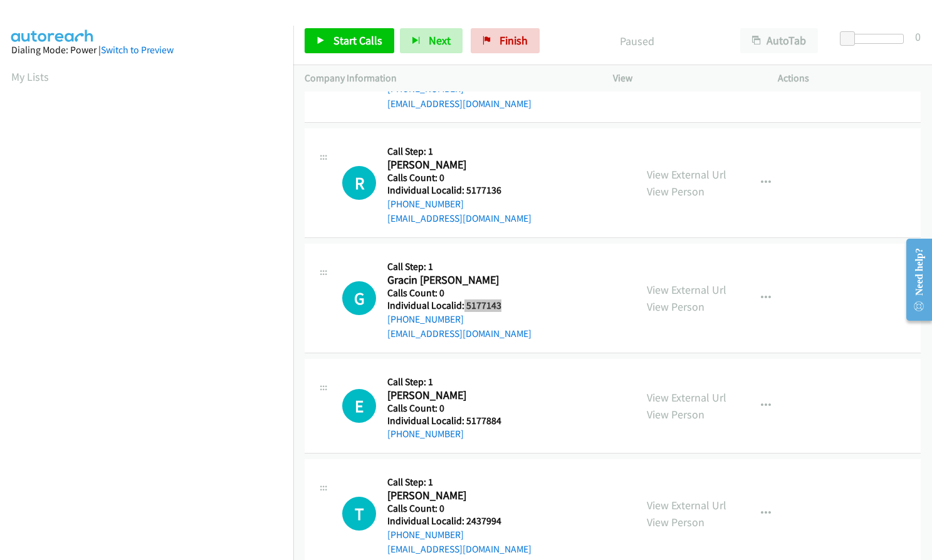
scroll to position [971, 0]
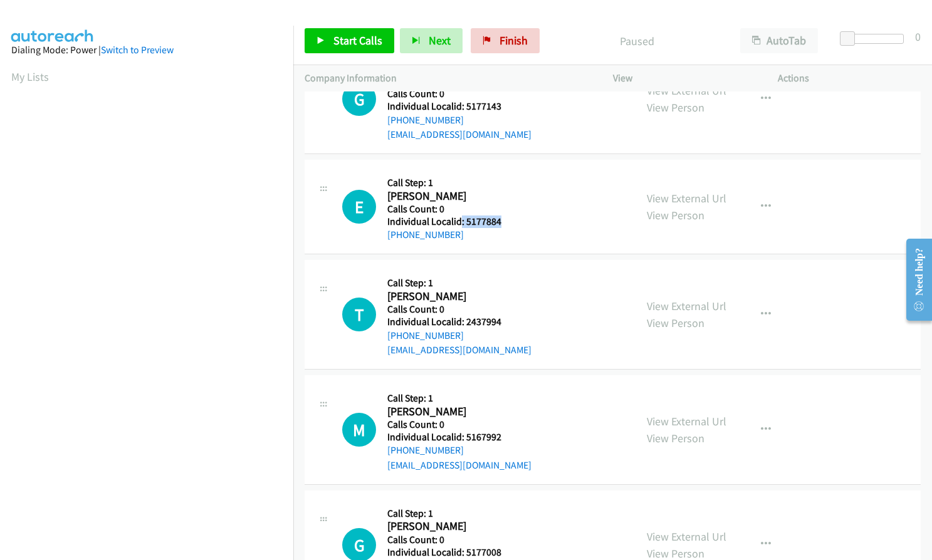
drag, startPoint x: 466, startPoint y: 221, endPoint x: 504, endPoint y: 224, distance: 38.4
click at [504, 224] on div "E Callback Scheduled Call Step: 1 Eli Englin America/Denver Calls Count: 0 Indi…" at bounding box center [483, 206] width 282 height 71
copy h5 ": 5177884"
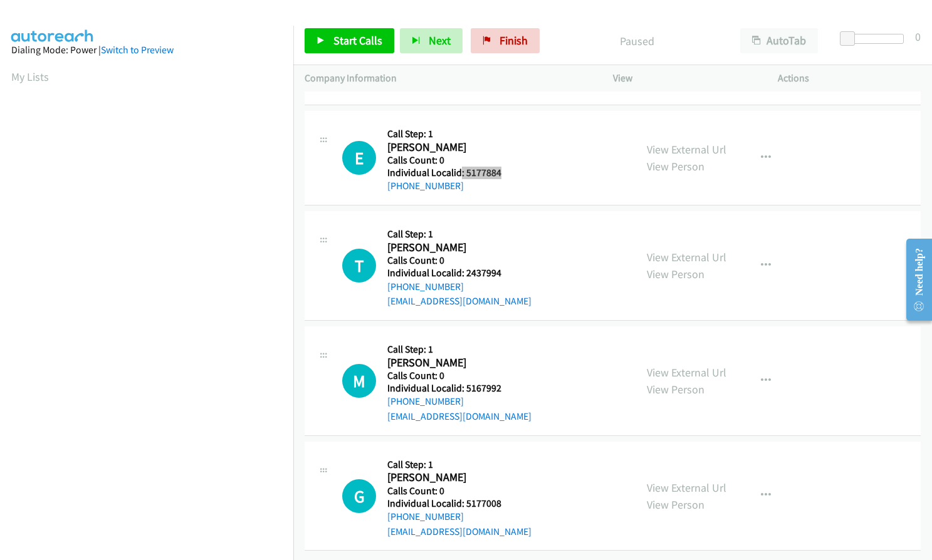
scroll to position [1030, 0]
drag, startPoint x: 464, startPoint y: 263, endPoint x: 507, endPoint y: 264, distance: 43.3
click at [507, 264] on div "T Callback Scheduled Call Step: 1 Tyzen Kostoff America/Denver Calls Count: 0 I…" at bounding box center [483, 265] width 282 height 86
drag, startPoint x: 463, startPoint y: 379, endPoint x: 485, endPoint y: 376, distance: 22.1
click at [509, 379] on div "M Callback Scheduled Call Step: 1 Madilyn Davis America/Los_Angeles Calls Count…" at bounding box center [483, 381] width 282 height 86
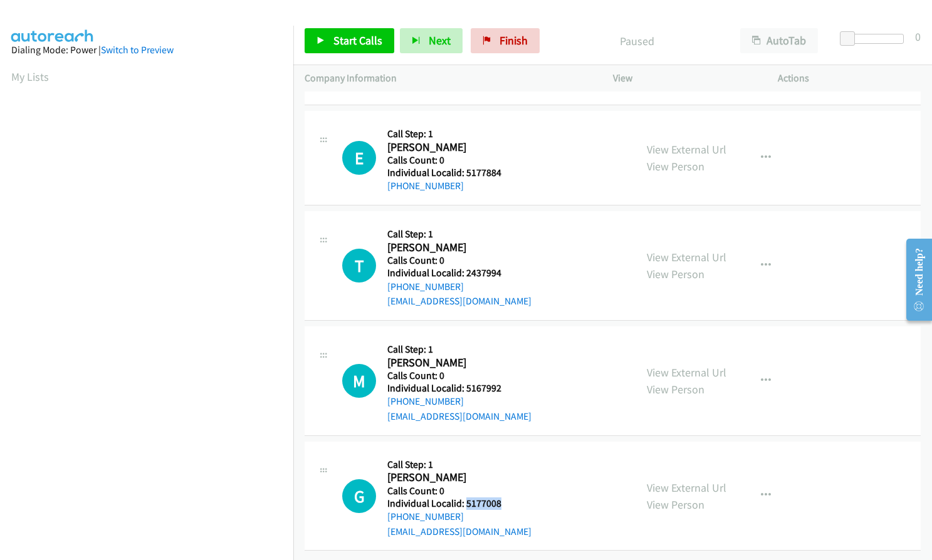
drag, startPoint x: 464, startPoint y: 489, endPoint x: 503, endPoint y: 494, distance: 39.7
click at [503, 494] on div "G Callback Scheduled Call Step: 1 Garrett Graff America/Los_Angeles Calls Count…" at bounding box center [483, 496] width 282 height 86
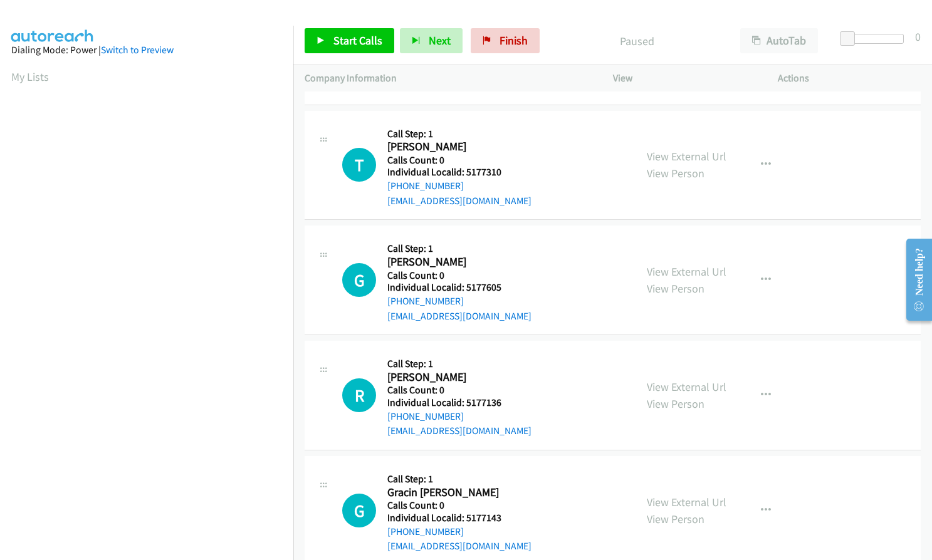
scroll to position [544, 0]
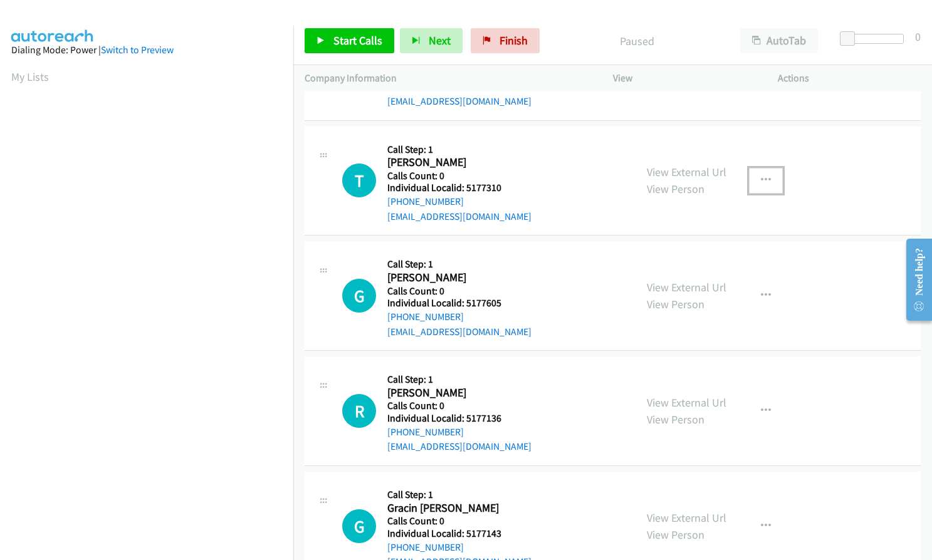
click at [768, 175] on button "button" at bounding box center [766, 180] width 34 height 25
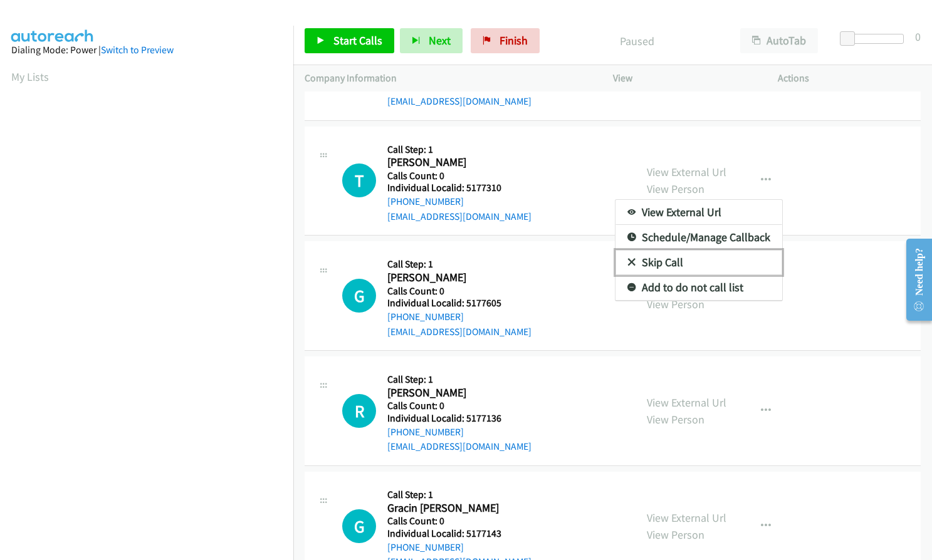
click at [629, 259] on icon at bounding box center [631, 263] width 9 height 9
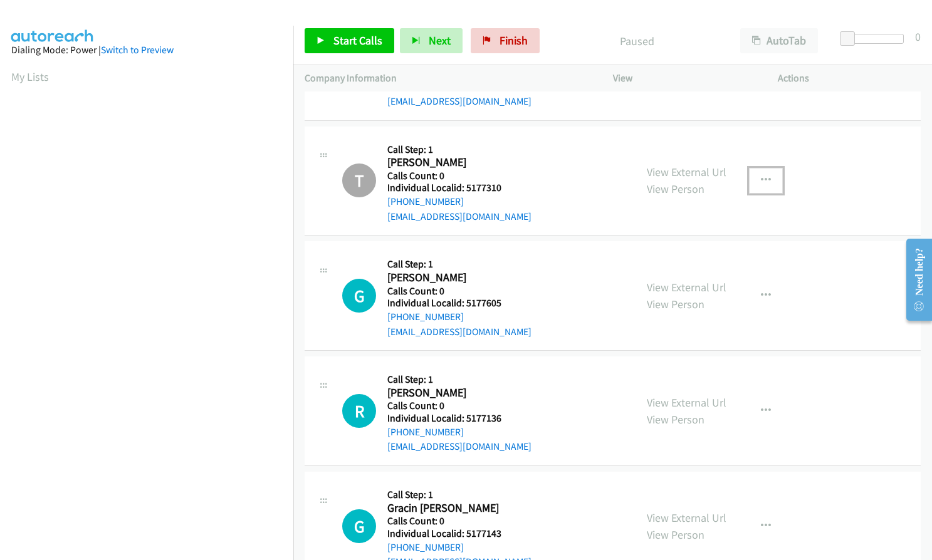
click at [766, 175] on button "button" at bounding box center [766, 180] width 34 height 25
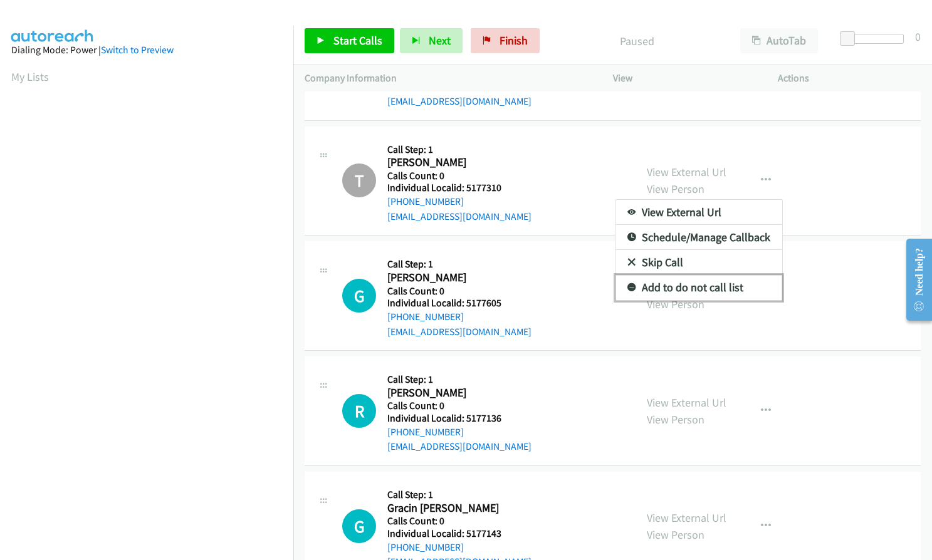
click at [629, 286] on icon at bounding box center [631, 288] width 9 height 9
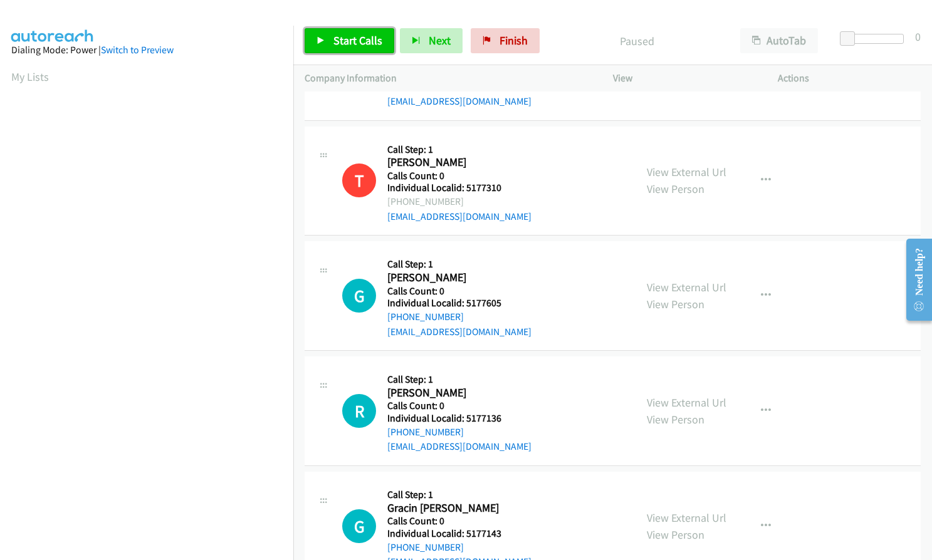
click at [328, 34] on link "Start Calls" at bounding box center [350, 40] width 90 height 25
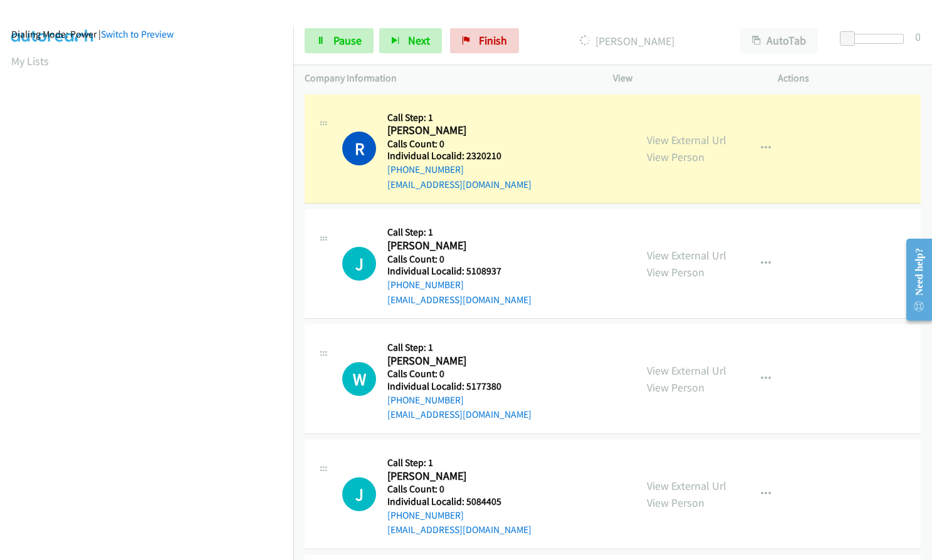
scroll to position [142, 0]
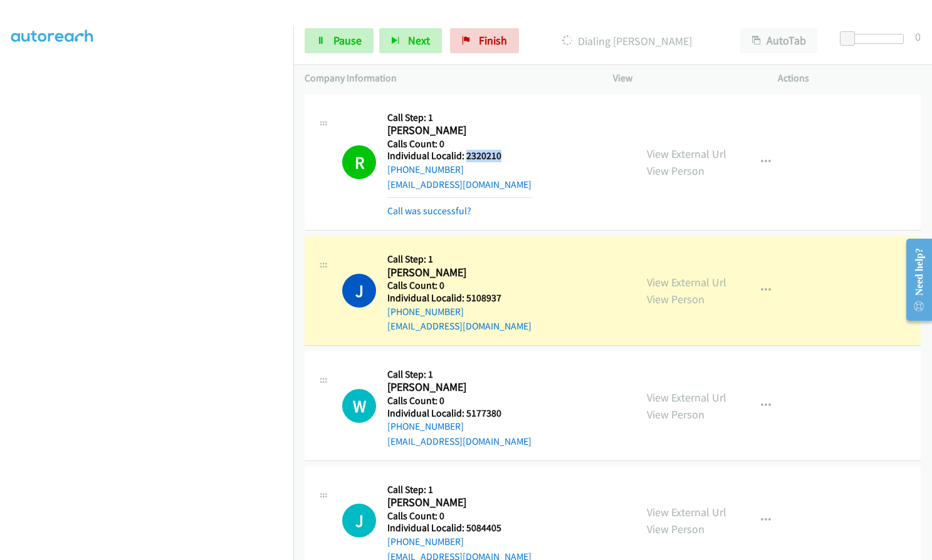
drag, startPoint x: 464, startPoint y: 158, endPoint x: 501, endPoint y: 157, distance: 37.6
click at [501, 157] on h5 "Individual Localid: 2320210" at bounding box center [459, 156] width 144 height 13
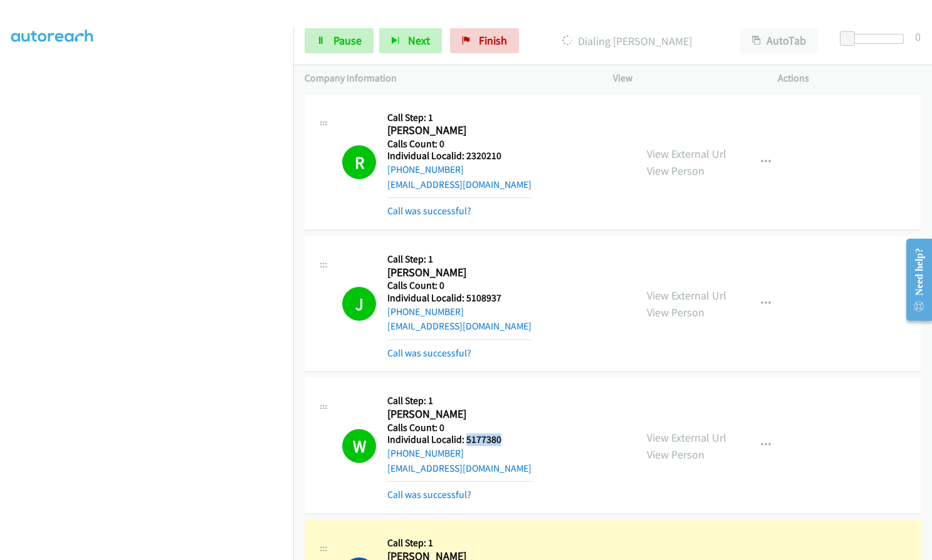
drag, startPoint x: 465, startPoint y: 439, endPoint x: 502, endPoint y: 437, distance: 37.0
click at [502, 437] on h5 "Individual Localid: 5177380" at bounding box center [459, 440] width 144 height 13
drag, startPoint x: 464, startPoint y: 296, endPoint x: 510, endPoint y: 299, distance: 46.4
click at [510, 299] on div "J Callback Scheduled Call Step: 1 Jaxon Cline America/Los_Angeles Calls Count: …" at bounding box center [483, 304] width 282 height 113
drag, startPoint x: 466, startPoint y: 437, endPoint x: 502, endPoint y: 437, distance: 35.7
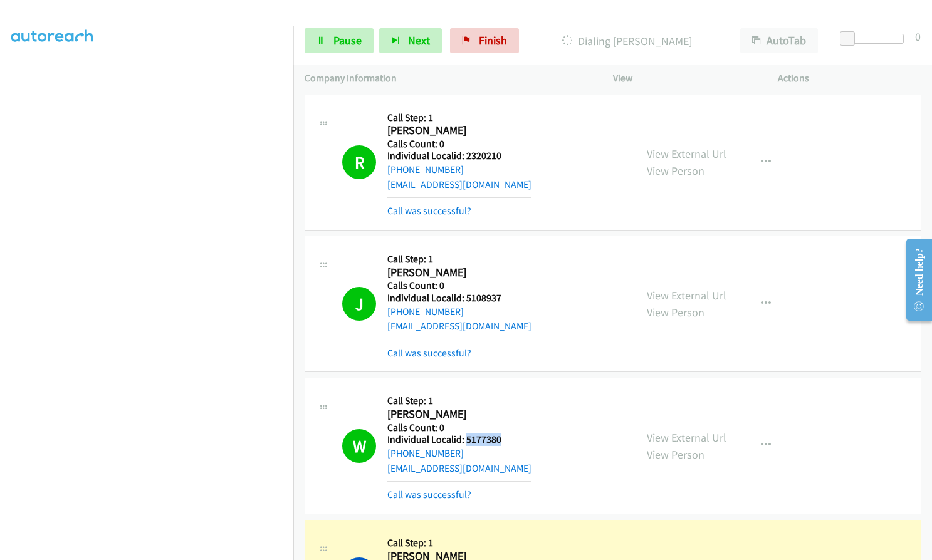
click at [502, 437] on h5 "Individual Localid: 5177380" at bounding box center [459, 440] width 144 height 13
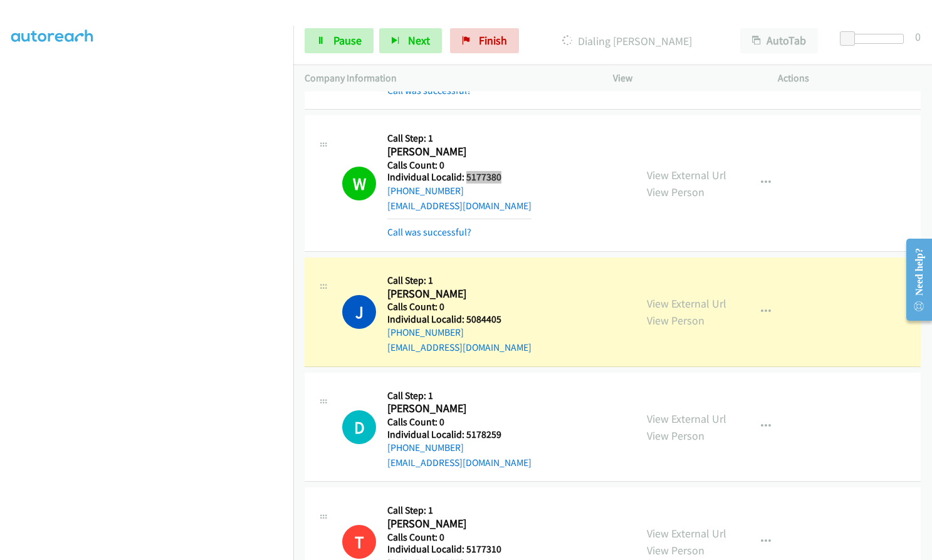
scroll to position [298, 0]
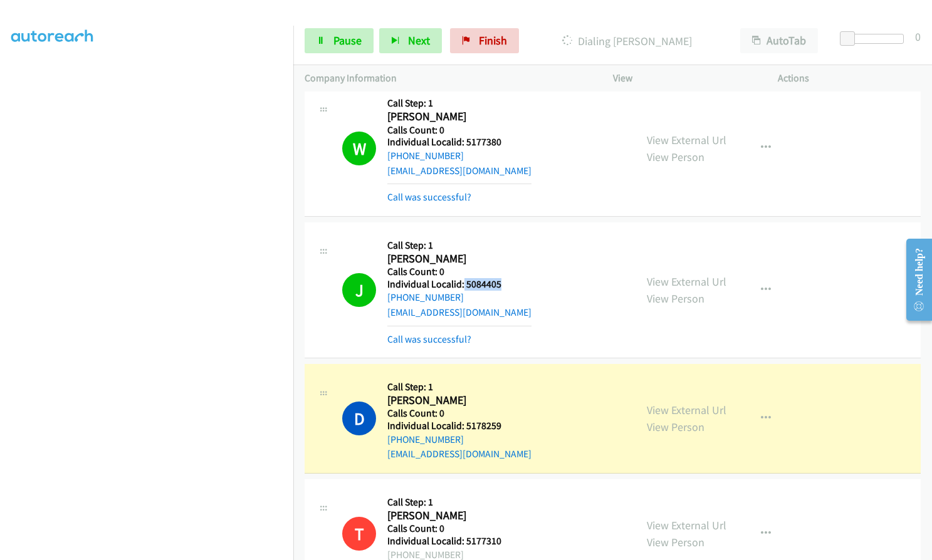
drag, startPoint x: 477, startPoint y: 281, endPoint x: 498, endPoint y: 281, distance: 21.3
click at [498, 281] on h5 "Individual Localid: 5084405" at bounding box center [459, 284] width 144 height 13
drag, startPoint x: 464, startPoint y: 140, endPoint x: 506, endPoint y: 139, distance: 42.0
click at [506, 139] on div "W Callback Scheduled Call Step: 1 Weston Mc Vey America/Denver Calls Count: 0 I…" at bounding box center [483, 148] width 282 height 113
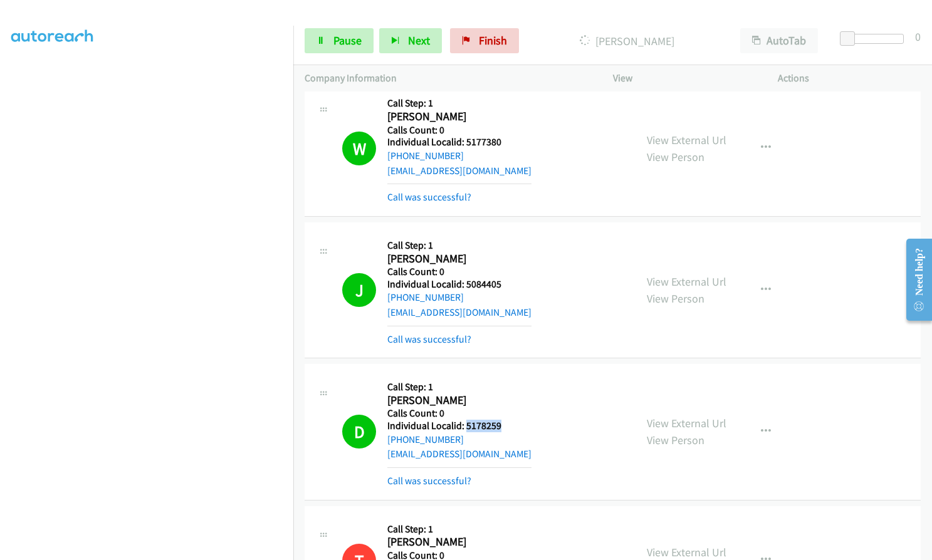
drag, startPoint x: 465, startPoint y: 426, endPoint x: 506, endPoint y: 426, distance: 41.4
click at [506, 426] on div "D Callback Scheduled Call Step: 1 Dylan Thomas America/Los_Angeles Calls Count:…" at bounding box center [483, 431] width 282 height 113
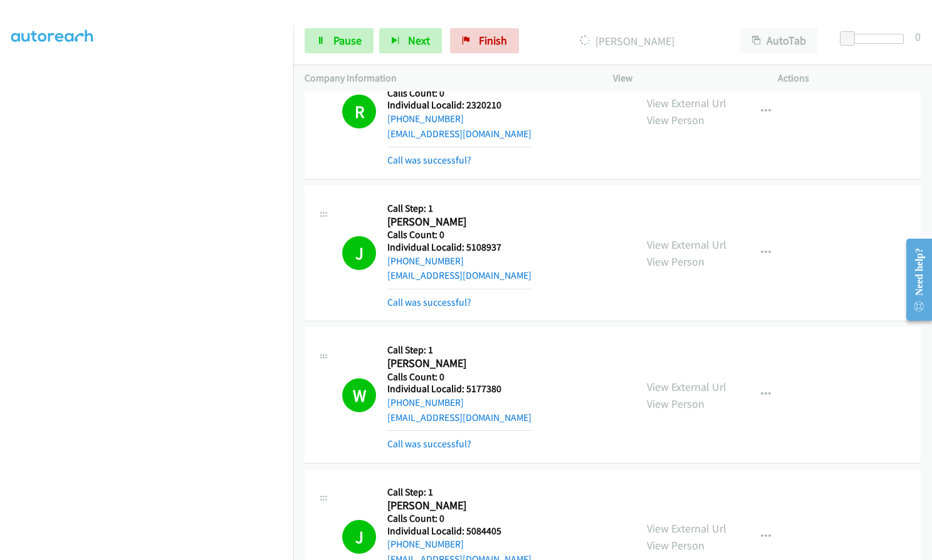
scroll to position [0, 0]
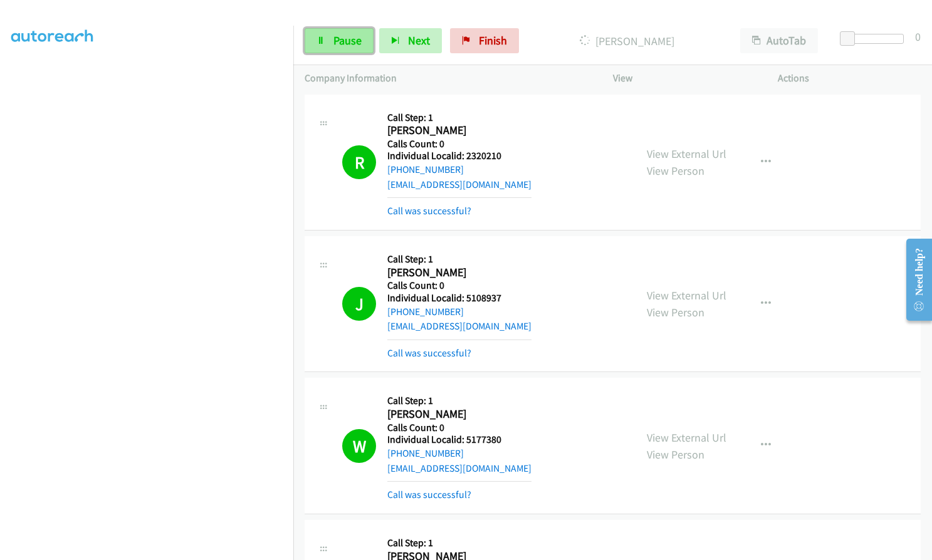
click at [340, 39] on span "Pause" at bounding box center [347, 40] width 28 height 14
drag, startPoint x: 467, startPoint y: 155, endPoint x: 505, endPoint y: 160, distance: 38.5
click at [505, 160] on div "R Callback Scheduled Call Step: 1 Ryden Porter America/Los_Angeles Calls Count:…" at bounding box center [483, 162] width 282 height 113
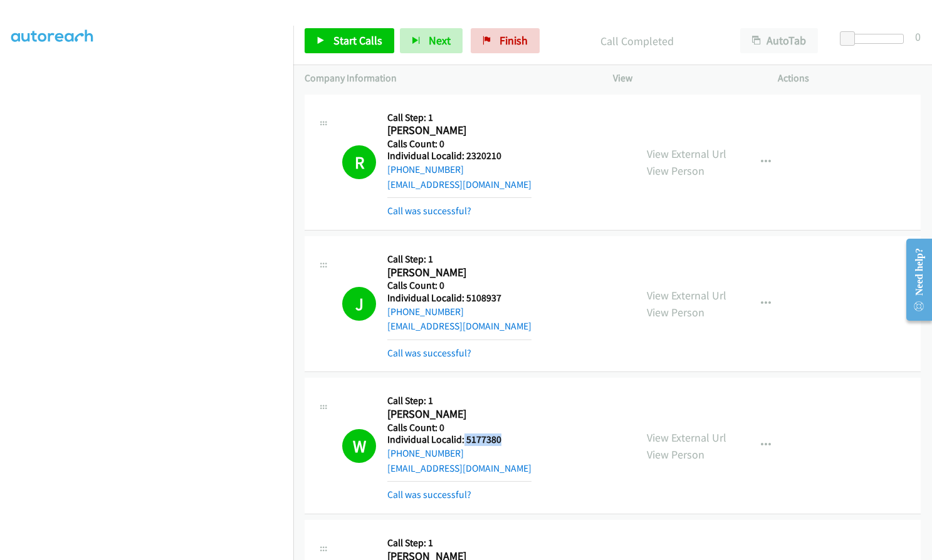
drag, startPoint x: 463, startPoint y: 436, endPoint x: 503, endPoint y: 439, distance: 40.2
click at [503, 439] on h5 "Individual Localid: 5177380" at bounding box center [459, 440] width 144 height 13
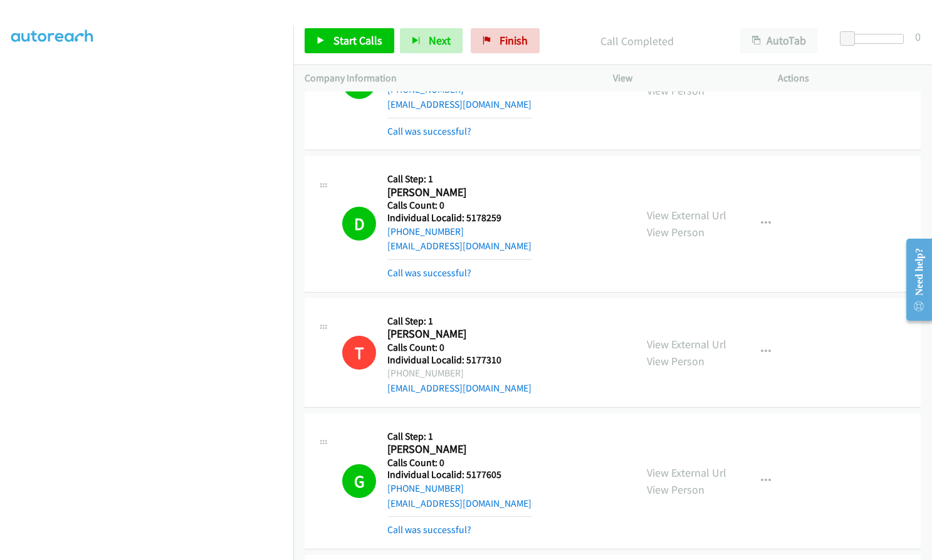
scroll to position [517, 0]
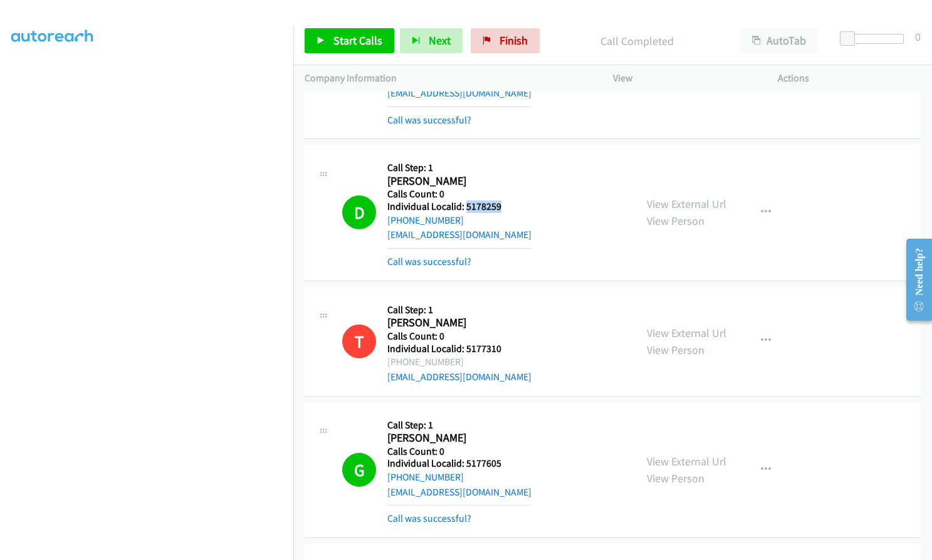
drag, startPoint x: 464, startPoint y: 207, endPoint x: 503, endPoint y: 210, distance: 39.6
click at [503, 210] on div "D Callback Scheduled Call Step: 1 Dylan Thomas America/Los_Angeles Calls Count:…" at bounding box center [483, 212] width 282 height 113
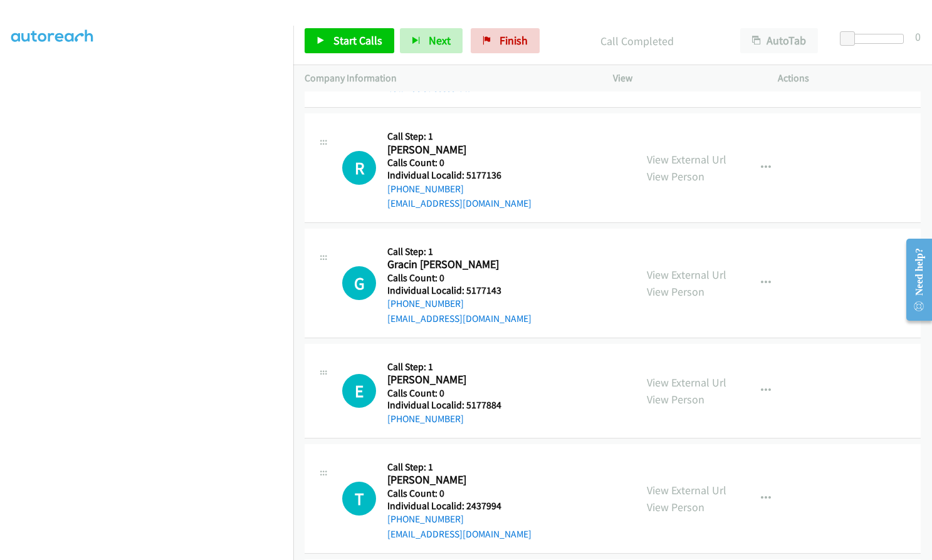
scroll to position [939, 0]
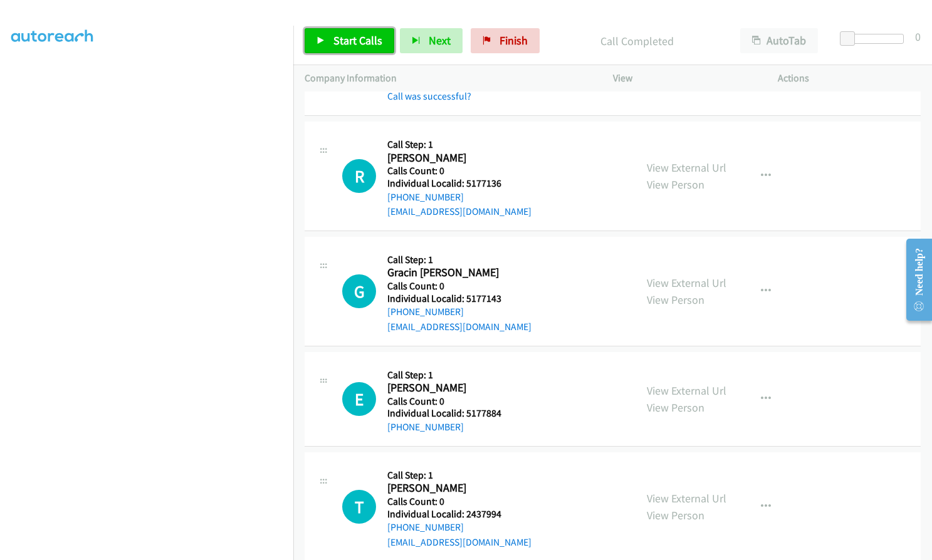
click at [337, 36] on span "Start Calls" at bounding box center [357, 40] width 49 height 14
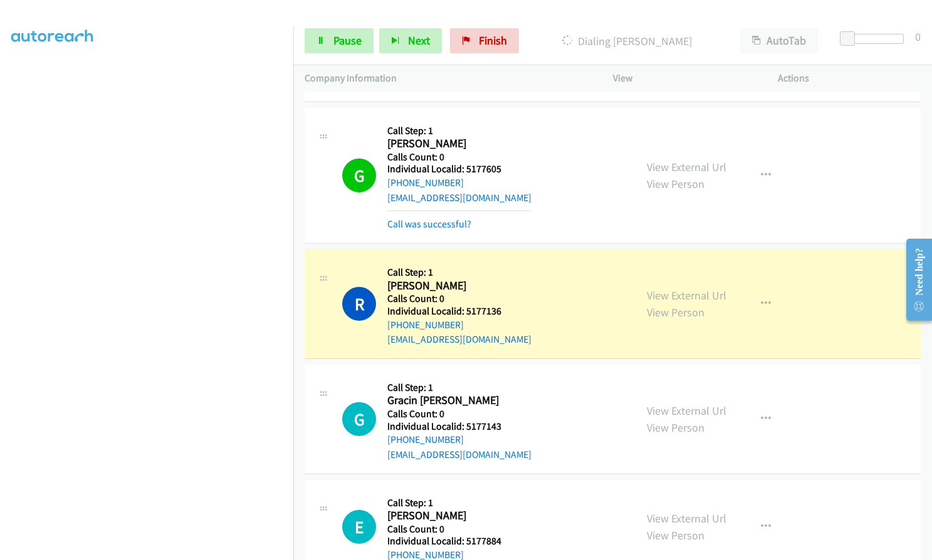
scroll to position [783, 0]
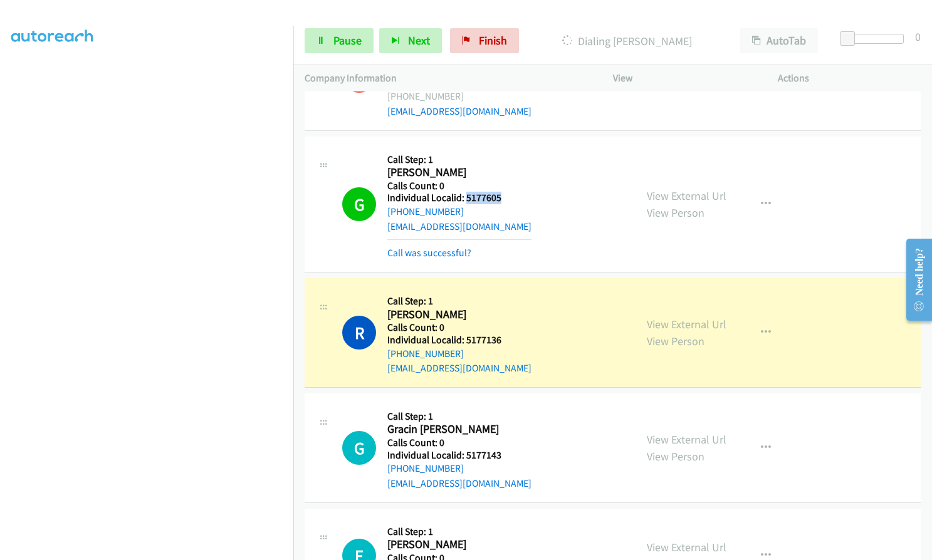
drag, startPoint x: 464, startPoint y: 196, endPoint x: 505, endPoint y: 197, distance: 40.1
click at [505, 197] on div "G Callback Scheduled Call Step: 1 Garrett Bailey America/Los_Angeles Calls Coun…" at bounding box center [483, 204] width 282 height 113
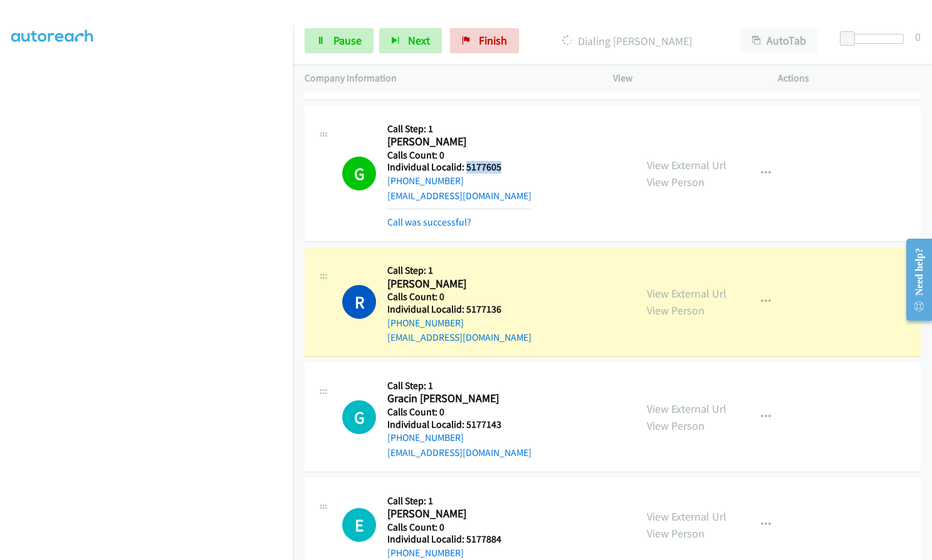
scroll to position [814, 0]
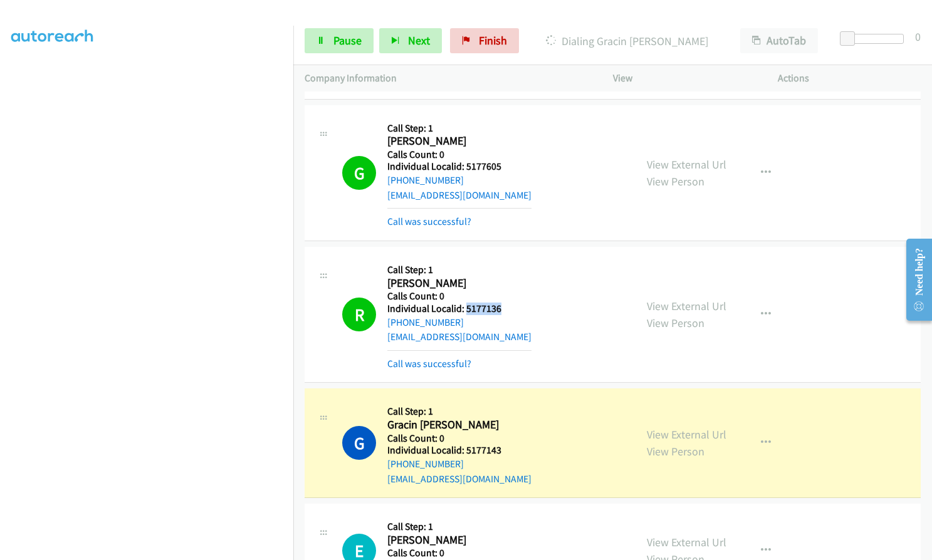
drag, startPoint x: 468, startPoint y: 308, endPoint x: 504, endPoint y: 306, distance: 35.7
click at [504, 306] on div "R Callback Scheduled Call Step: 1 Raige Judd America/Los_Angeles Calls Count: 0…" at bounding box center [483, 314] width 282 height 113
drag, startPoint x: 488, startPoint y: 306, endPoint x: 513, endPoint y: 296, distance: 27.8
click at [513, 296] on div "R Callback Scheduled Call Step: 1 Raige Judd America/Los_Angeles Calls Count: 0…" at bounding box center [483, 314] width 282 height 113
click at [761, 317] on icon "button" at bounding box center [766, 315] width 10 height 10
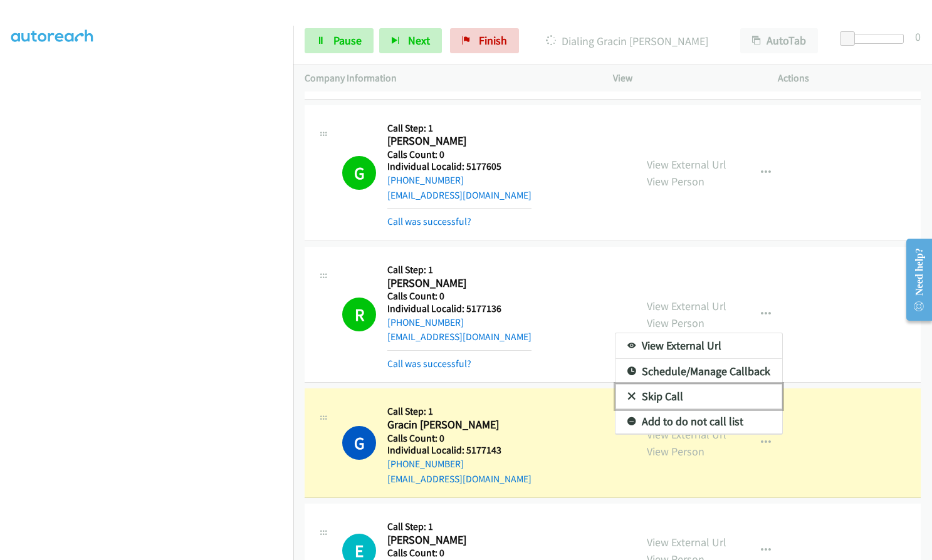
click at [627, 394] on icon at bounding box center [631, 397] width 9 height 9
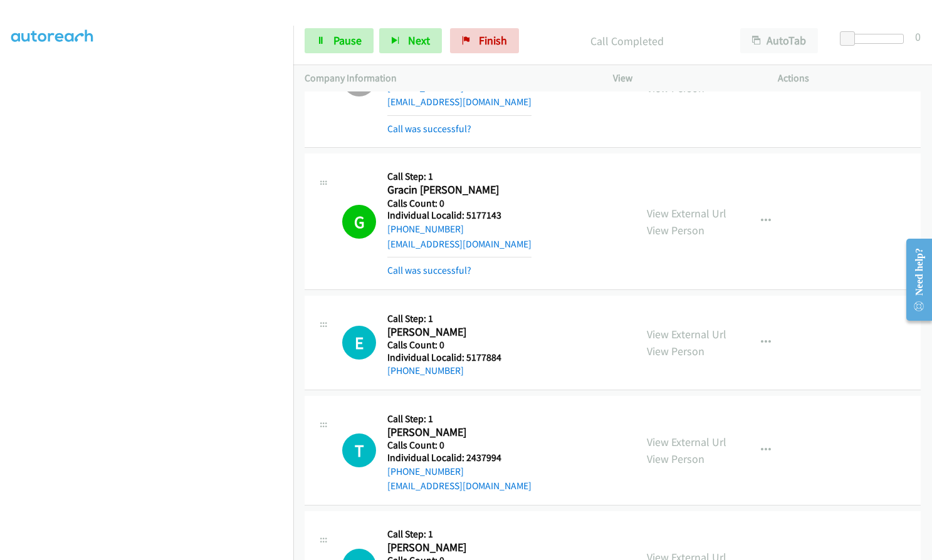
scroll to position [1018, 0]
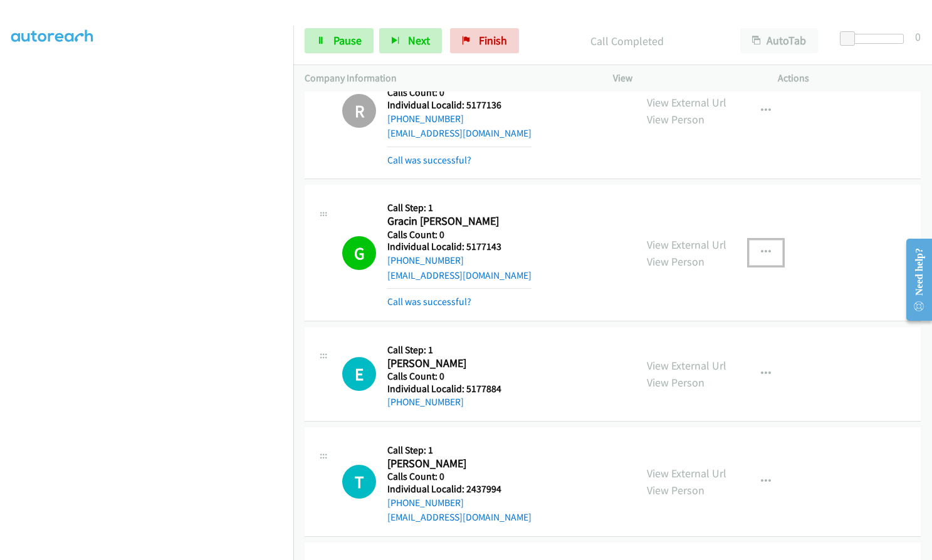
click at [761, 253] on icon "button" at bounding box center [766, 253] width 10 height 10
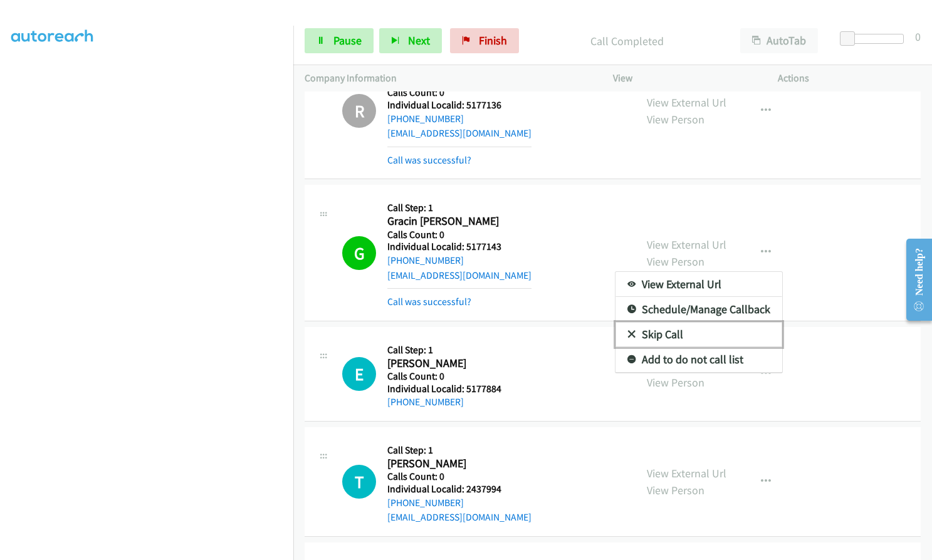
click at [629, 335] on icon at bounding box center [631, 335] width 9 height 9
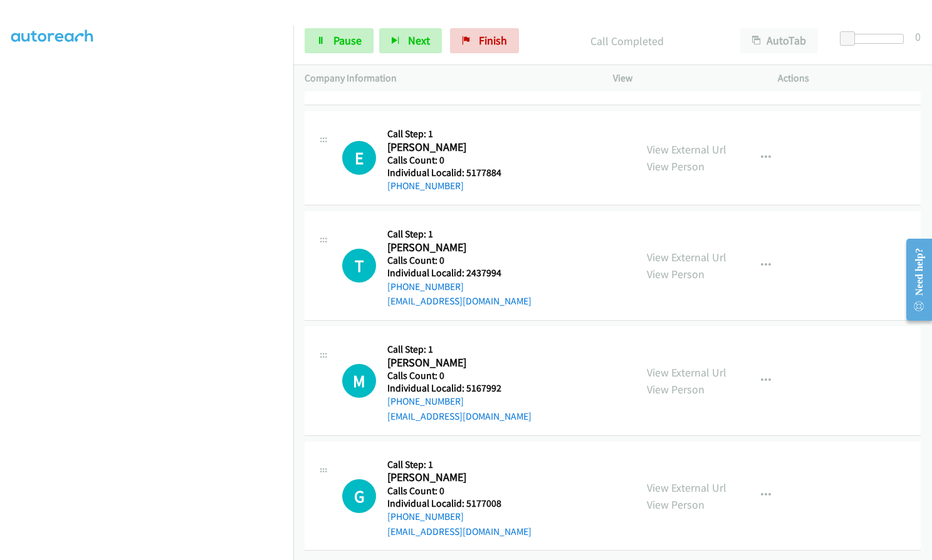
scroll to position [1237, 0]
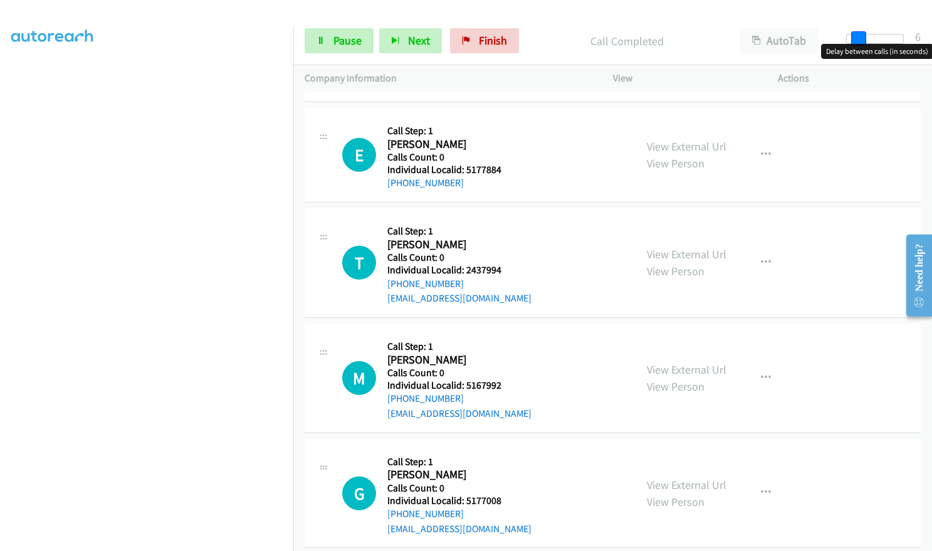
drag, startPoint x: 854, startPoint y: 39, endPoint x: 865, endPoint y: 38, distance: 11.4
click at [865, 38] on span at bounding box center [858, 38] width 15 height 15
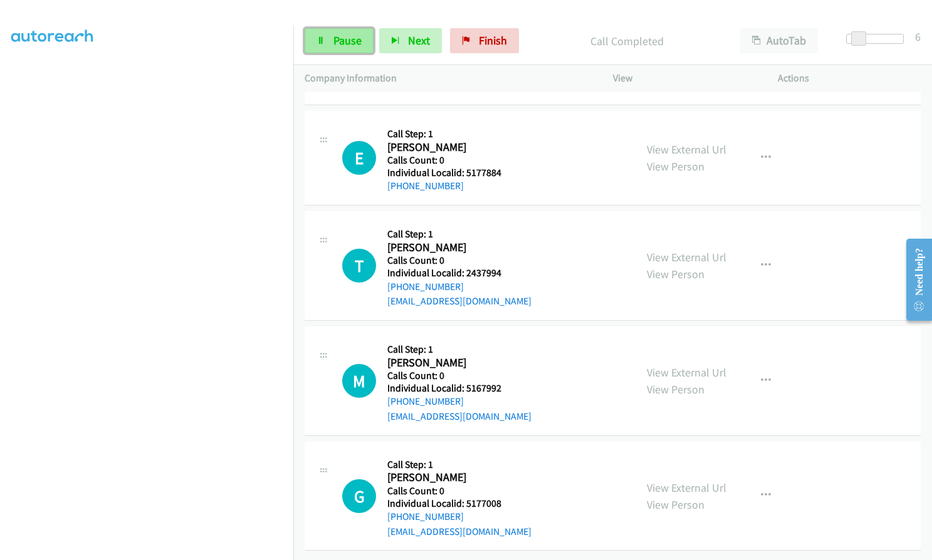
click at [320, 43] on icon at bounding box center [321, 41] width 9 height 9
click at [327, 39] on link "Start Calls" at bounding box center [350, 40] width 90 height 25
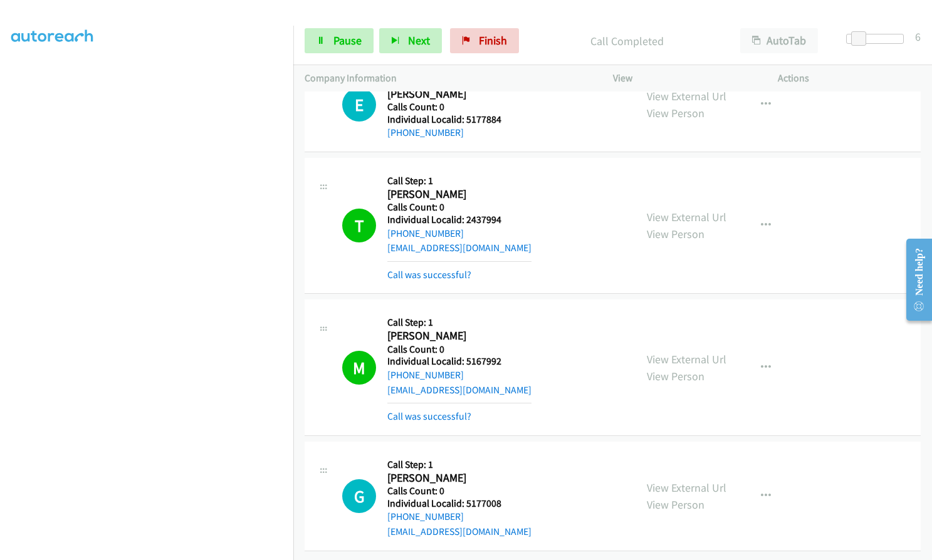
scroll to position [1297, 0]
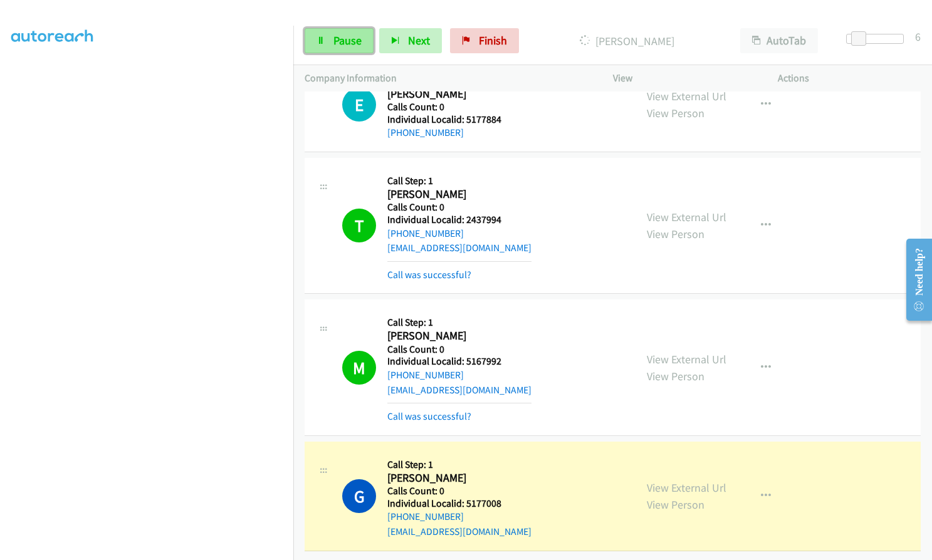
click at [343, 33] on link "Pause" at bounding box center [339, 40] width 69 height 25
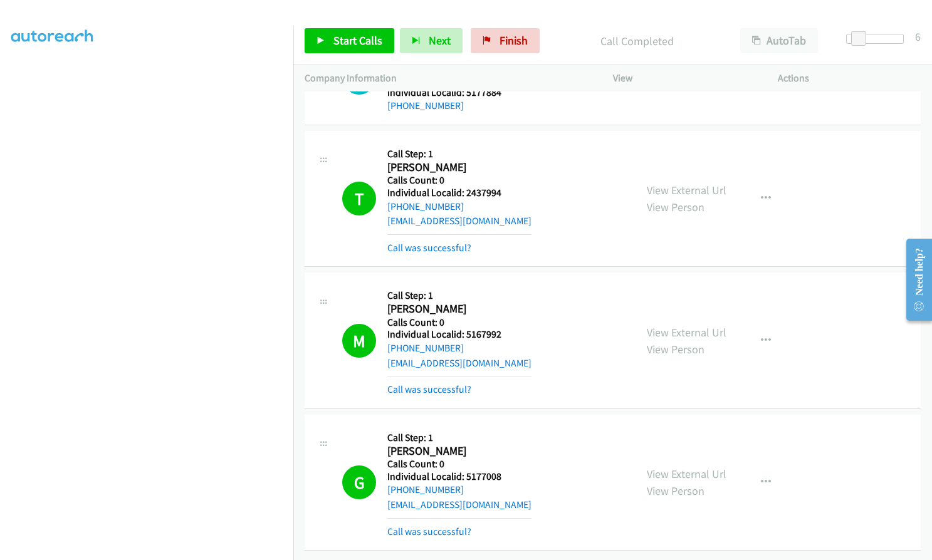
scroll to position [1324, 0]
click at [761, 478] on icon "button" at bounding box center [766, 483] width 10 height 10
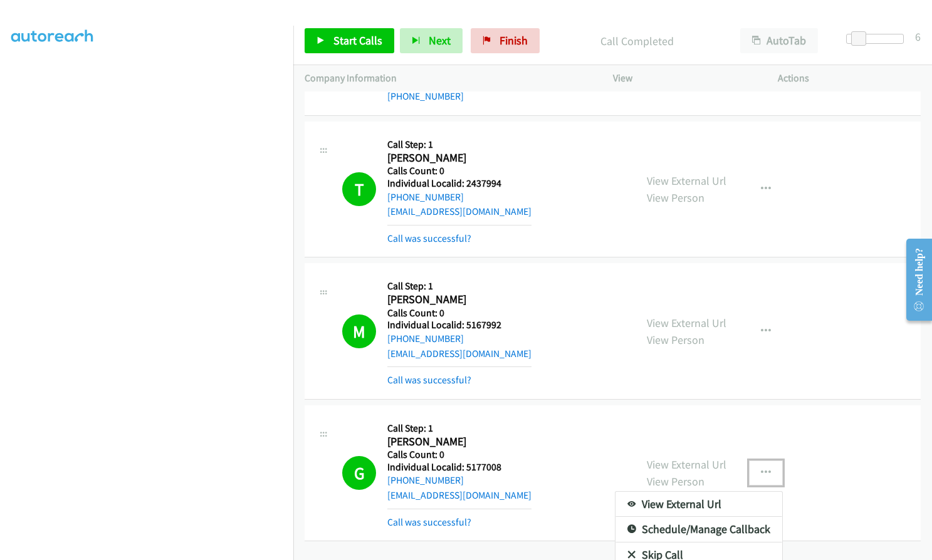
scroll to position [1366, 0]
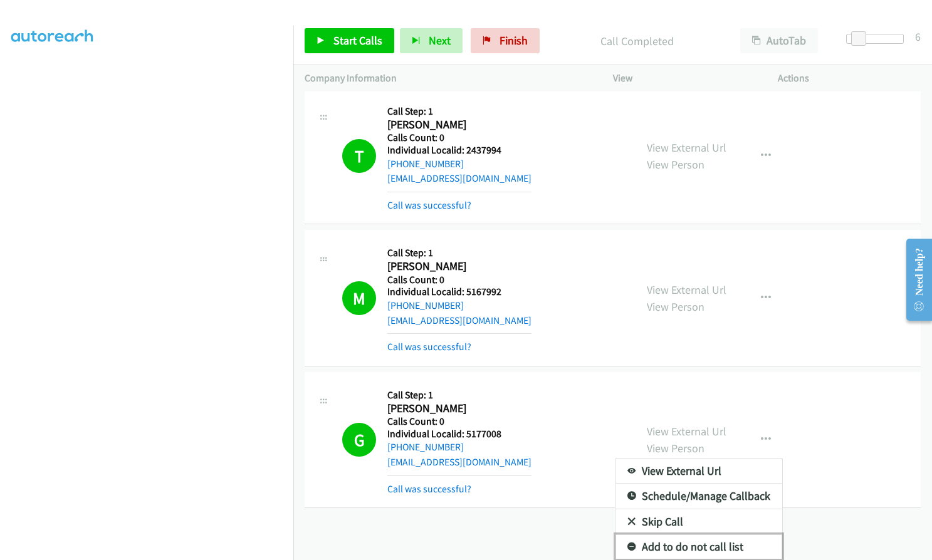
click at [627, 543] on icon at bounding box center [631, 547] width 9 height 9
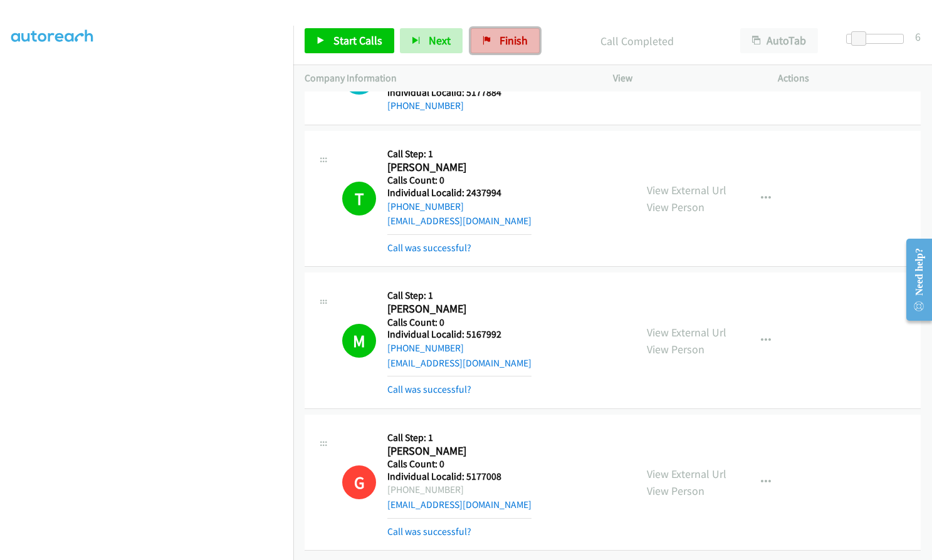
click at [489, 43] on link "Finish" at bounding box center [505, 40] width 69 height 25
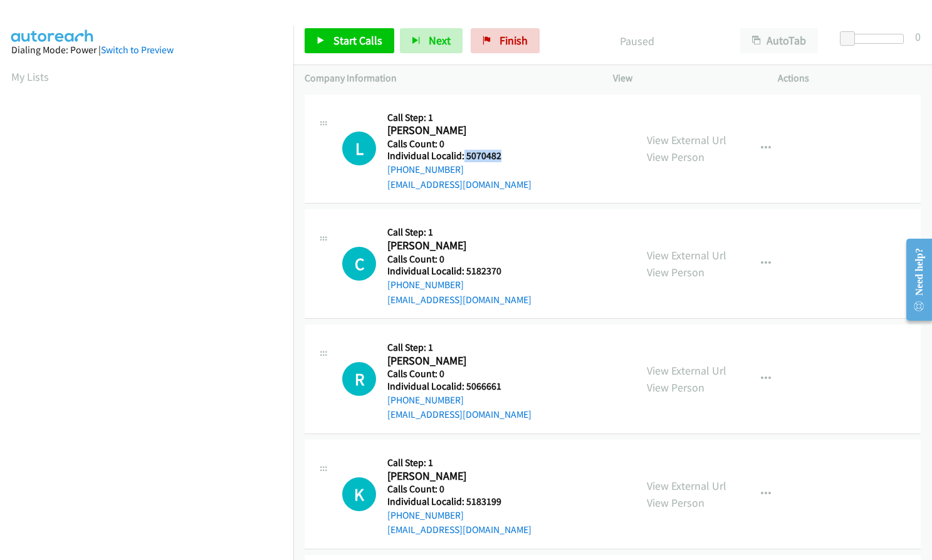
drag, startPoint x: 463, startPoint y: 153, endPoint x: 501, endPoint y: 155, distance: 38.3
click at [501, 155] on h5 "Individual Localid: 5070482" at bounding box center [459, 156] width 144 height 13
copy h5 "5070482"
drag, startPoint x: 464, startPoint y: 274, endPoint x: 501, endPoint y: 273, distance: 36.4
click at [501, 273] on h5 "Individual Localid: 5182370" at bounding box center [459, 271] width 144 height 13
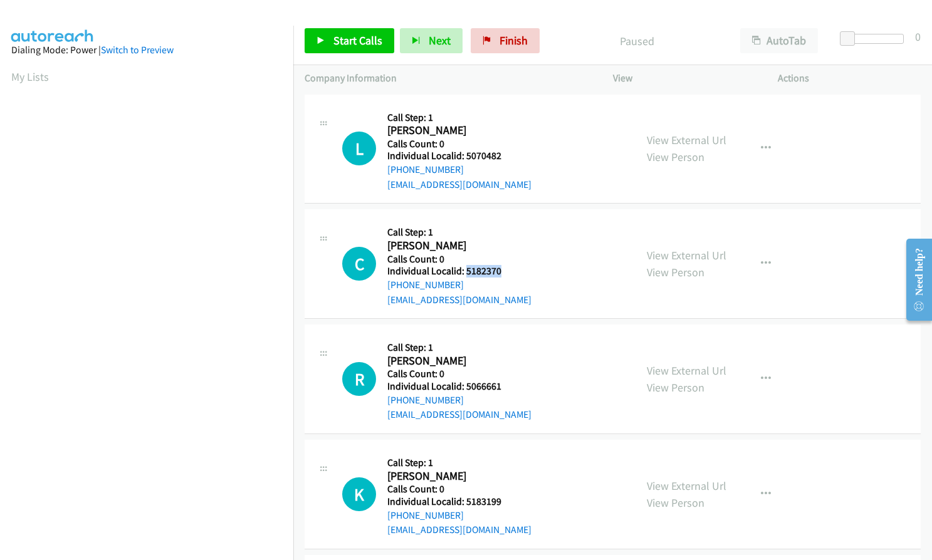
copy h5 "5182370"
drag, startPoint x: 464, startPoint y: 388, endPoint x: 503, endPoint y: 388, distance: 38.9
click at [503, 388] on h5 "Individual Localid: 5066661" at bounding box center [459, 386] width 144 height 13
copy h5 "5066661"
drag, startPoint x: 465, startPoint y: 503, endPoint x: 501, endPoint y: 502, distance: 36.4
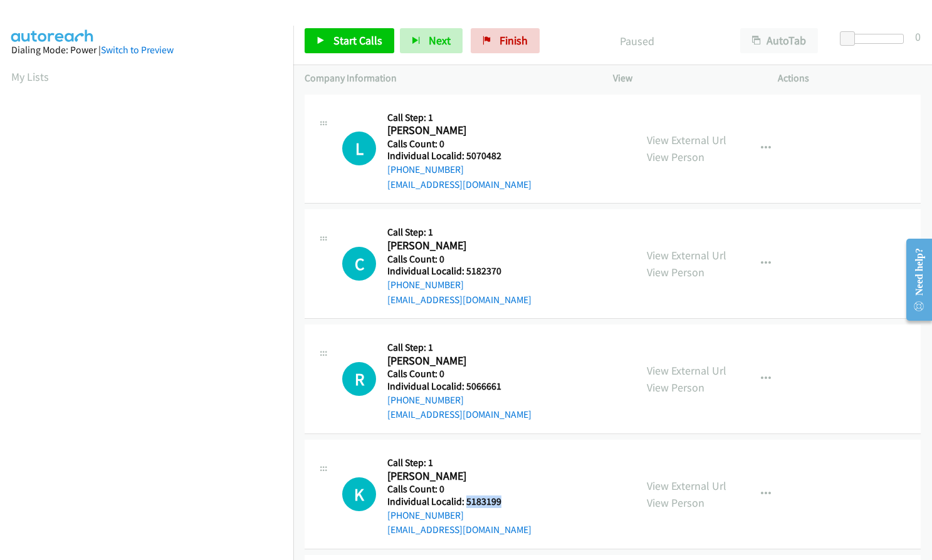
click at [501, 502] on h5 "Individual Localid: 5183199" at bounding box center [459, 502] width 144 height 13
copy h5 "5183199"
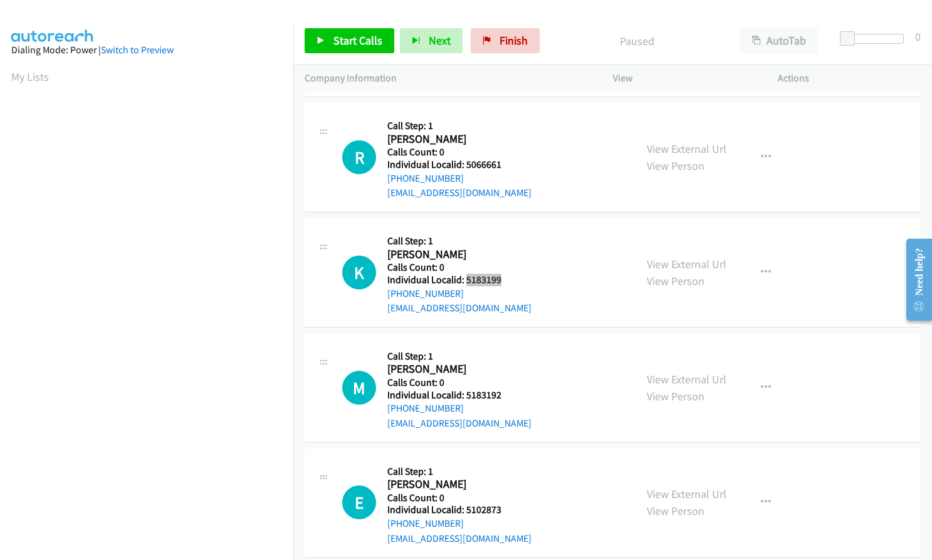
scroll to position [282, 0]
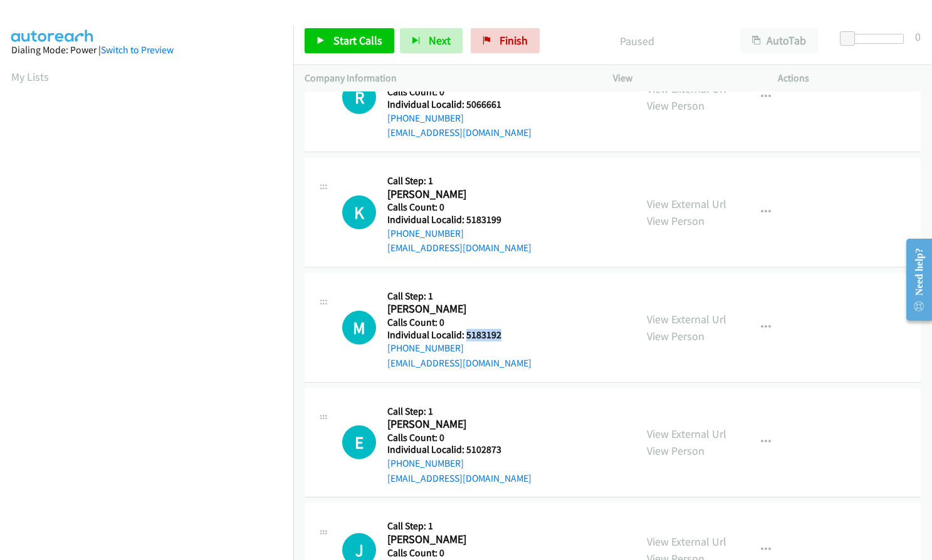
drag, startPoint x: 464, startPoint y: 337, endPoint x: 501, endPoint y: 337, distance: 36.4
click at [501, 337] on h5 "Individual Localid: 5183192" at bounding box center [459, 335] width 144 height 13
copy h5 "5183192"
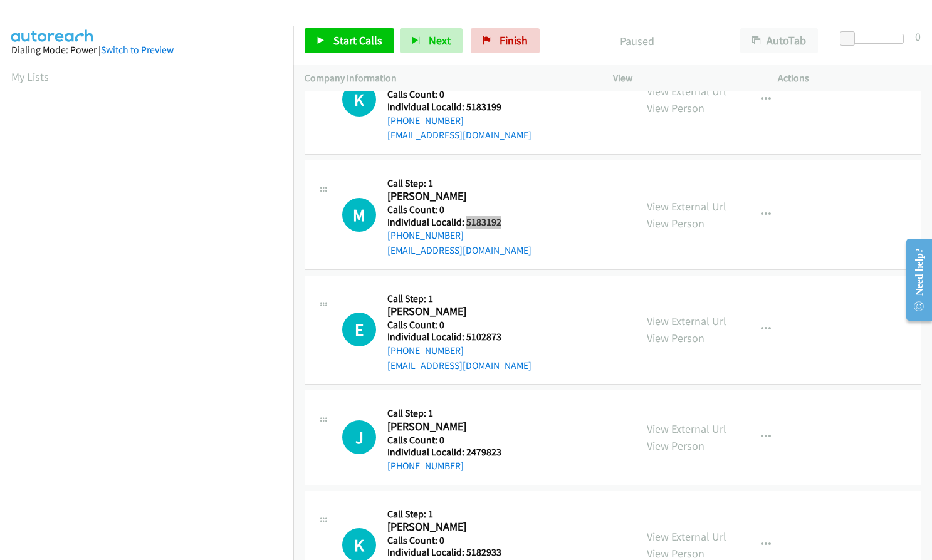
scroll to position [423, 0]
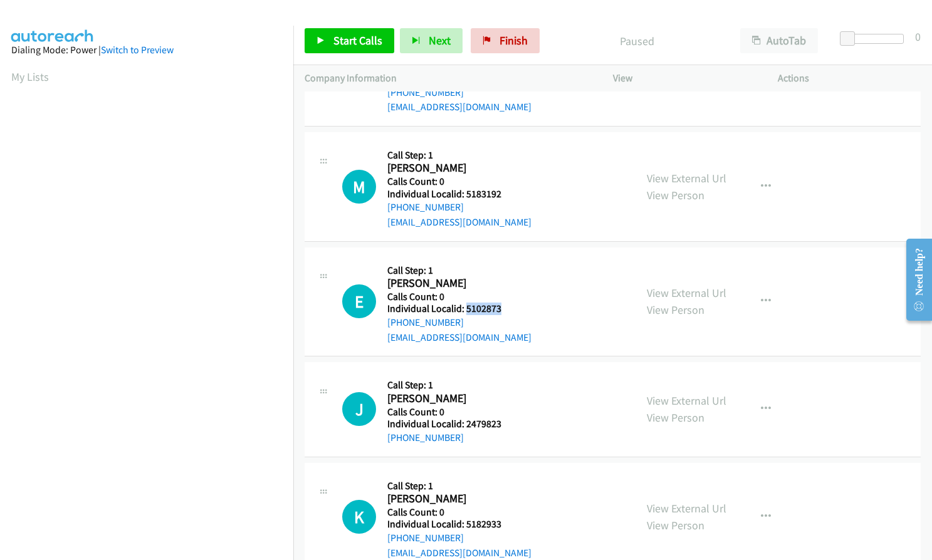
drag, startPoint x: 466, startPoint y: 312, endPoint x: 503, endPoint y: 311, distance: 37.0
click at [503, 311] on h5 "Individual Localid: 5102873" at bounding box center [459, 309] width 144 height 13
copy h5 "5102873"
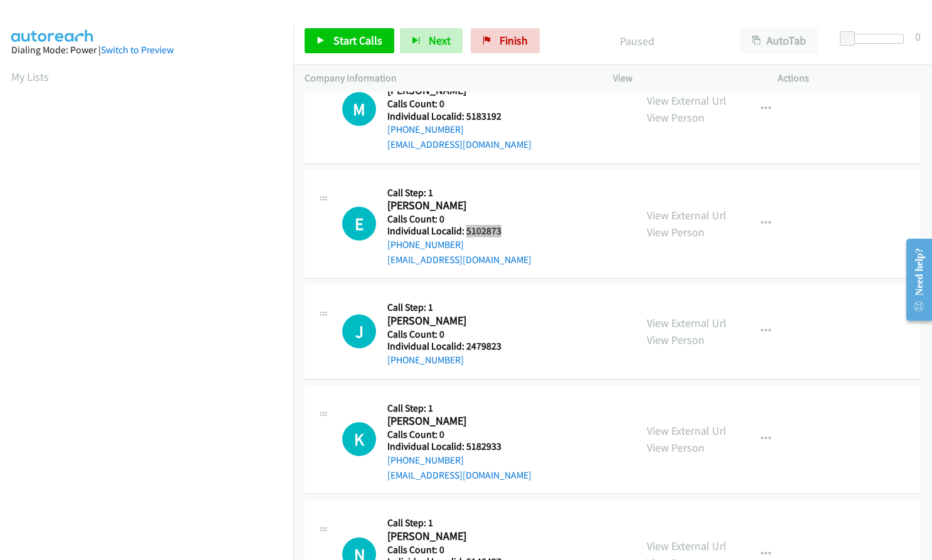
scroll to position [501, 0]
drag, startPoint x: 464, startPoint y: 347, endPoint x: 501, endPoint y: 347, distance: 37.0
click at [501, 347] on h5 "Individual Localid: 2479823" at bounding box center [451, 346] width 128 height 13
copy h5 "2479823"
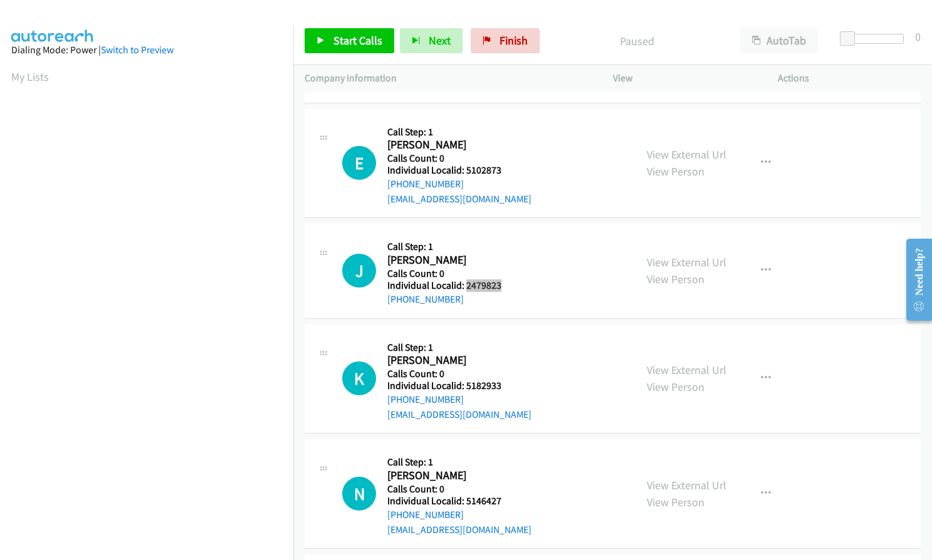
scroll to position [595, 0]
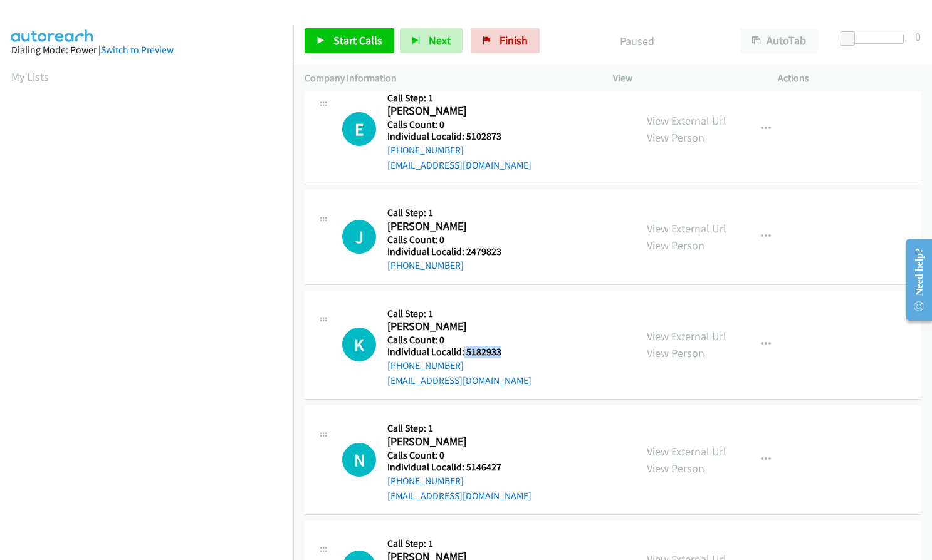
drag, startPoint x: 463, startPoint y: 351, endPoint x: 501, endPoint y: 353, distance: 37.7
click at [501, 353] on h5 "Individual Localid: 5182933" at bounding box center [459, 352] width 144 height 13
copy h5 "5182933"
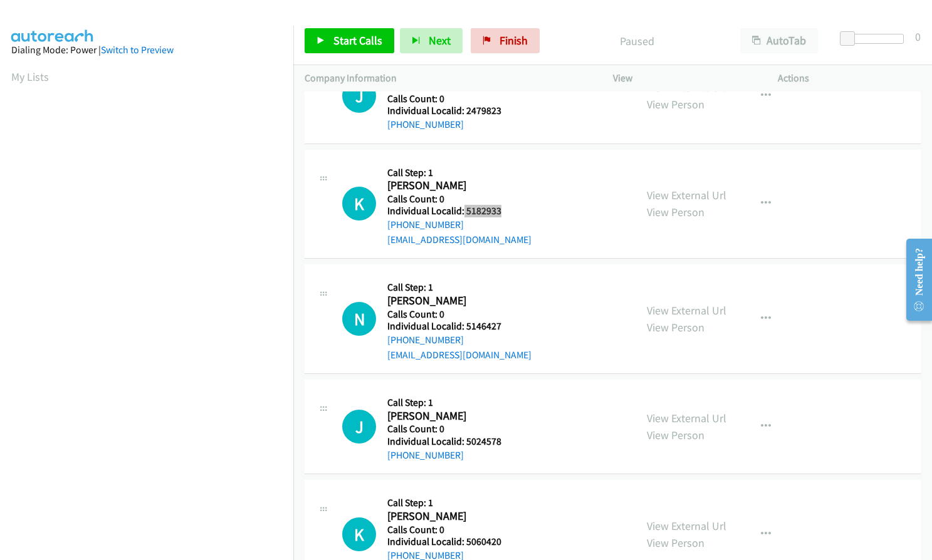
scroll to position [752, 0]
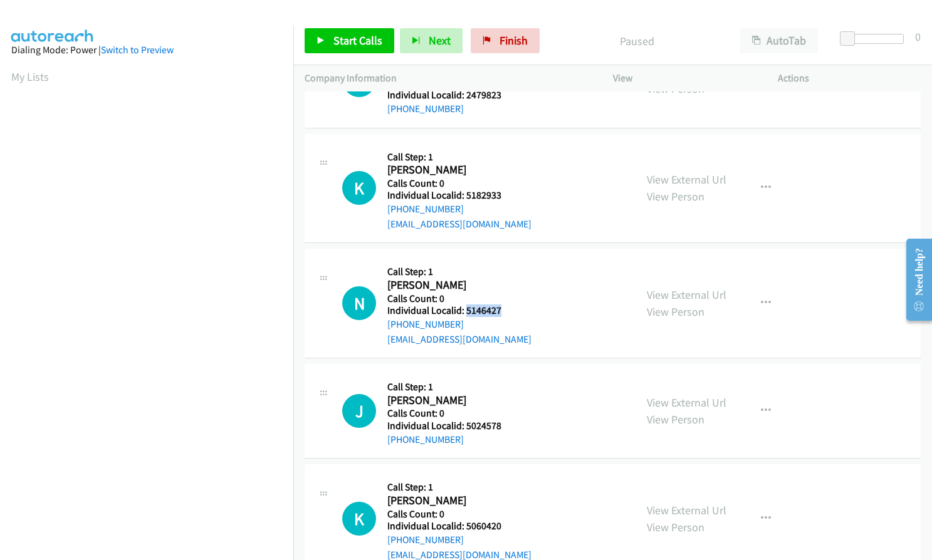
drag, startPoint x: 465, startPoint y: 306, endPoint x: 503, endPoint y: 310, distance: 38.4
click at [503, 310] on h5 "Individual Localid: 5146427" at bounding box center [459, 311] width 144 height 13
copy h5 "5146427"
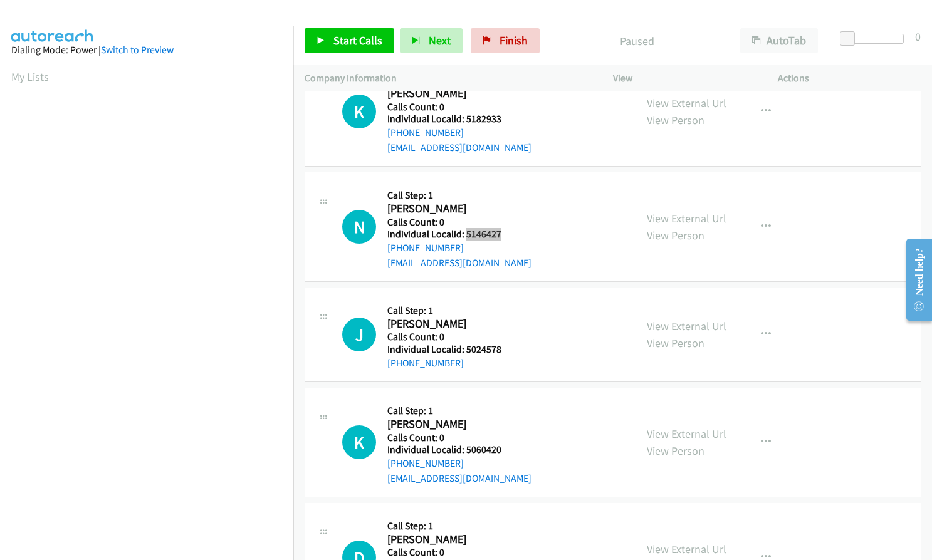
scroll to position [846, 0]
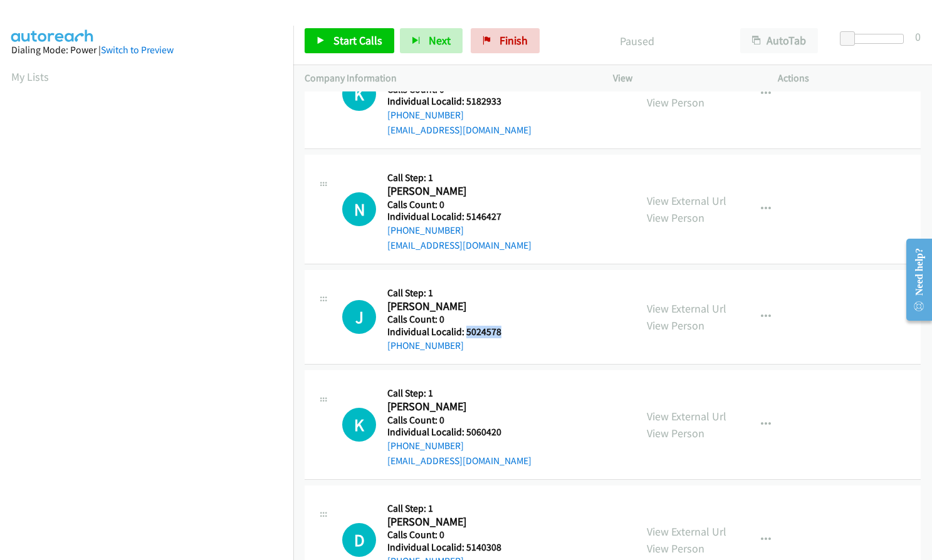
drag, startPoint x: 464, startPoint y: 329, endPoint x: 501, endPoint y: 330, distance: 37.6
click at [501, 330] on h5 "Individual Localid: 5024578" at bounding box center [451, 332] width 128 height 13
copy h5 "5024578"
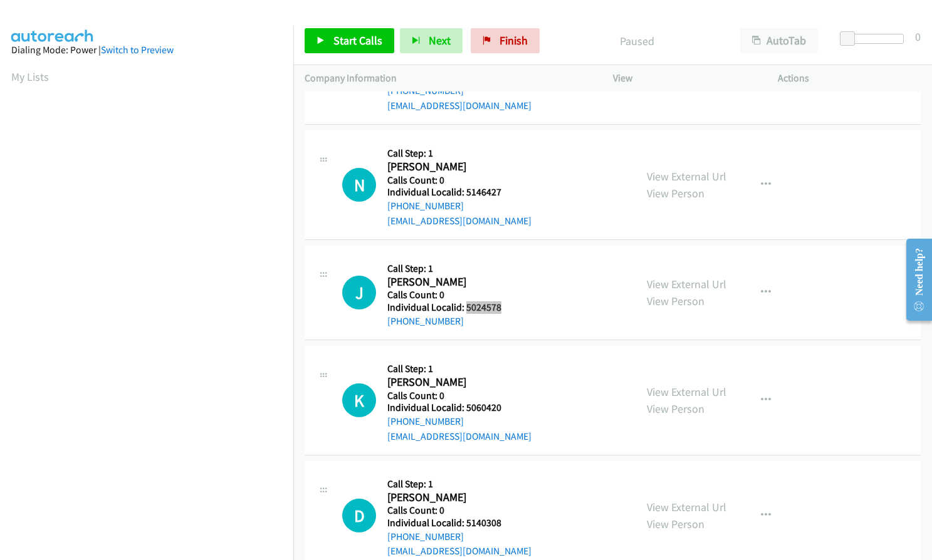
scroll to position [893, 0]
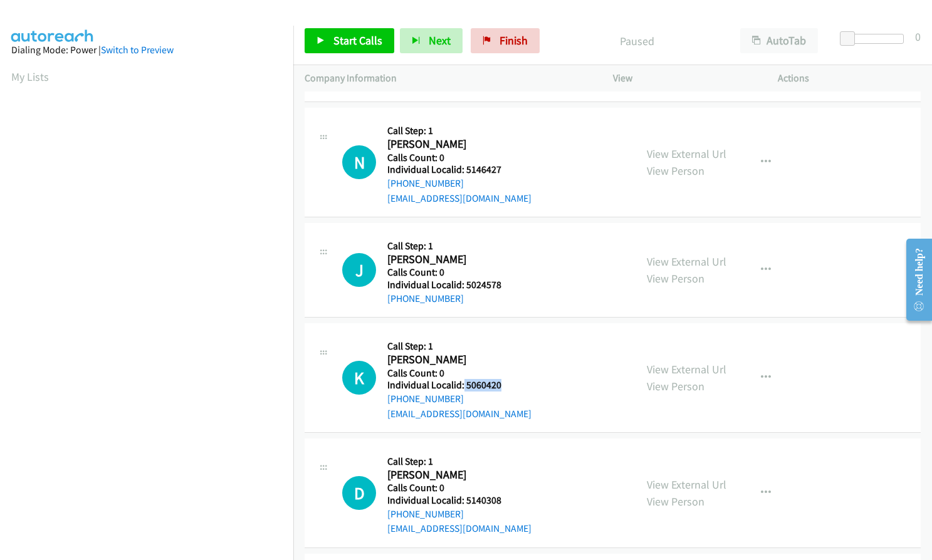
drag, startPoint x: 464, startPoint y: 384, endPoint x: 504, endPoint y: 384, distance: 39.5
click at [504, 384] on h5 "Individual Localid: 5060420" at bounding box center [459, 385] width 144 height 13
drag, startPoint x: 464, startPoint y: 498, endPoint x: 501, endPoint y: 500, distance: 37.1
click at [501, 500] on h5 "Individual Localid: 5140308" at bounding box center [459, 500] width 144 height 13
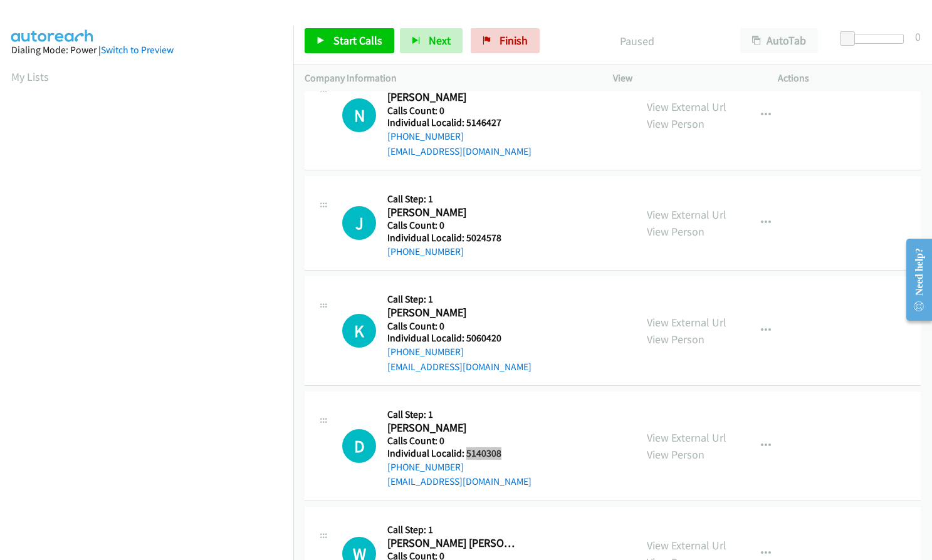
scroll to position [1065, 0]
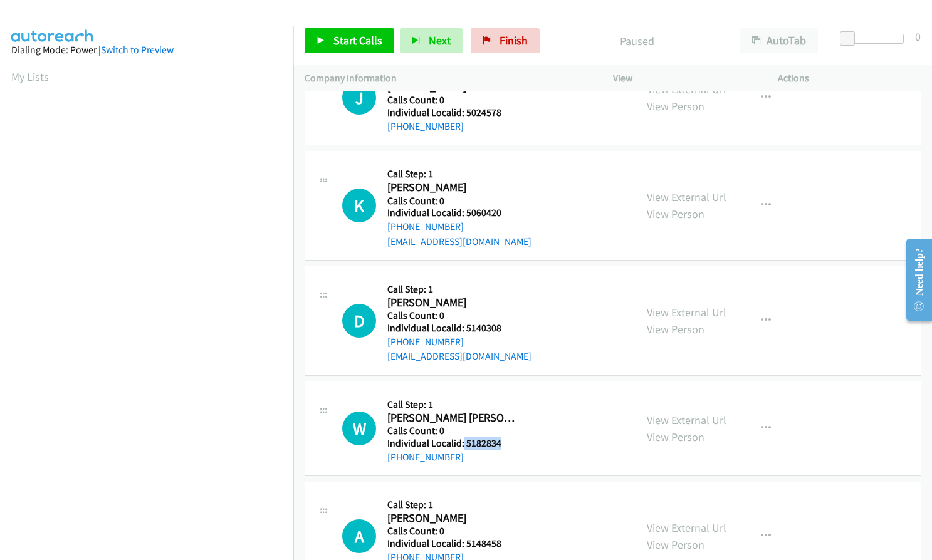
drag, startPoint x: 463, startPoint y: 442, endPoint x: 506, endPoint y: 444, distance: 43.3
click at [506, 444] on h5 "Individual Localid: 5182834" at bounding box center [451, 443] width 128 height 13
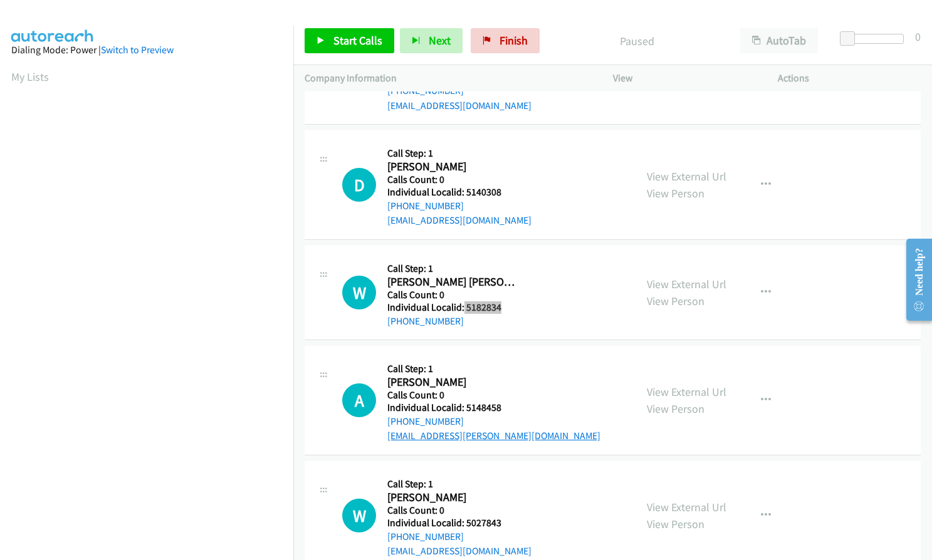
scroll to position [1222, 0]
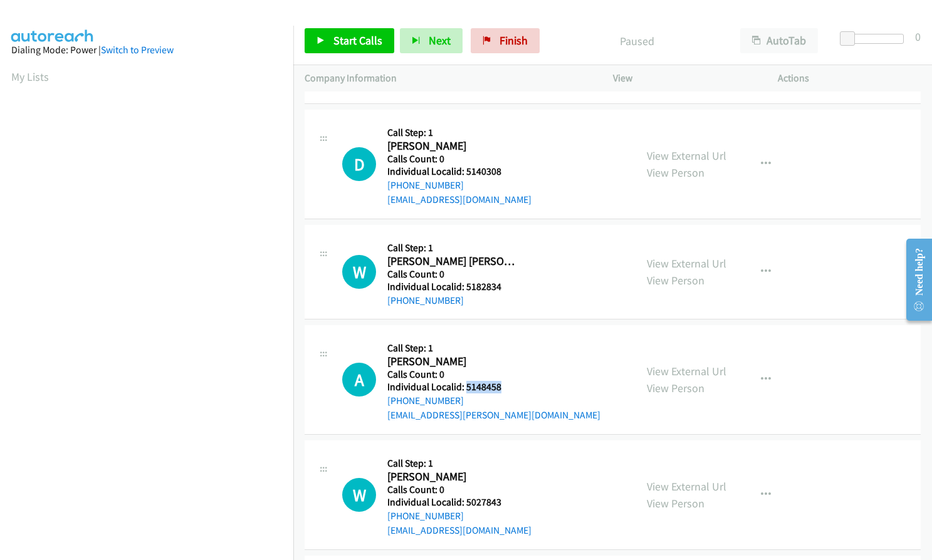
drag, startPoint x: 466, startPoint y: 385, endPoint x: 503, endPoint y: 387, distance: 37.6
click at [503, 387] on h5 "Individual Localid: 5148458" at bounding box center [493, 387] width 213 height 13
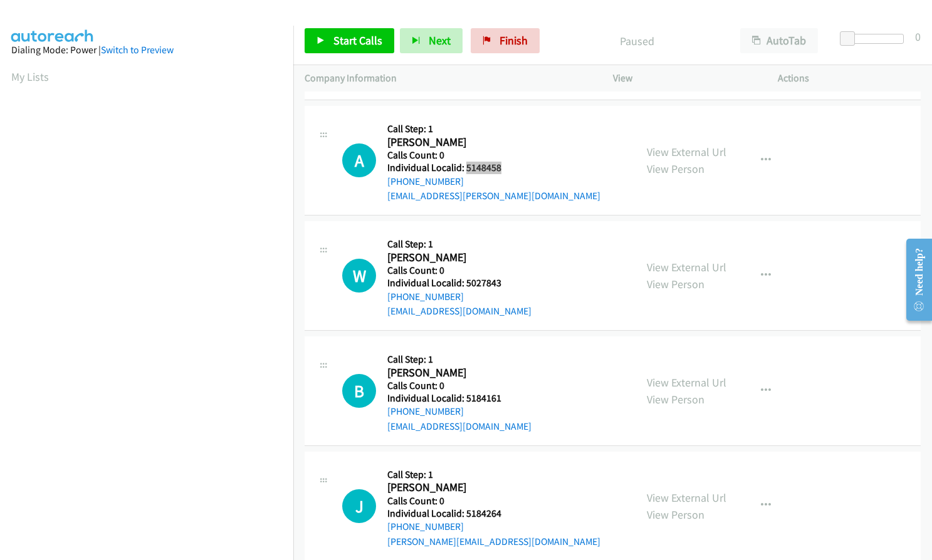
scroll to position [1473, 0]
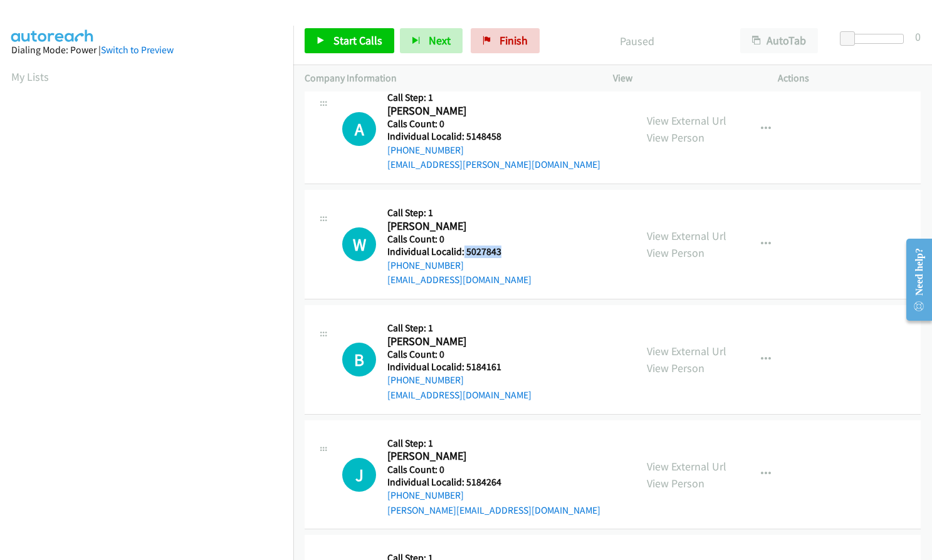
drag, startPoint x: 463, startPoint y: 251, endPoint x: 500, endPoint y: 252, distance: 36.4
click at [500, 252] on h5 "Individual Localid: 5027843" at bounding box center [459, 252] width 144 height 13
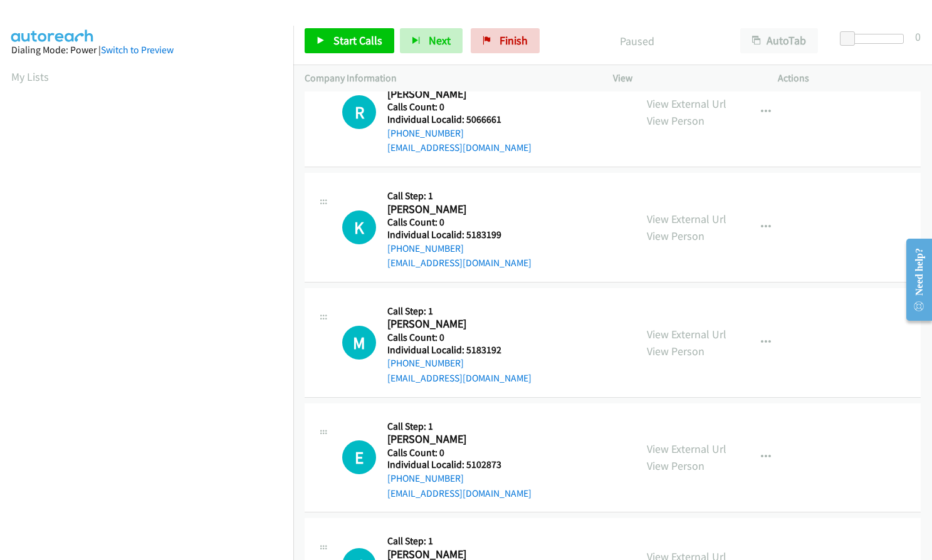
scroll to position [266, 0]
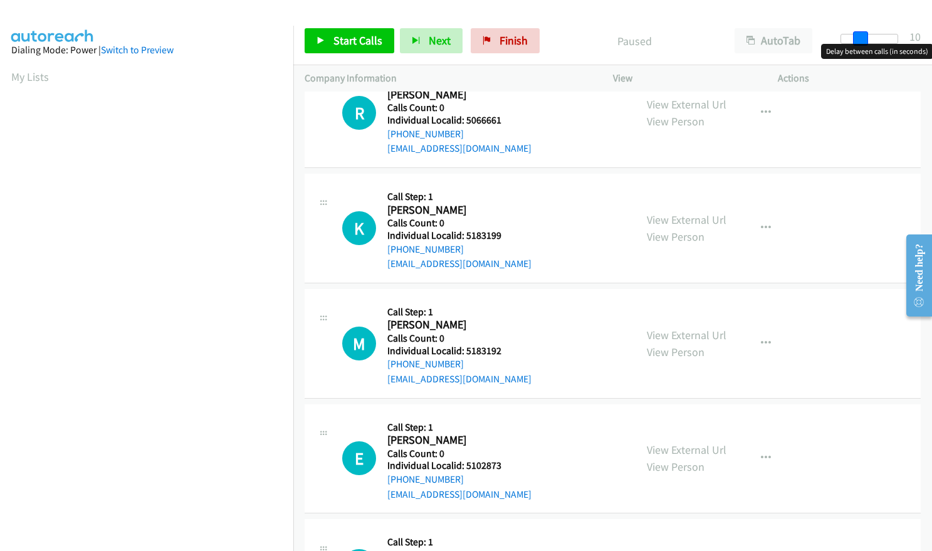
drag, startPoint x: 845, startPoint y: 40, endPoint x: 864, endPoint y: 41, distance: 18.8
click at [864, 41] on span at bounding box center [860, 38] width 15 height 15
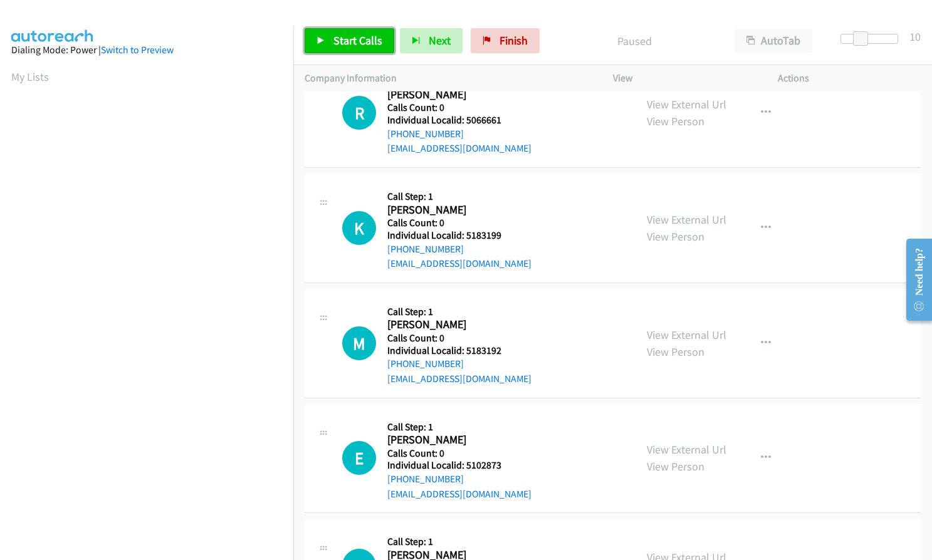
click at [370, 42] on span "Start Calls" at bounding box center [357, 40] width 49 height 14
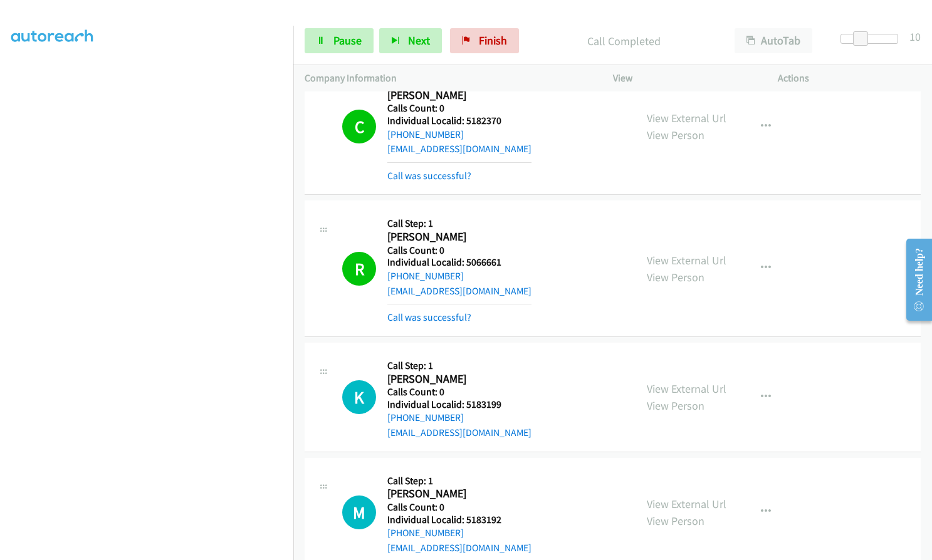
scroll to position [204, 0]
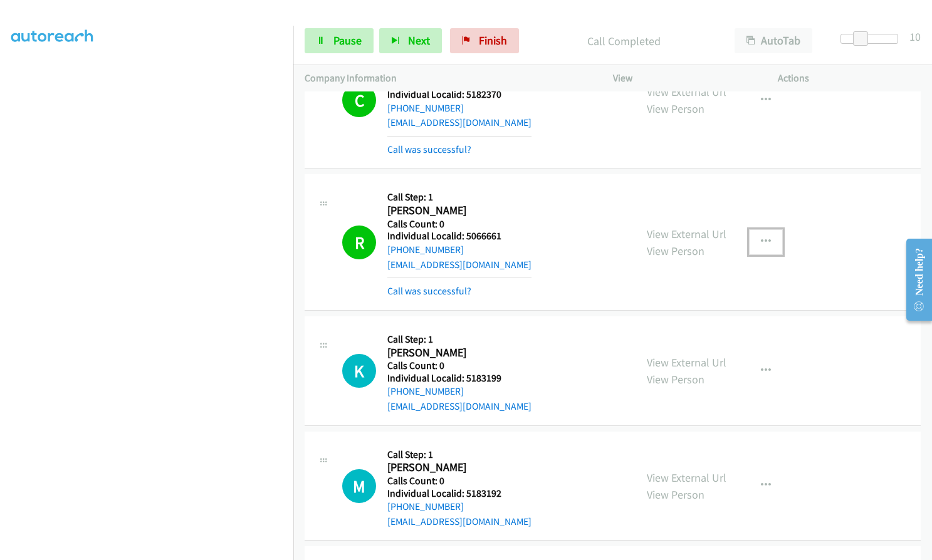
click at [761, 240] on icon "button" at bounding box center [766, 242] width 10 height 10
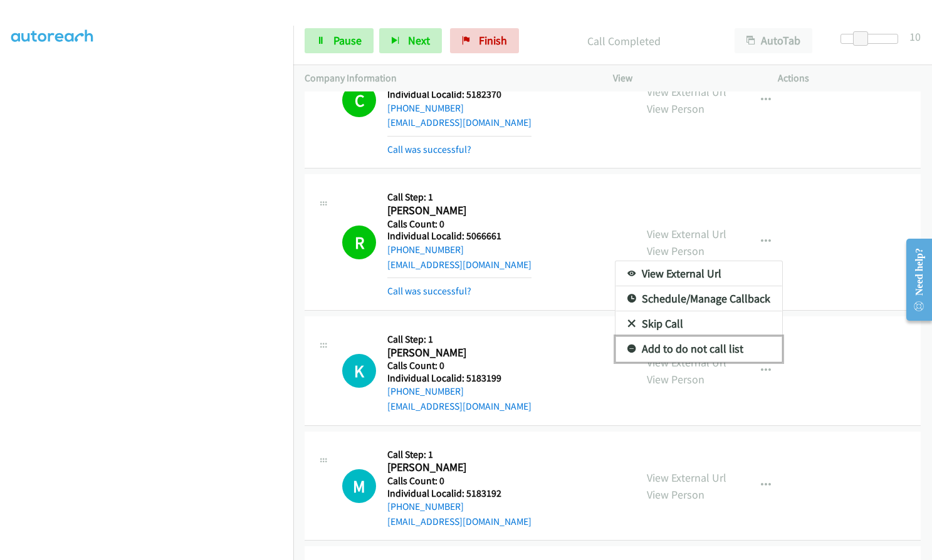
click at [627, 347] on icon at bounding box center [631, 349] width 9 height 9
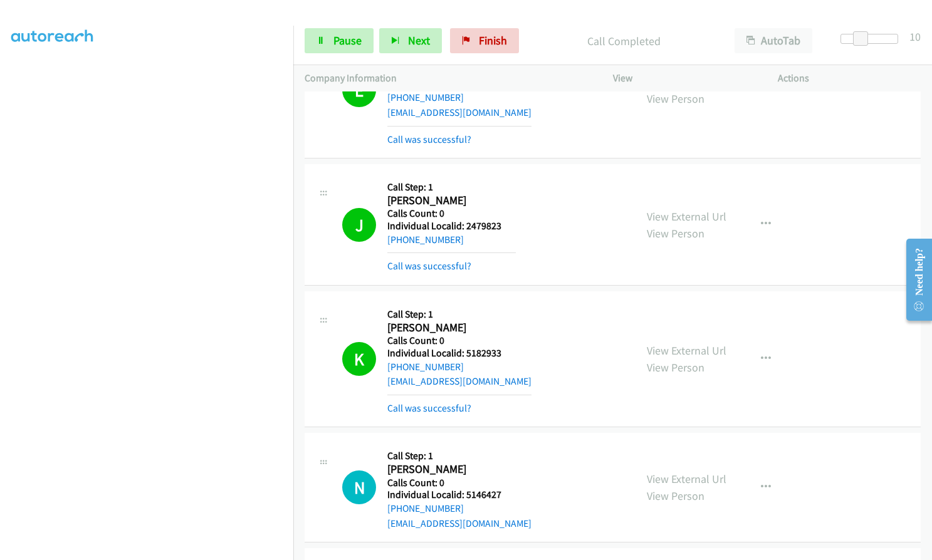
scroll to position [1065, 0]
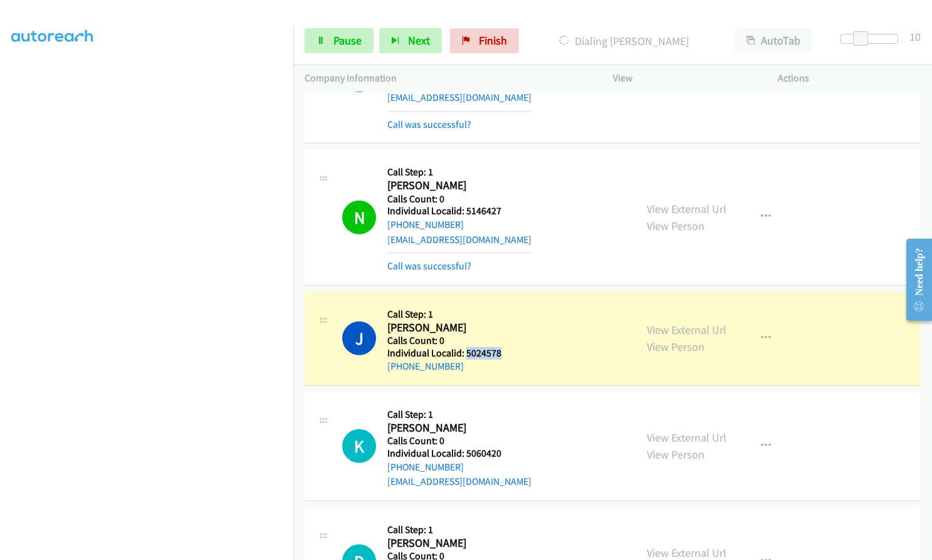
drag, startPoint x: 468, startPoint y: 348, endPoint x: 503, endPoint y: 355, distance: 36.3
click at [503, 355] on h5 "Individual Localid: 5024578" at bounding box center [451, 353] width 128 height 13
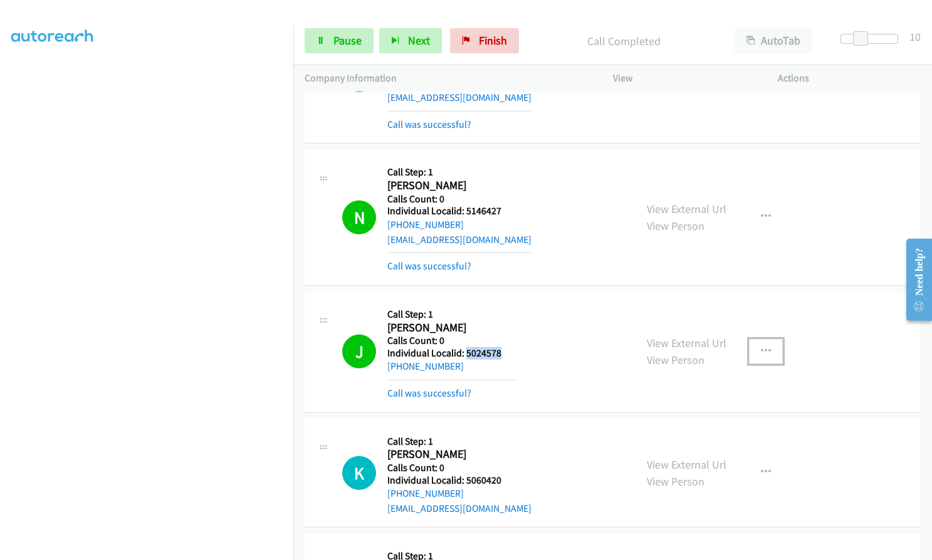
click at [763, 343] on button "button" at bounding box center [766, 351] width 34 height 25
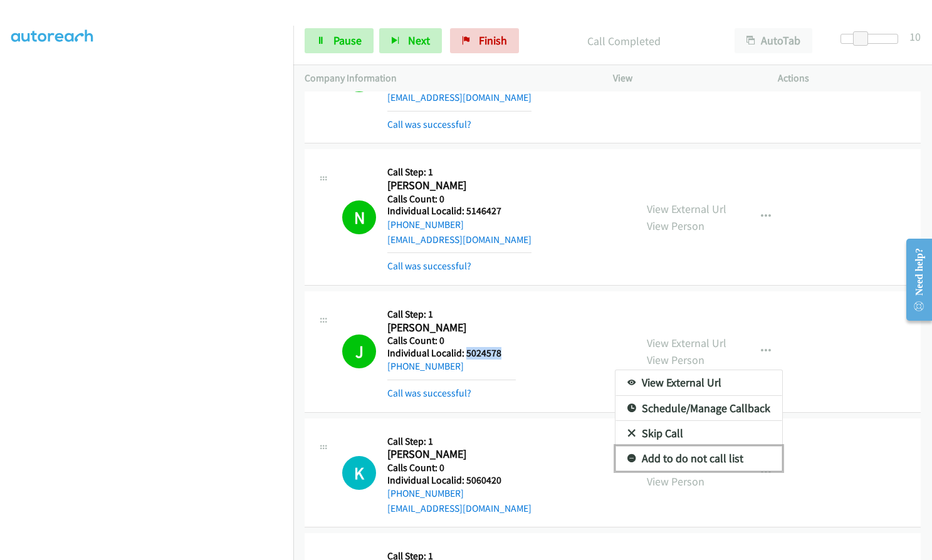
click at [627, 457] on icon at bounding box center [631, 459] width 9 height 9
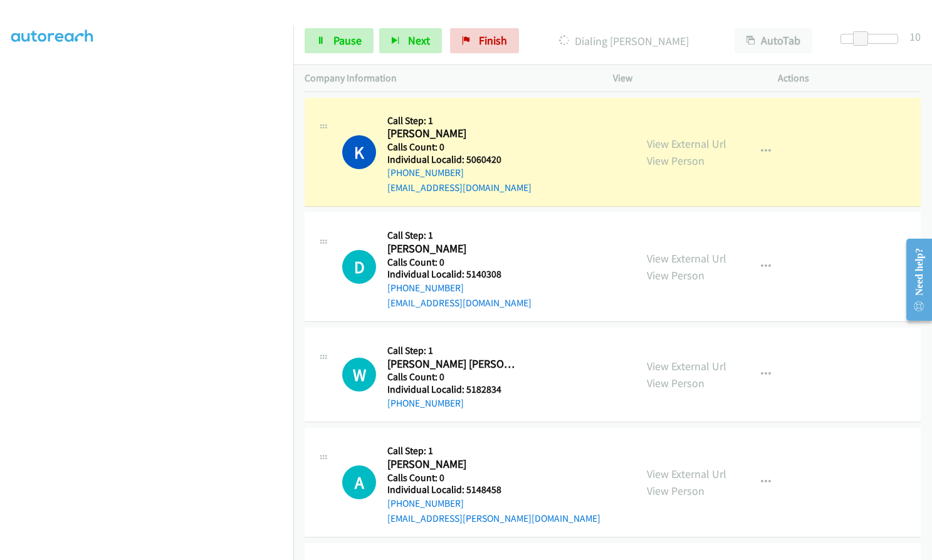
scroll to position [1410, 0]
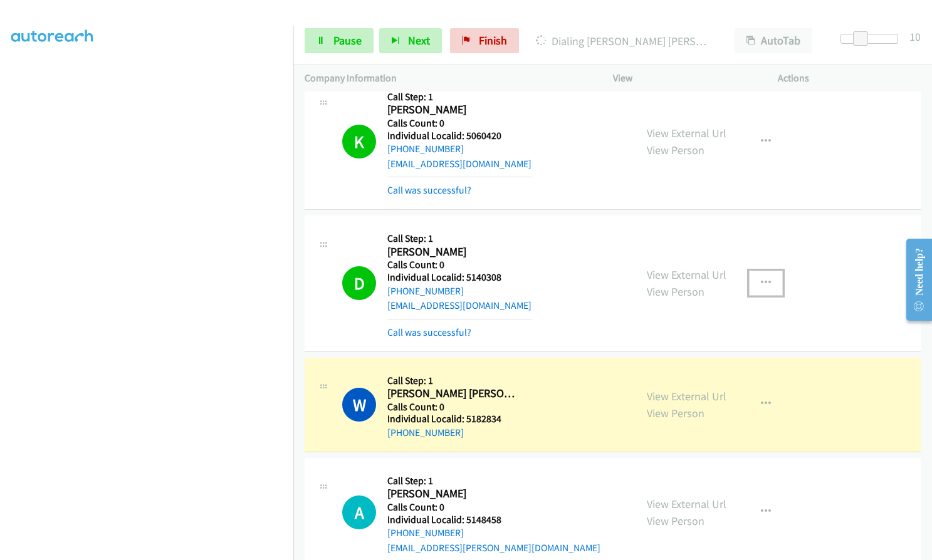
click at [755, 284] on button "button" at bounding box center [766, 283] width 34 height 25
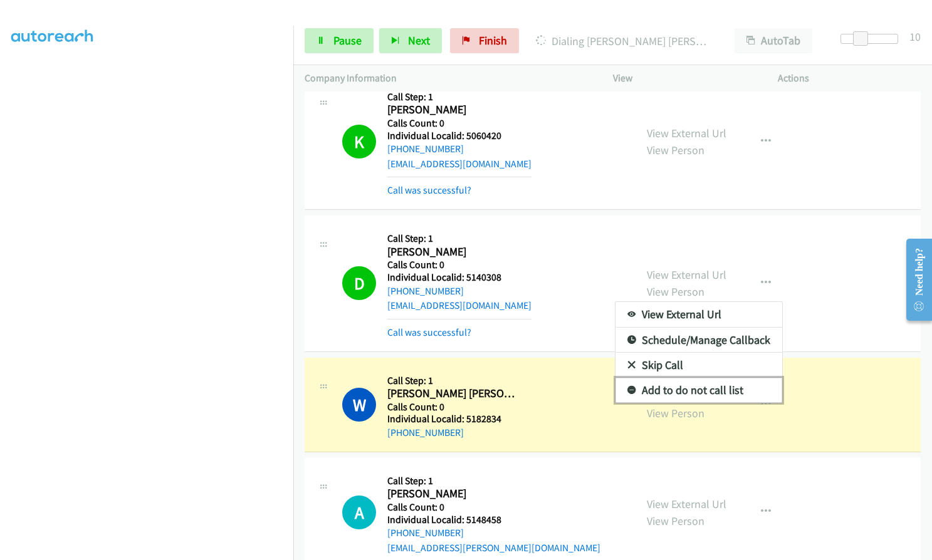
click at [627, 387] on icon at bounding box center [631, 391] width 9 height 9
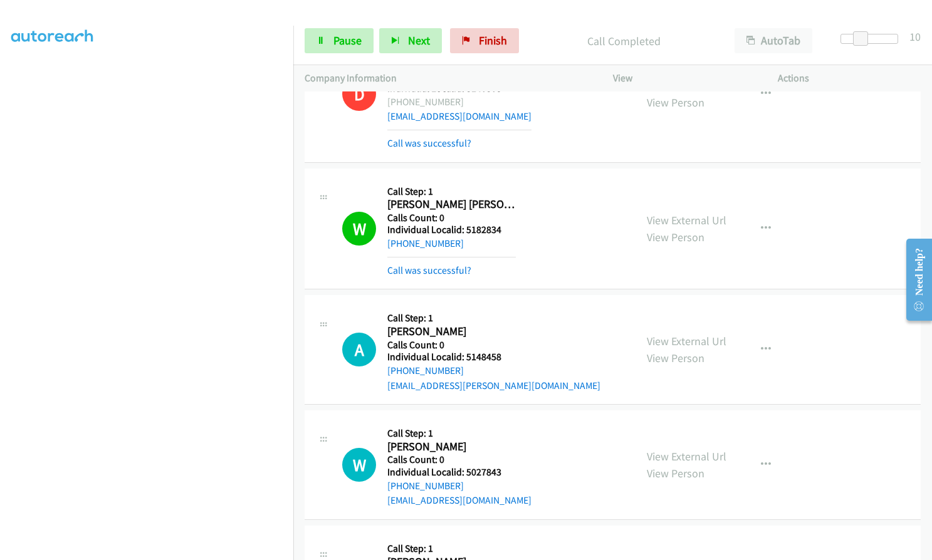
scroll to position [1630, 0]
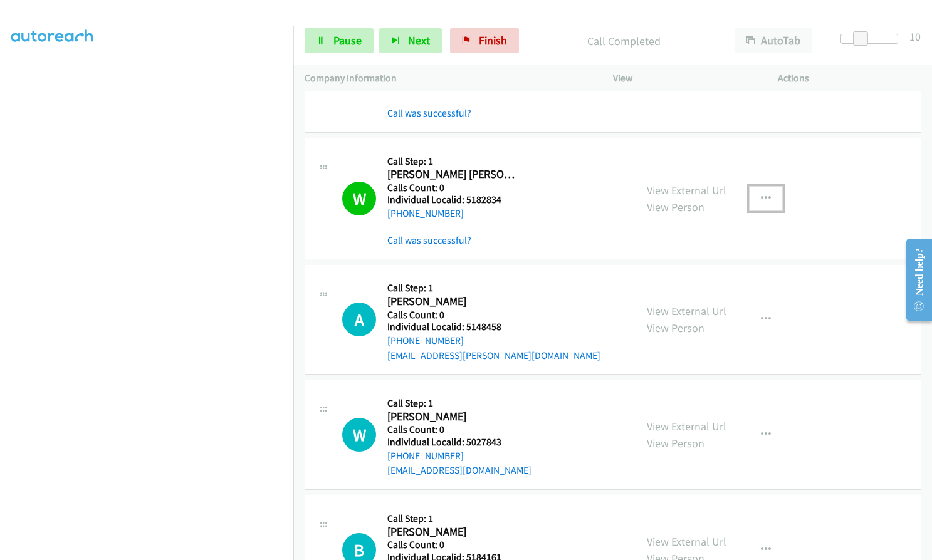
click at [761, 196] on icon "button" at bounding box center [766, 199] width 10 height 10
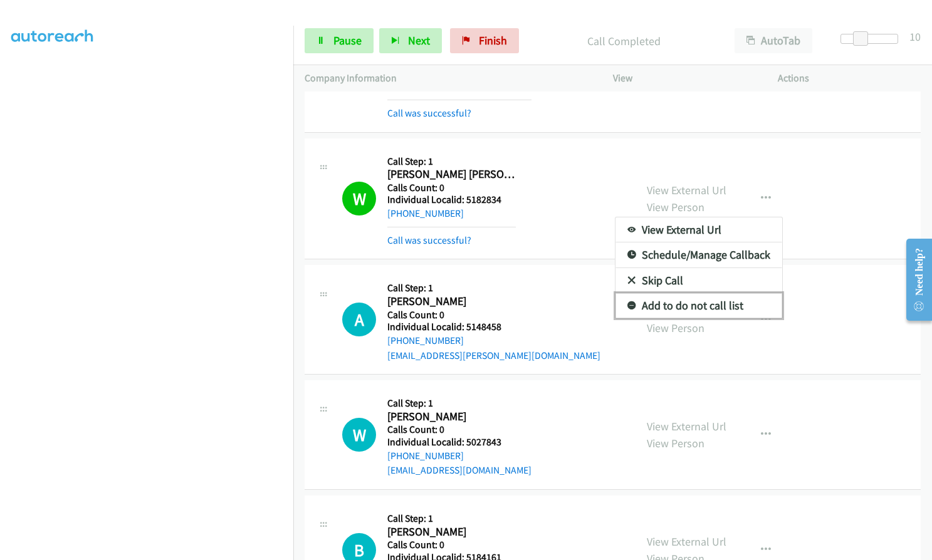
click at [627, 303] on icon at bounding box center [631, 306] width 9 height 9
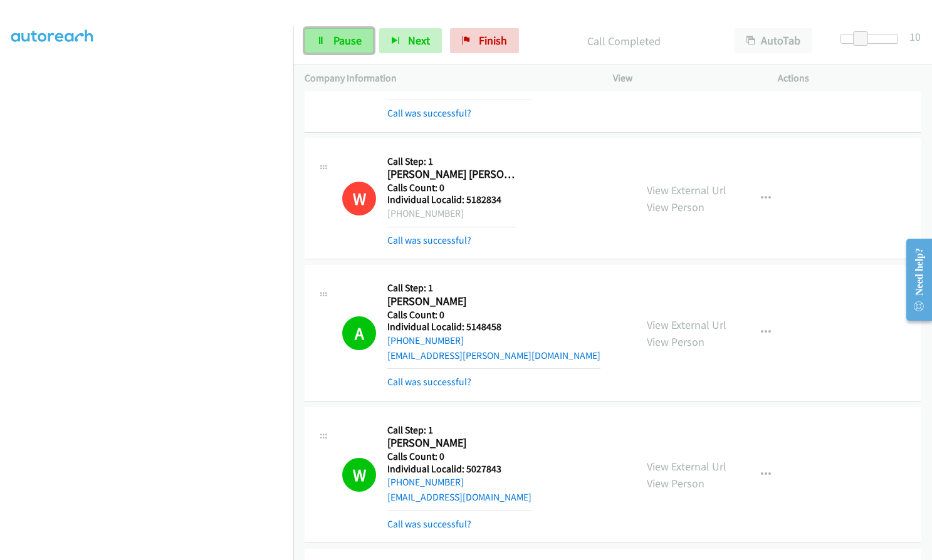
click at [347, 32] on link "Pause" at bounding box center [339, 40] width 69 height 25
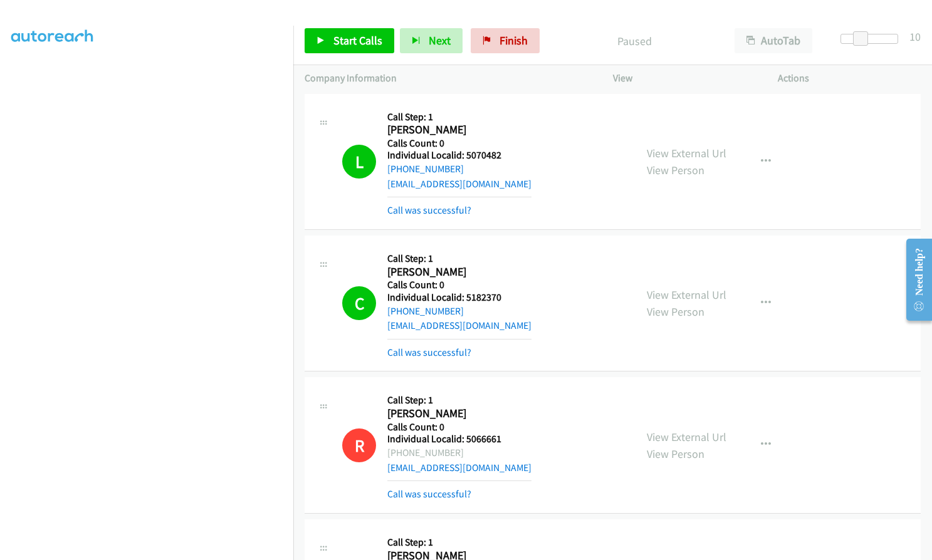
scroll to position [0, 0]
drag, startPoint x: 464, startPoint y: 154, endPoint x: 505, endPoint y: 158, distance: 41.6
click at [505, 158] on h5 "Individual Localid: 5070482" at bounding box center [459, 156] width 144 height 13
drag, startPoint x: 463, startPoint y: 300, endPoint x: 503, endPoint y: 298, distance: 40.8
click at [503, 298] on h5 "Individual Localid: 5182370" at bounding box center [459, 298] width 144 height 13
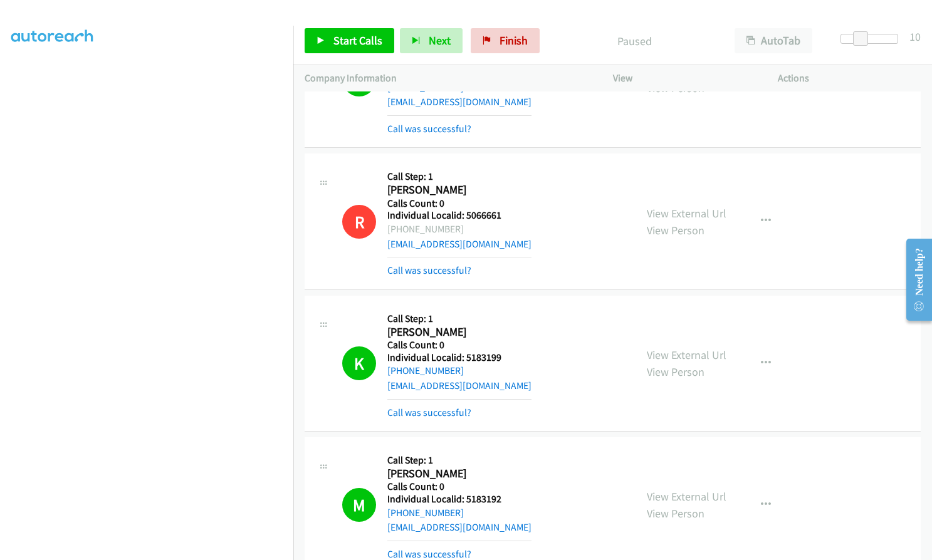
scroll to position [282, 0]
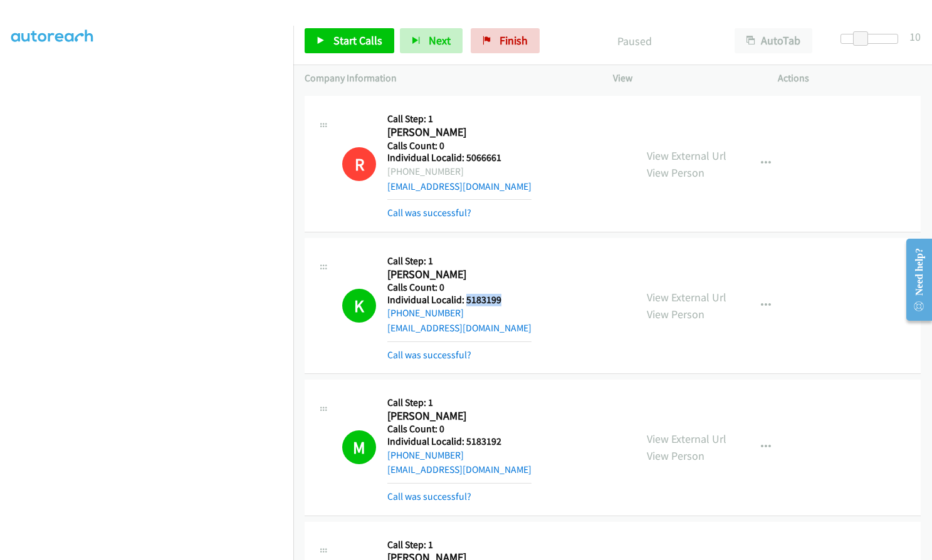
drag, startPoint x: 464, startPoint y: 298, endPoint x: 505, endPoint y: 298, distance: 41.4
click at [505, 298] on h5 "Individual Localid: 5183199" at bounding box center [459, 300] width 144 height 13
drag, startPoint x: 464, startPoint y: 442, endPoint x: 504, endPoint y: 442, distance: 40.1
click at [504, 442] on h5 "Individual Localid: 5183192" at bounding box center [459, 442] width 144 height 13
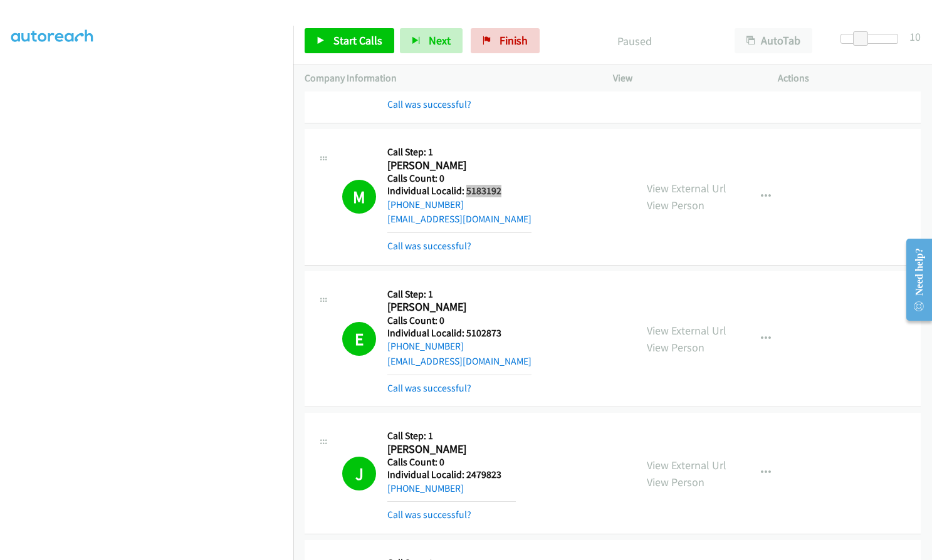
scroll to position [548, 0]
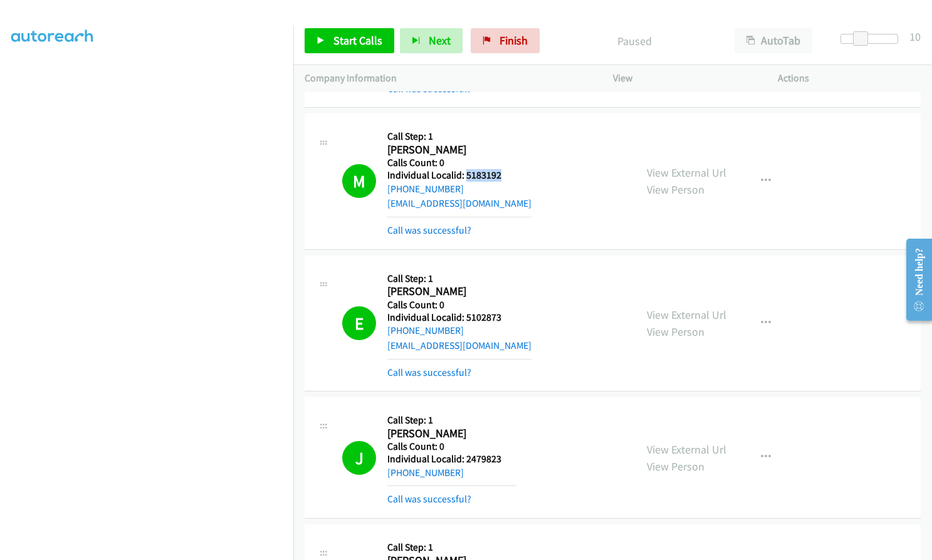
drag, startPoint x: 462, startPoint y: 333, endPoint x: 467, endPoint y: 320, distance: 14.1
click at [469, 322] on div "Callback Scheduled Call Step: 1 [PERSON_NAME] America/[GEOGRAPHIC_DATA] Calls C…" at bounding box center [459, 323] width 144 height 113
click at [466, 318] on h5 "Individual Localid: 5102873" at bounding box center [459, 317] width 144 height 13
drag, startPoint x: 466, startPoint y: 318, endPoint x: 490, endPoint y: 318, distance: 24.4
click at [490, 318] on h5 "Individual Localid: 5102873" at bounding box center [459, 317] width 144 height 13
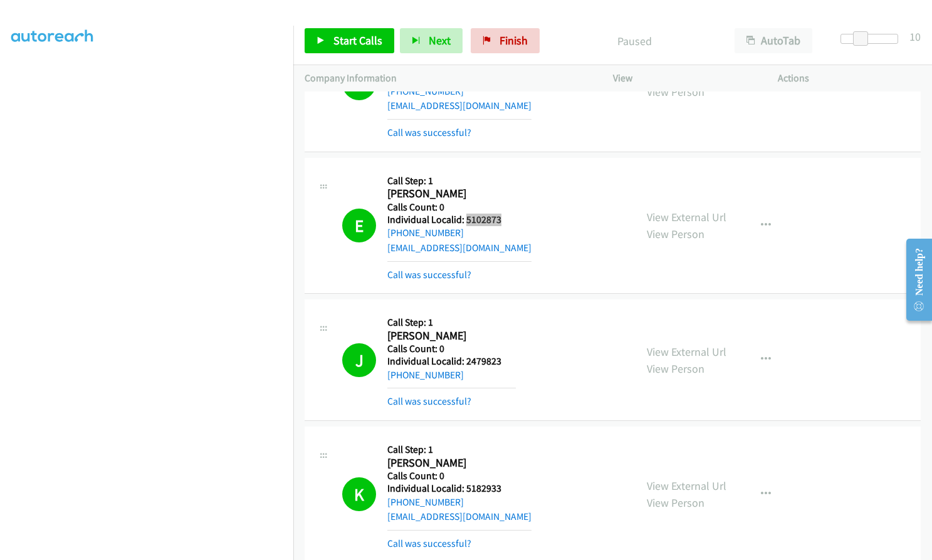
scroll to position [705, 0]
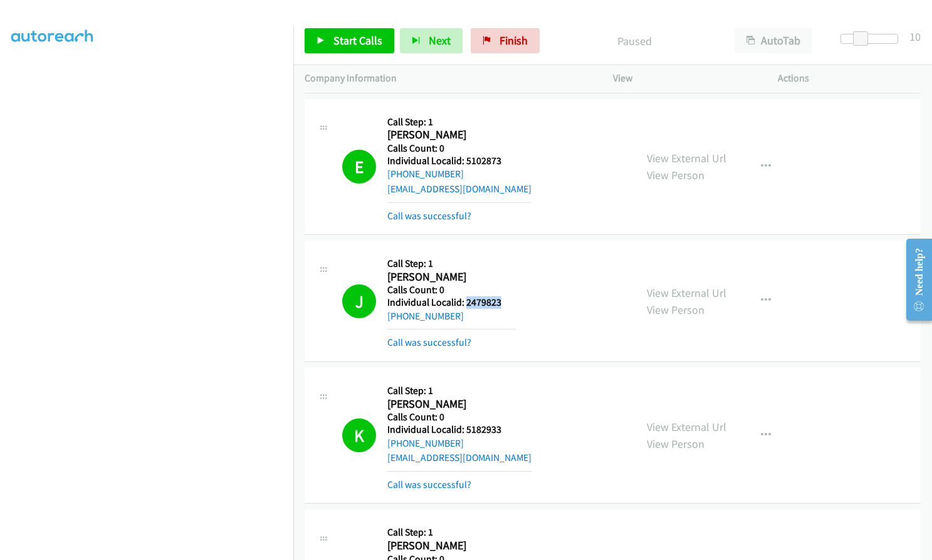
drag, startPoint x: 464, startPoint y: 304, endPoint x: 504, endPoint y: 303, distance: 39.5
click at [504, 303] on h5 "Individual Localid: 2479823" at bounding box center [451, 302] width 128 height 13
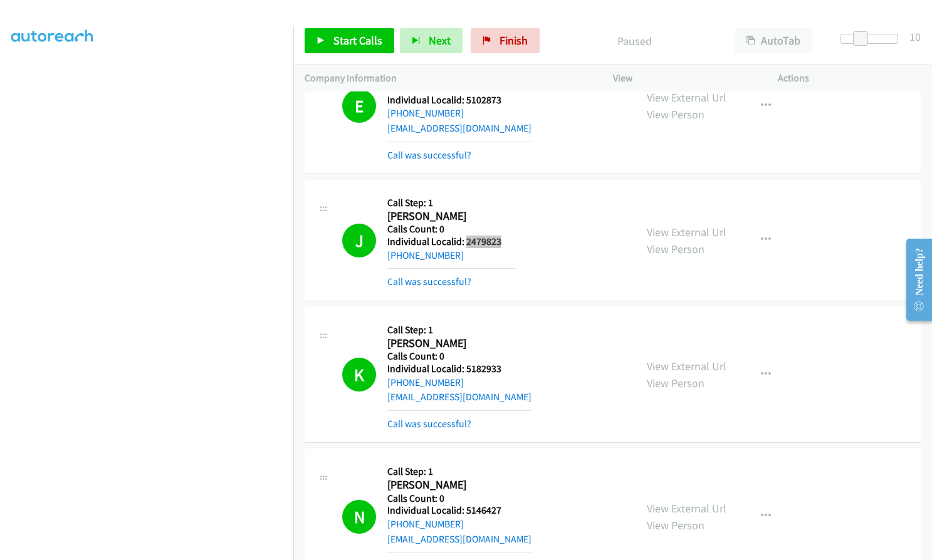
scroll to position [783, 0]
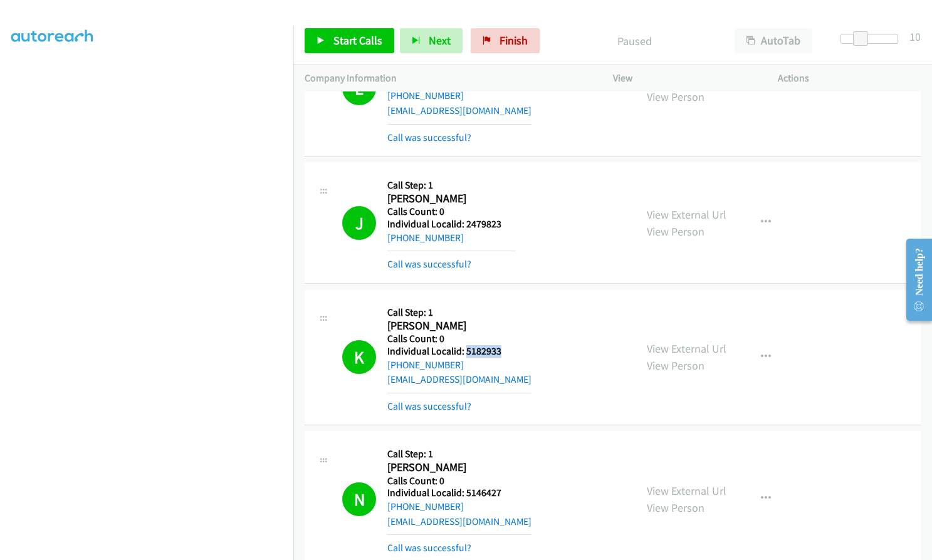
drag, startPoint x: 464, startPoint y: 351, endPoint x: 515, endPoint y: 351, distance: 50.8
click at [515, 351] on h5 "Individual Localid: 5182933" at bounding box center [459, 351] width 144 height 13
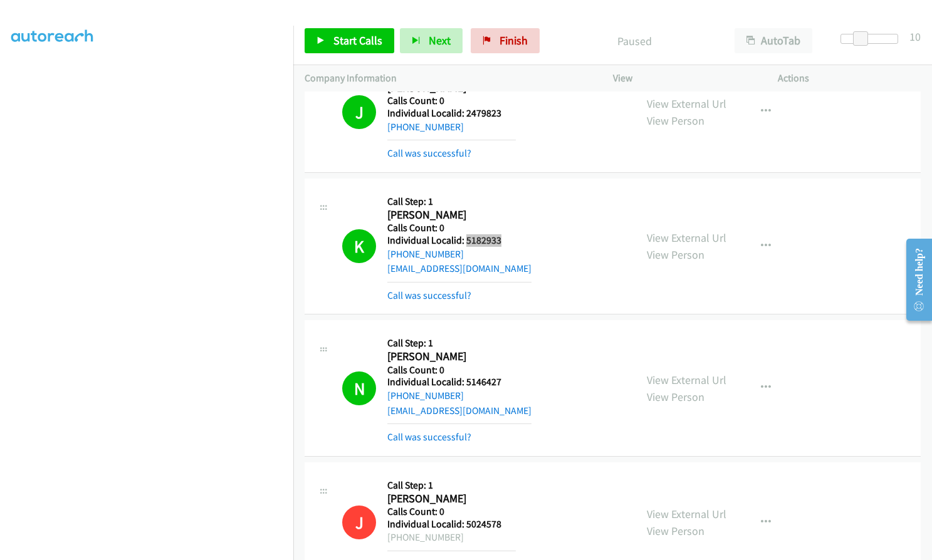
scroll to position [924, 0]
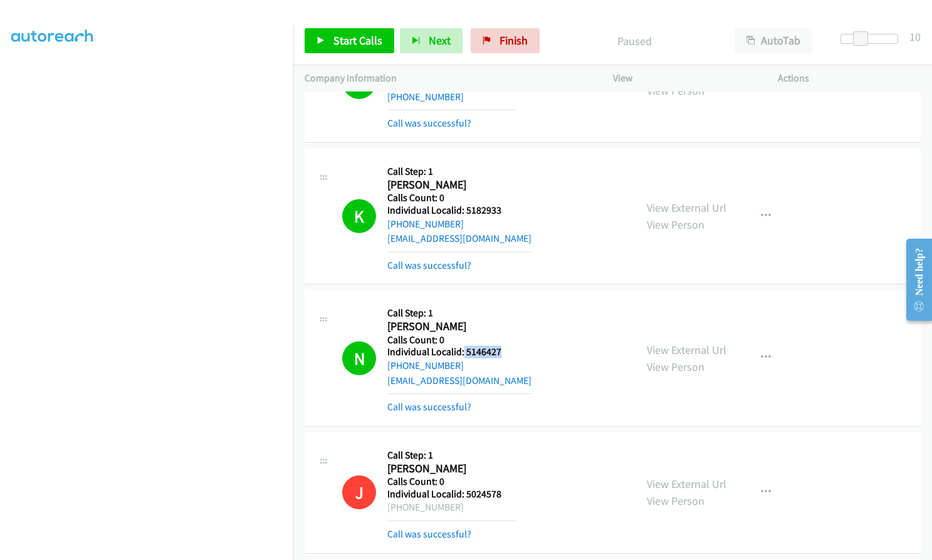
drag, startPoint x: 463, startPoint y: 352, endPoint x: 503, endPoint y: 351, distance: 39.5
click at [503, 351] on h5 "Individual Localid: 5146427" at bounding box center [459, 352] width 144 height 13
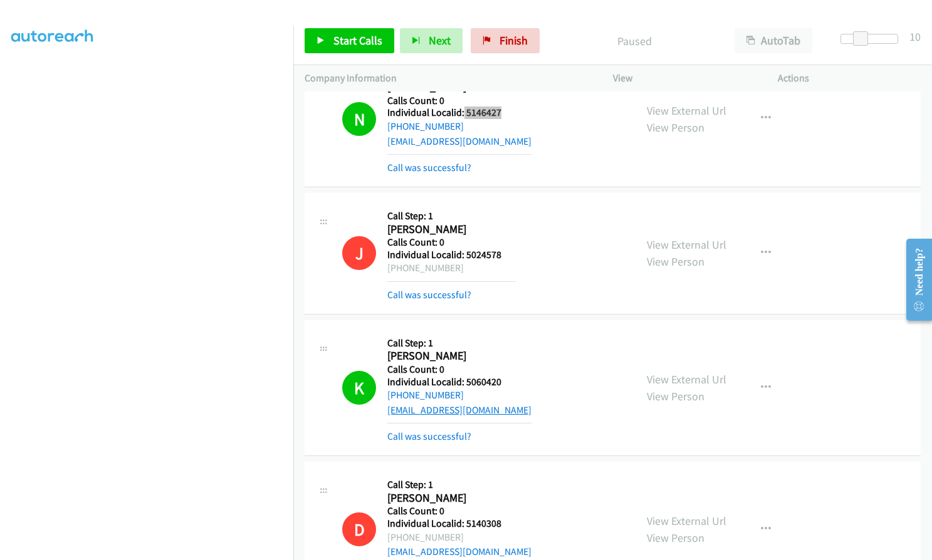
scroll to position [1191, 0]
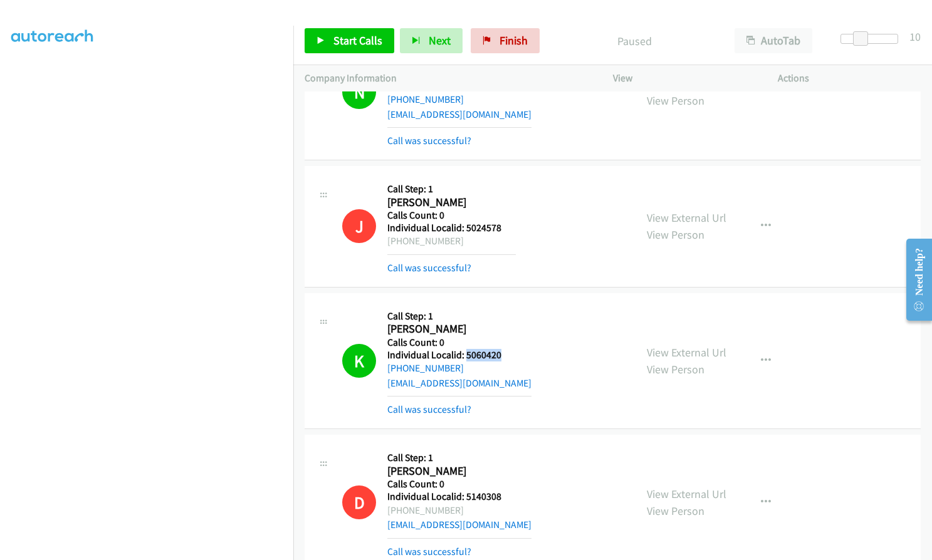
drag, startPoint x: 464, startPoint y: 355, endPoint x: 501, endPoint y: 353, distance: 37.0
click at [501, 353] on h5 "Individual Localid: 5060420" at bounding box center [459, 355] width 144 height 13
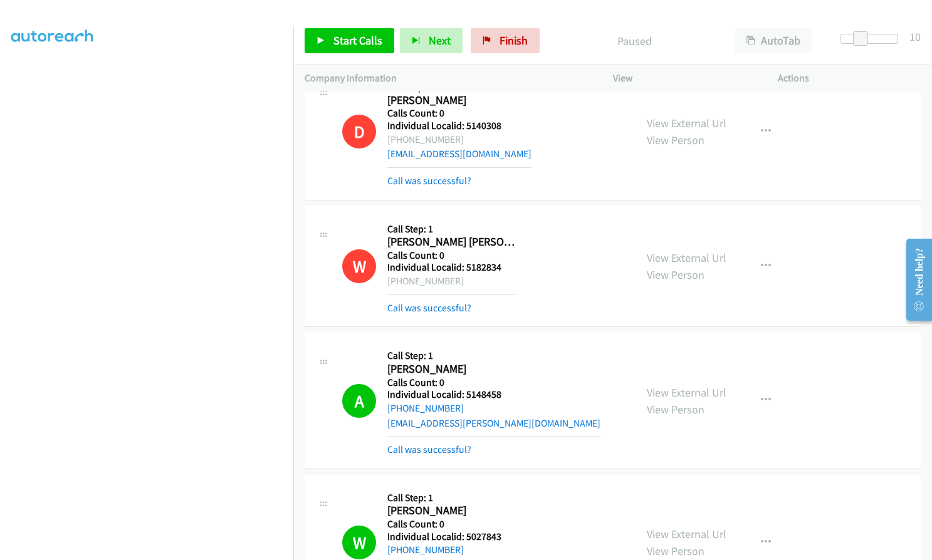
scroll to position [1661, 0]
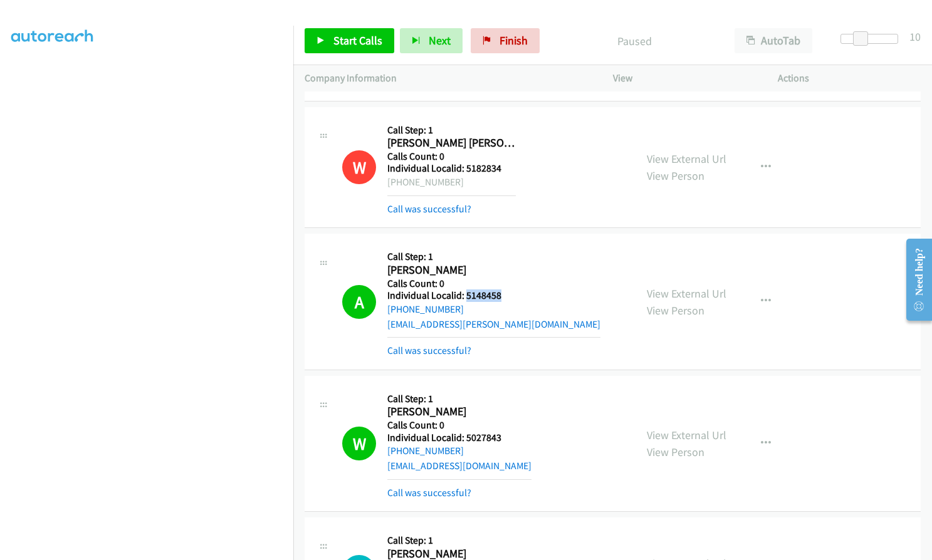
drag, startPoint x: 464, startPoint y: 295, endPoint x: 500, endPoint y: 294, distance: 35.7
click at [500, 294] on h5 "Individual Localid: 5148458" at bounding box center [493, 296] width 213 height 13
drag, startPoint x: 464, startPoint y: 437, endPoint x: 500, endPoint y: 438, distance: 35.7
click at [500, 438] on h5 "Individual Localid: 5027843" at bounding box center [459, 438] width 144 height 13
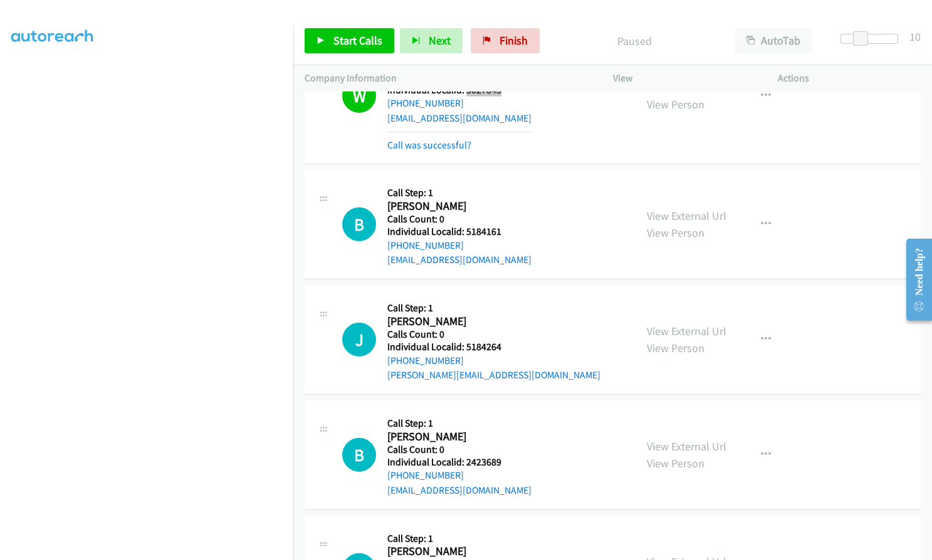
scroll to position [2084, 0]
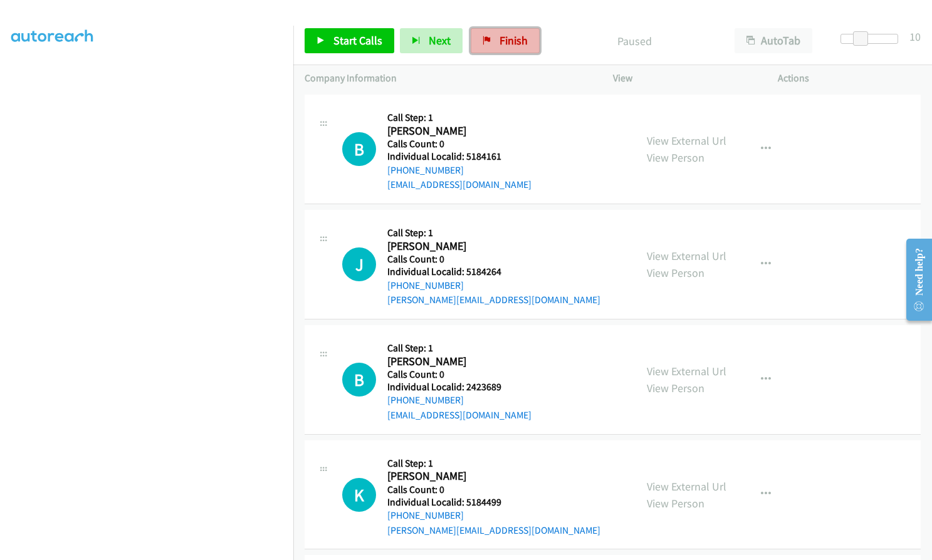
click at [500, 46] on span "Finish" at bounding box center [514, 40] width 28 height 14
